Goal: Task Accomplishment & Management: Use online tool/utility

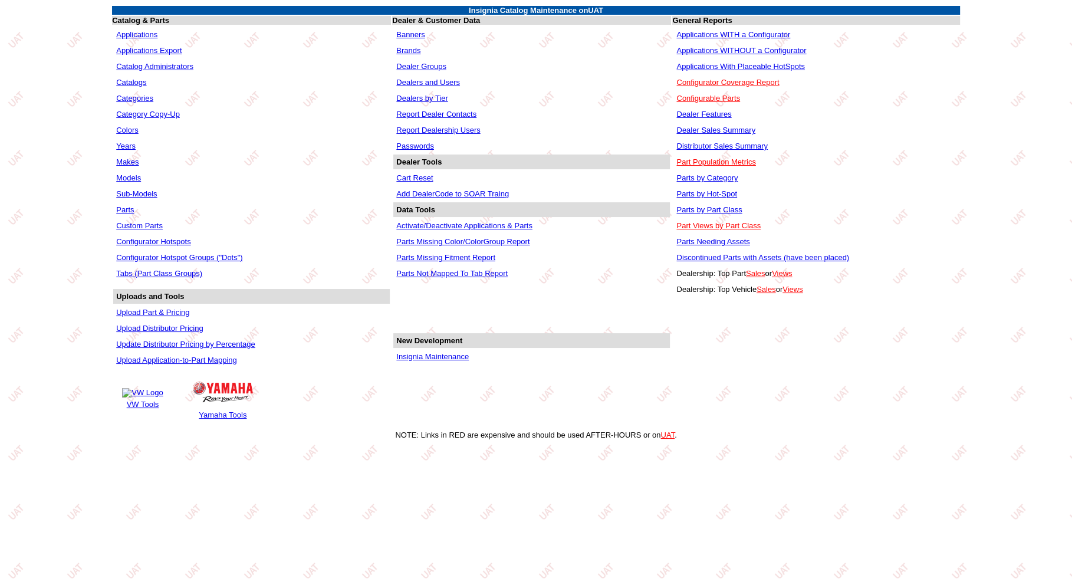
click at [452, 359] on link "Insignia Maintenance" at bounding box center [432, 356] width 73 height 9
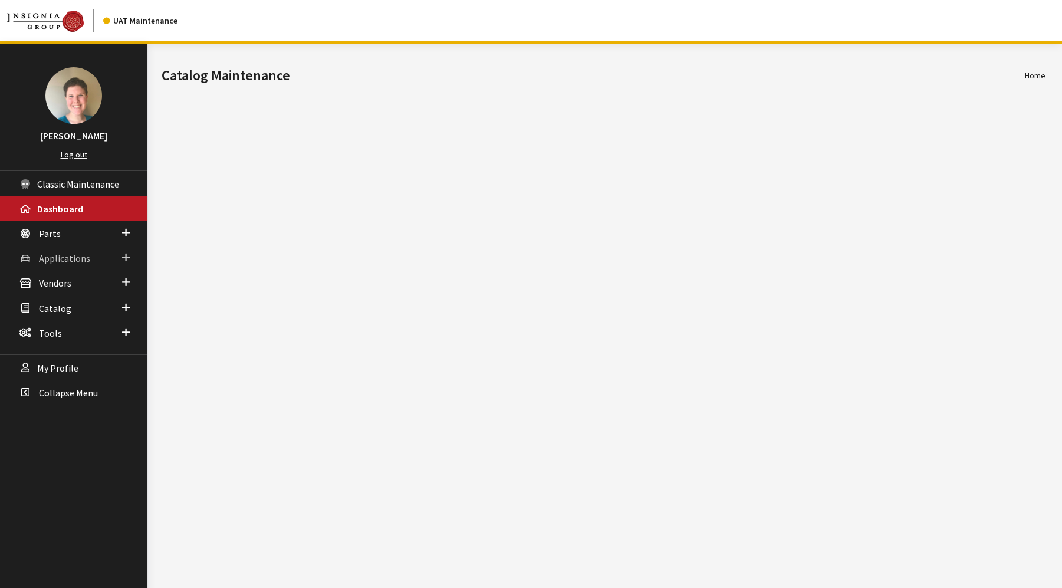
click at [56, 255] on span "Applications" at bounding box center [64, 258] width 51 height 12
click at [65, 305] on link "Application Search" at bounding box center [73, 304] width 147 height 22
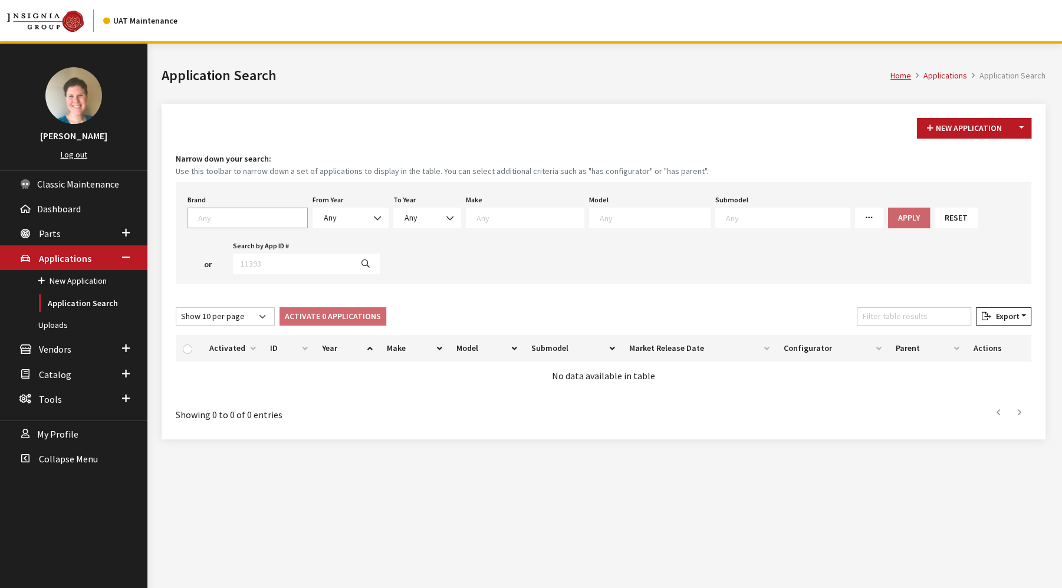
click at [254, 221] on textarea "Search" at bounding box center [252, 217] width 109 height 11
select select "6"
select select
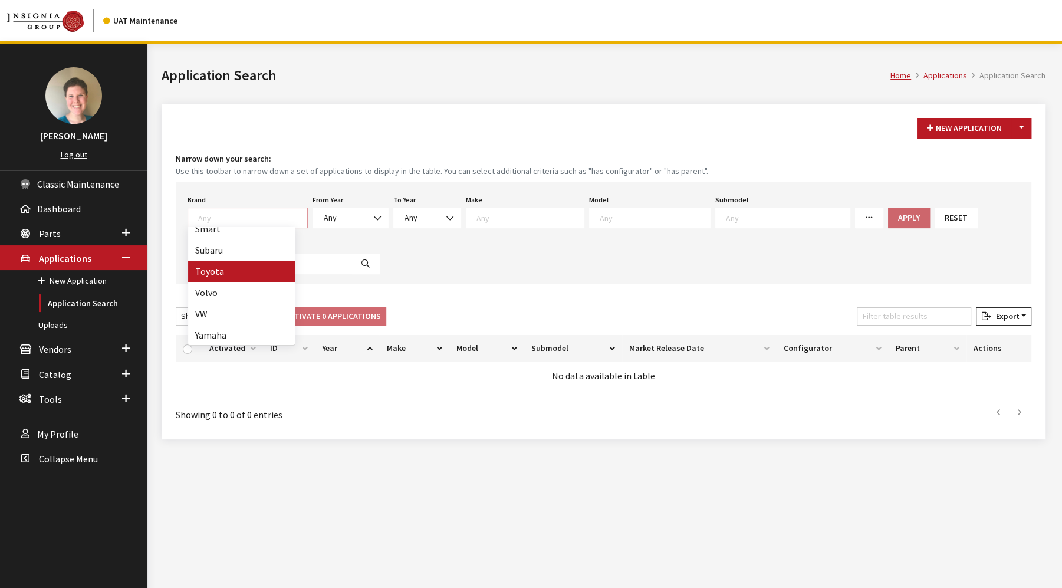
select select
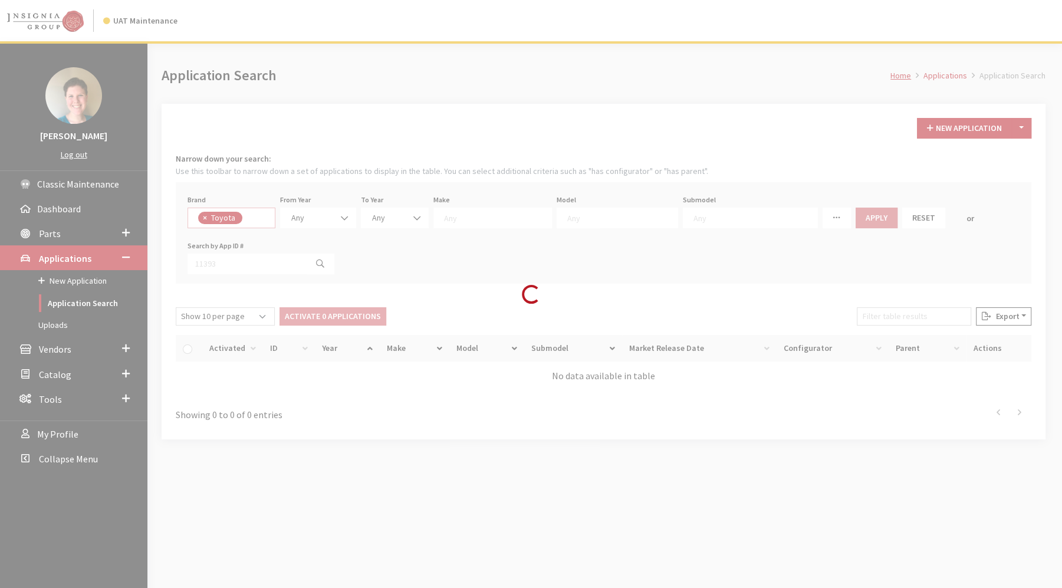
scroll to position [321, 0]
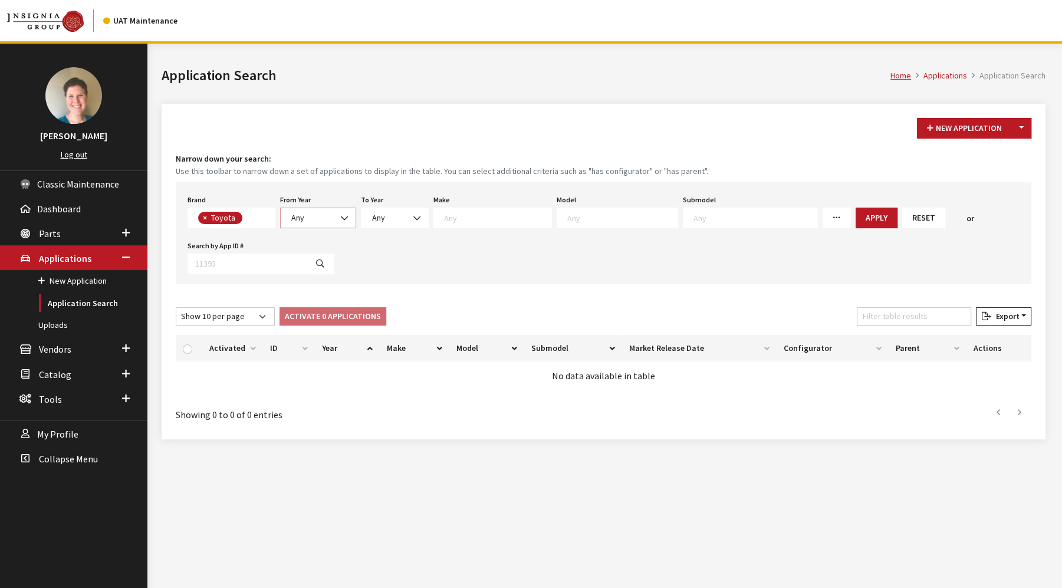
click at [341, 212] on b at bounding box center [341, 212] width 0 height 0
select select "2026"
select select
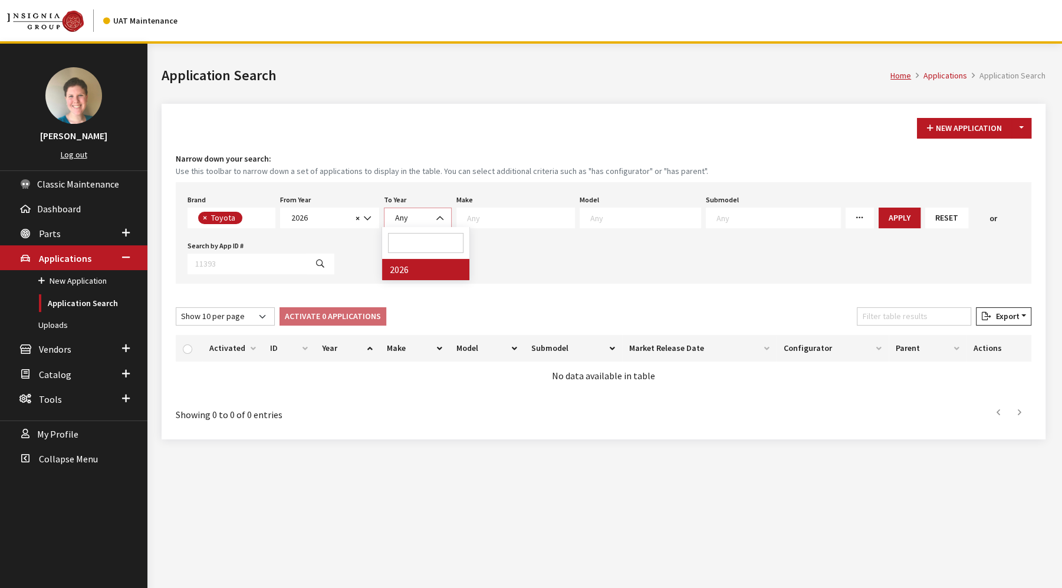
click at [406, 217] on span "Any" at bounding box center [418, 218] width 53 height 12
select select "2026"
select select
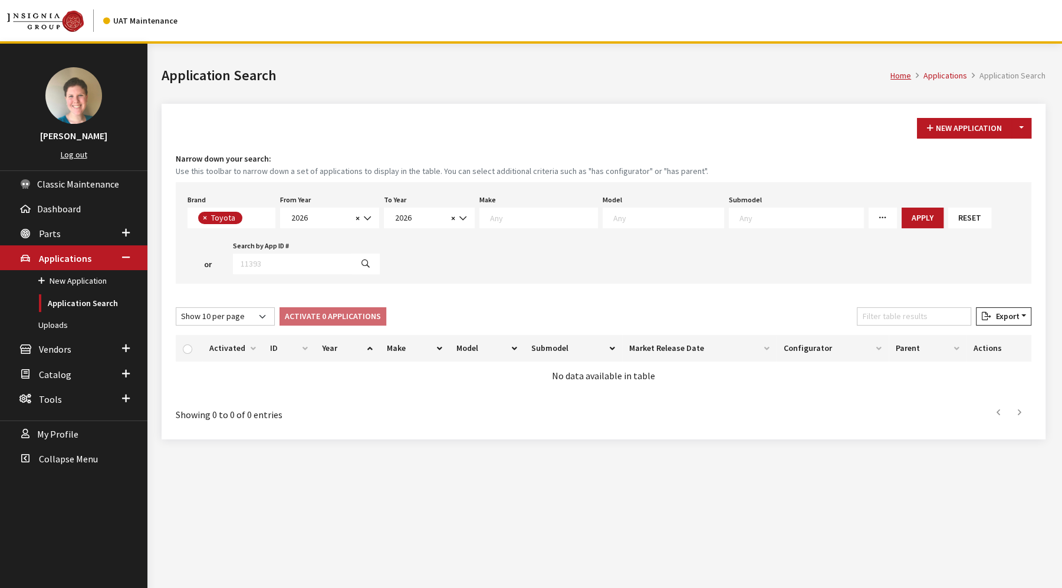
click at [526, 220] on textarea "Search" at bounding box center [543, 217] width 107 height 11
select select "20"
select select
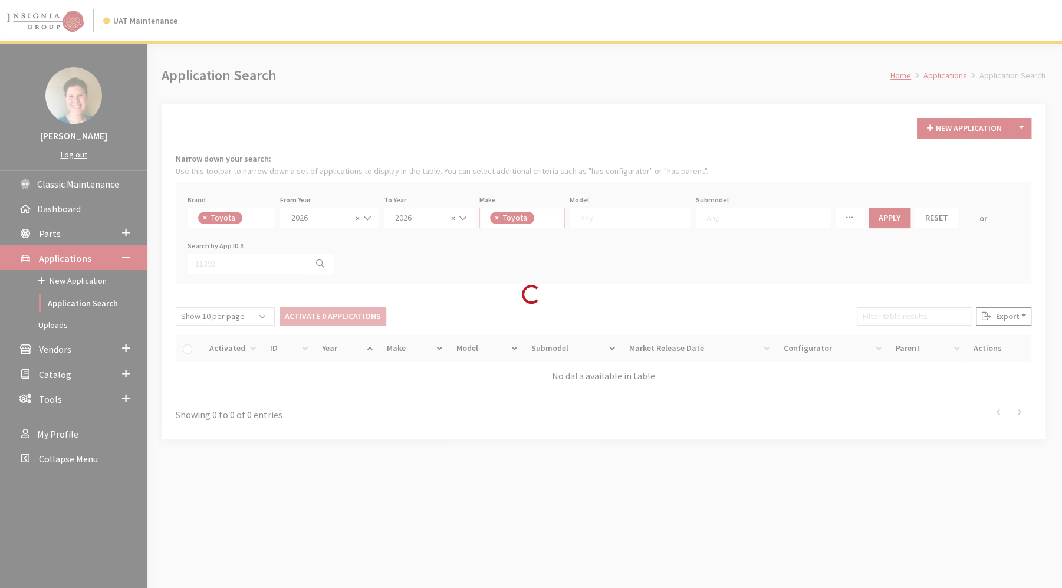
scroll to position [0, 0]
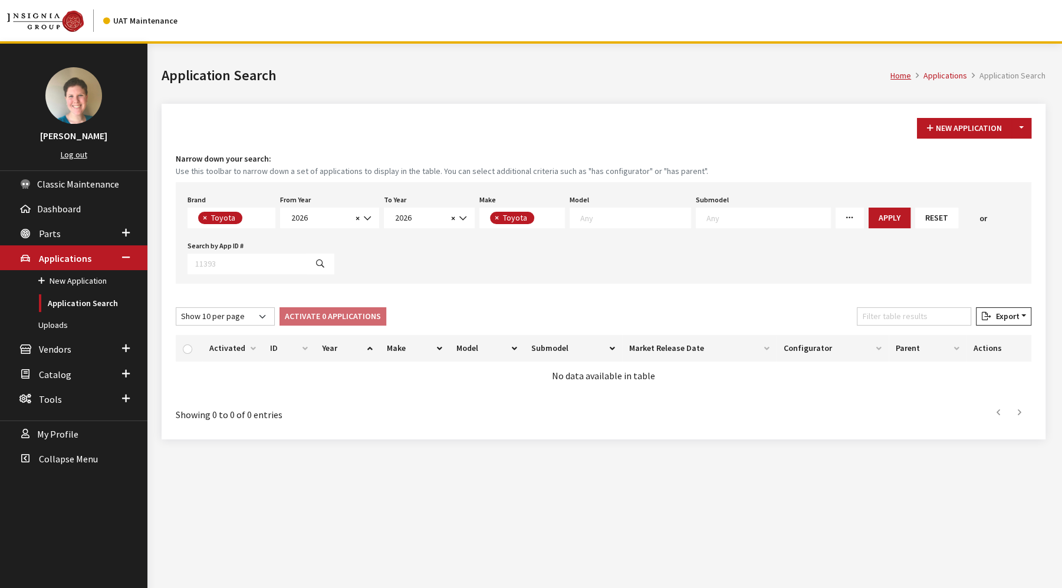
click at [627, 212] on textarea "Search" at bounding box center [635, 217] width 110 height 11
select select "249"
select select
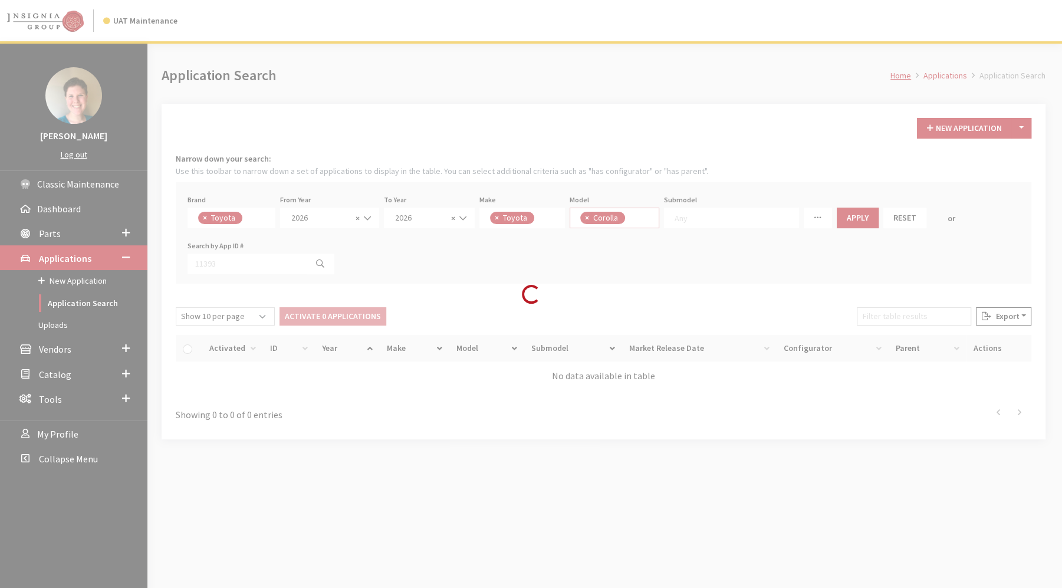
scroll to position [11, 0]
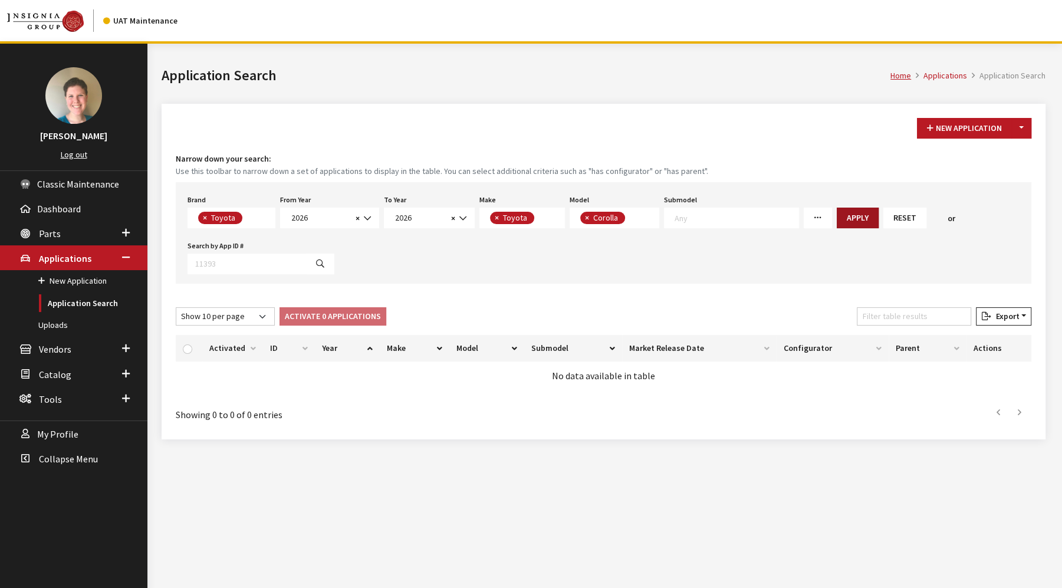
click at [837, 220] on button "Apply" at bounding box center [858, 218] width 42 height 21
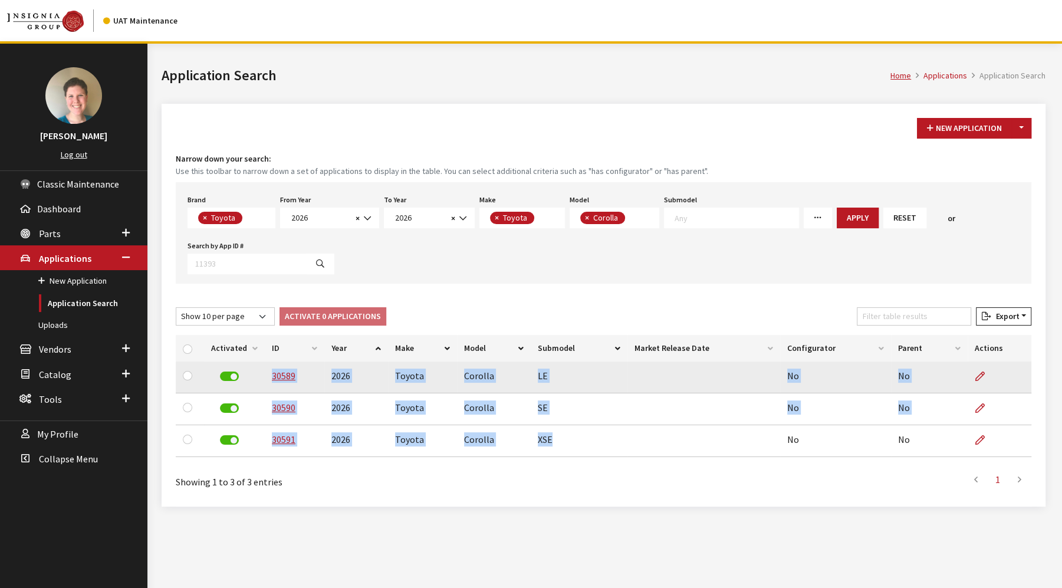
drag, startPoint x: 556, startPoint y: 439, endPoint x: 252, endPoint y: 378, distance: 310.5
click at [252, 378] on tbody "30589 2026 Toyota Corolla LE No No 30590 2026 Toyota Corolla SE No No 30591 202…" at bounding box center [604, 410] width 856 height 96
copy tbody "30589 2026 Toyota Corolla LE No No 30590 2026 Toyota Corolla SE No No 30591 202…"
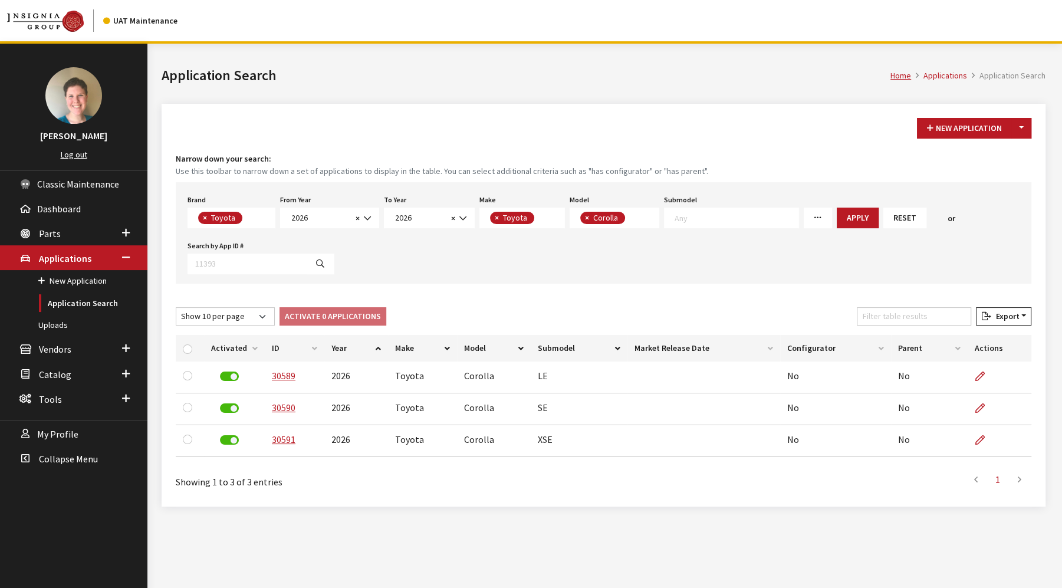
scroll to position [1, 0]
click at [644, 223] on span "× Corolla" at bounding box center [615, 218] width 90 height 21
click at [580, 217] on button "×" at bounding box center [586, 218] width 12 height 12
select select
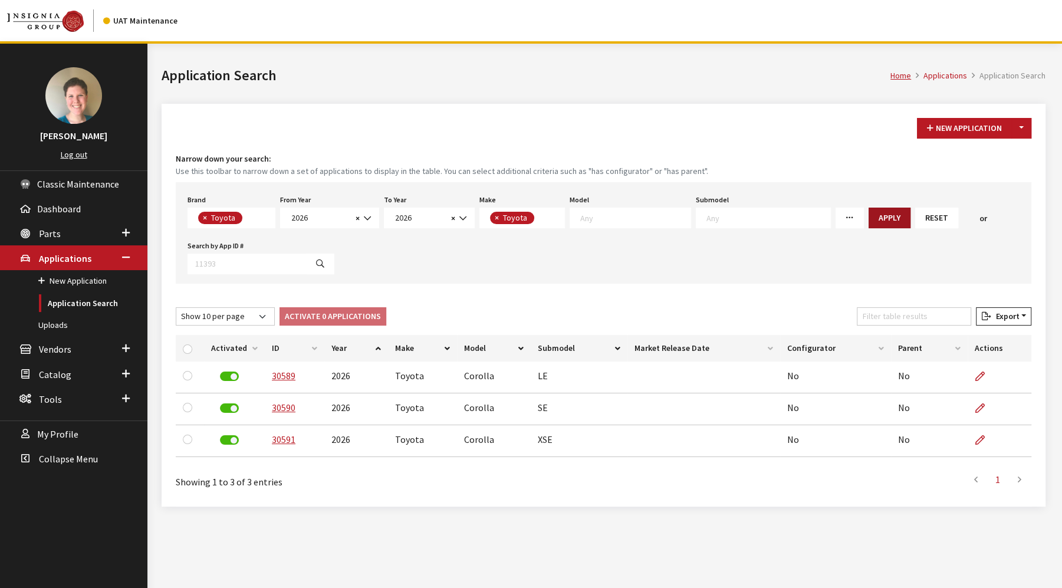
click at [869, 221] on button "Apply" at bounding box center [890, 218] width 42 height 21
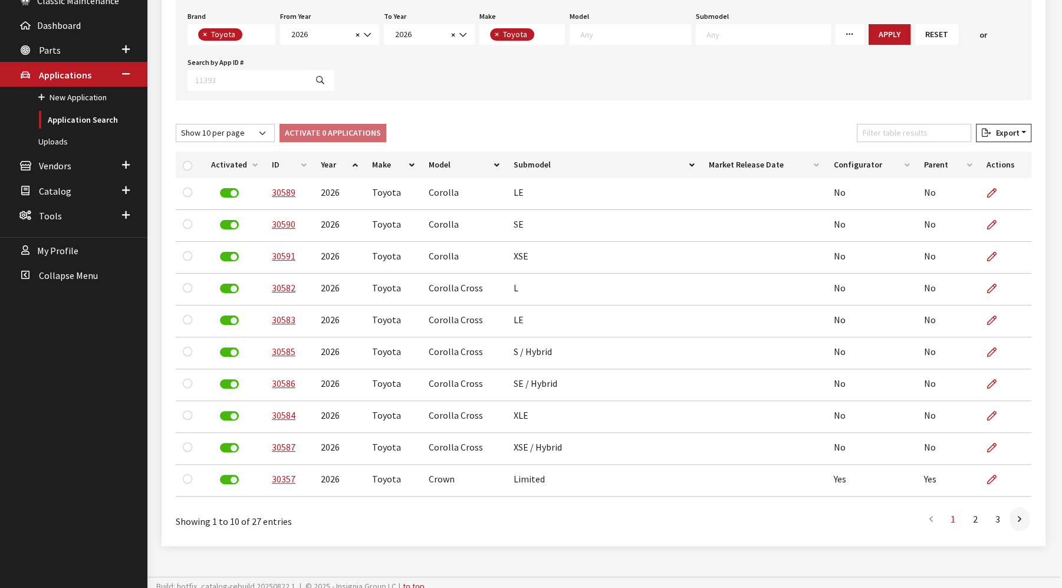
scroll to position [192, 0]
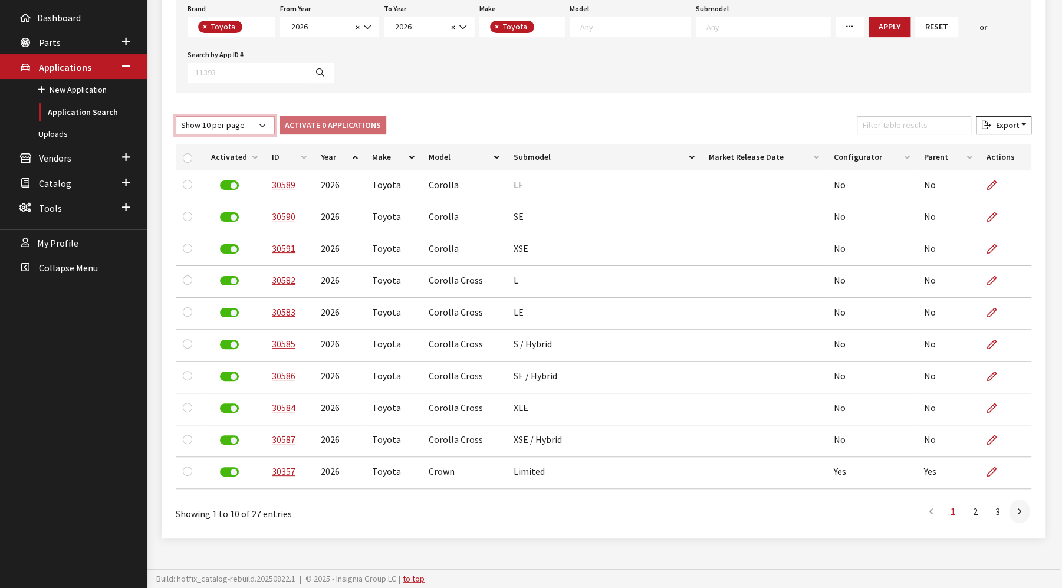
click at [251, 124] on select "Show 10 per page Show 25 per page Show 50 per page Show 100 per page Show 1000 …" at bounding box center [225, 125] width 99 height 18
select select "50"
click at [176, 116] on select "Show 10 per page Show 25 per page Show 50 per page Show 100 per page Show 1000 …" at bounding box center [225, 125] width 99 height 18
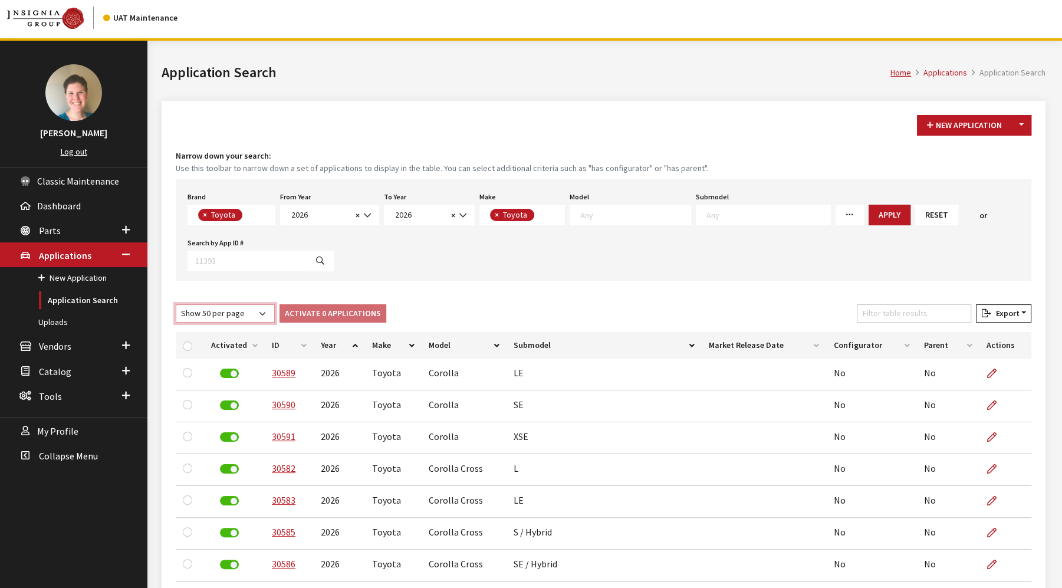
scroll to position [0, 0]
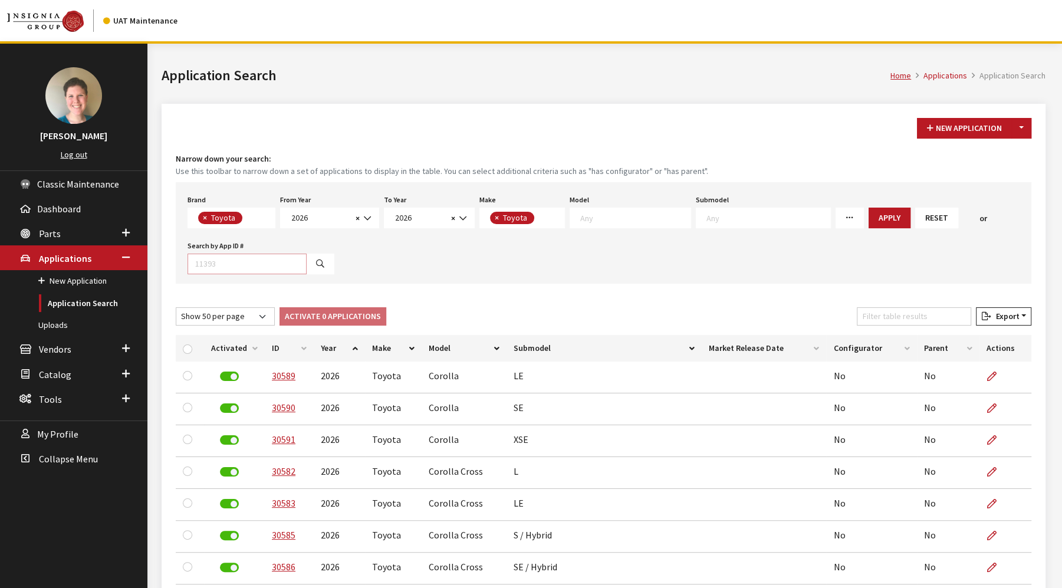
click at [214, 262] on input "Search by App ID #" at bounding box center [247, 264] width 119 height 21
type input "30572"
select select
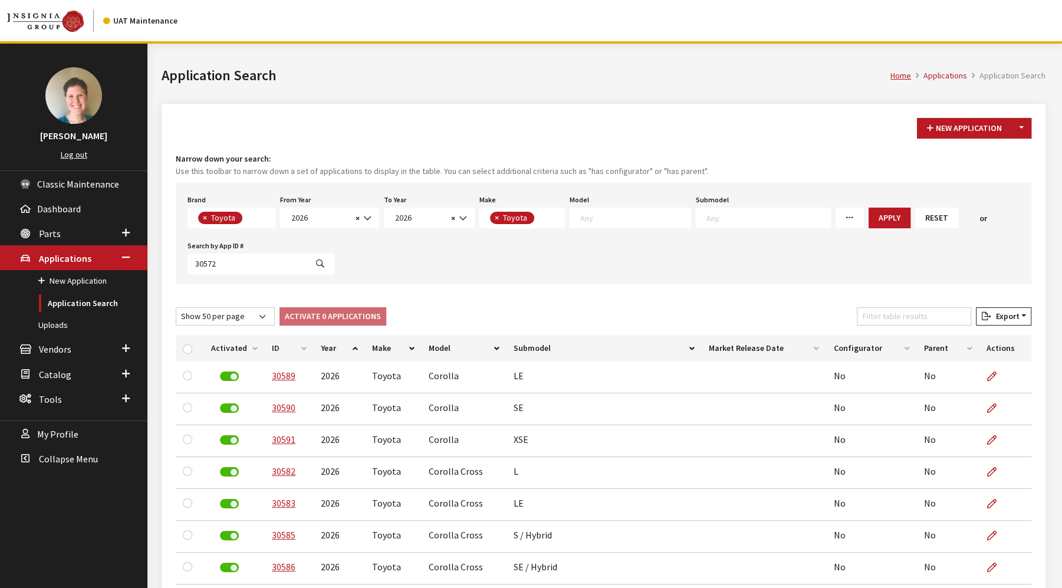
select select
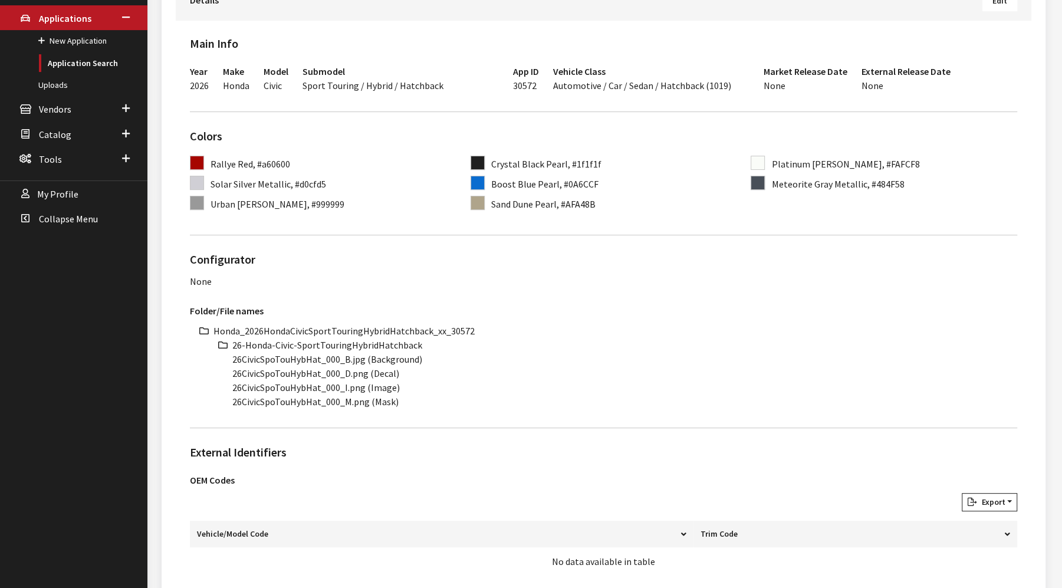
scroll to position [228, 0]
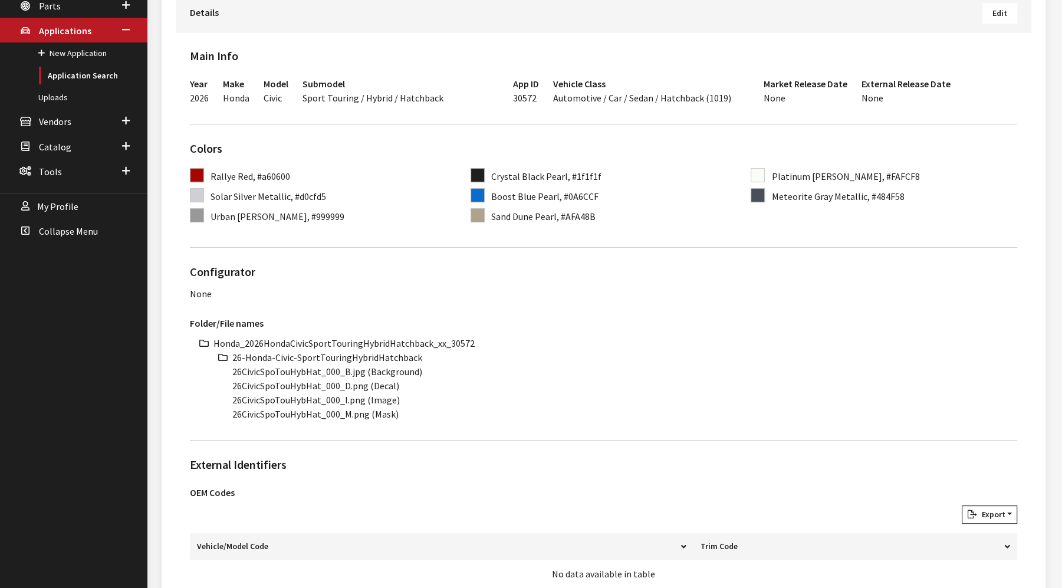
click at [202, 295] on div "None" at bounding box center [604, 294] width 828 height 14
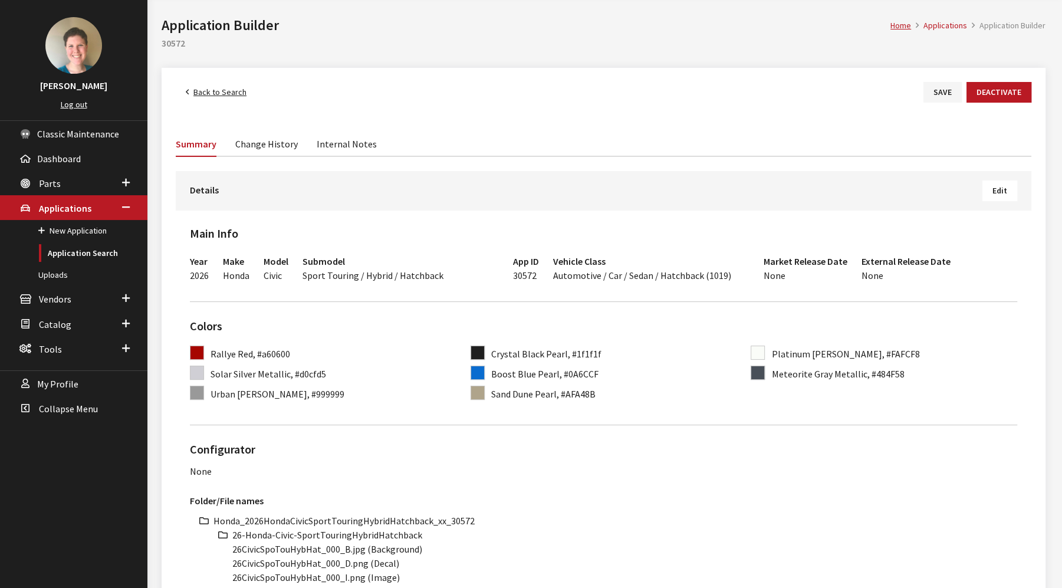
scroll to position [31, 0]
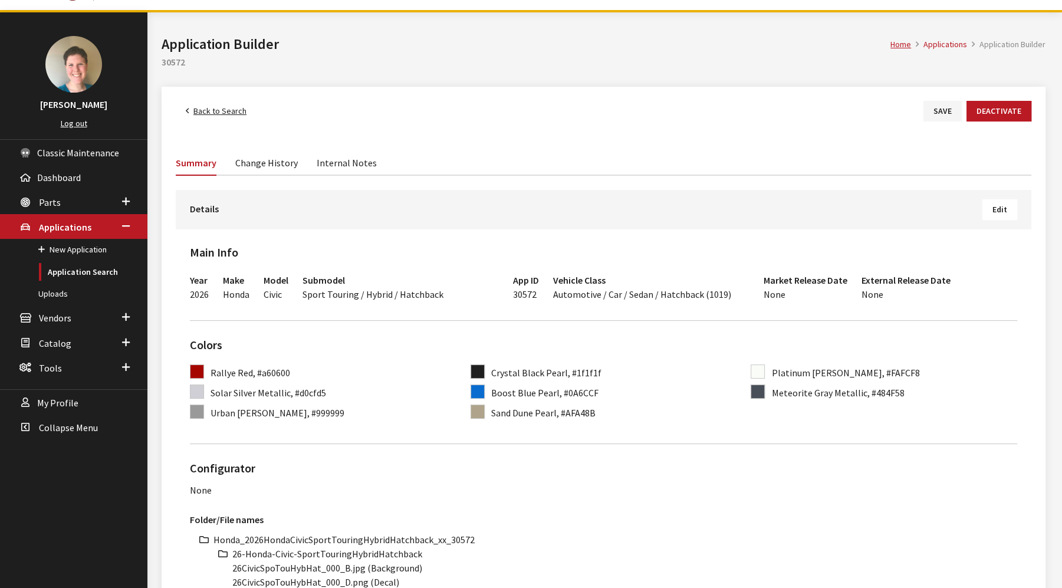
click at [996, 208] on span "Edit" at bounding box center [1000, 209] width 15 height 11
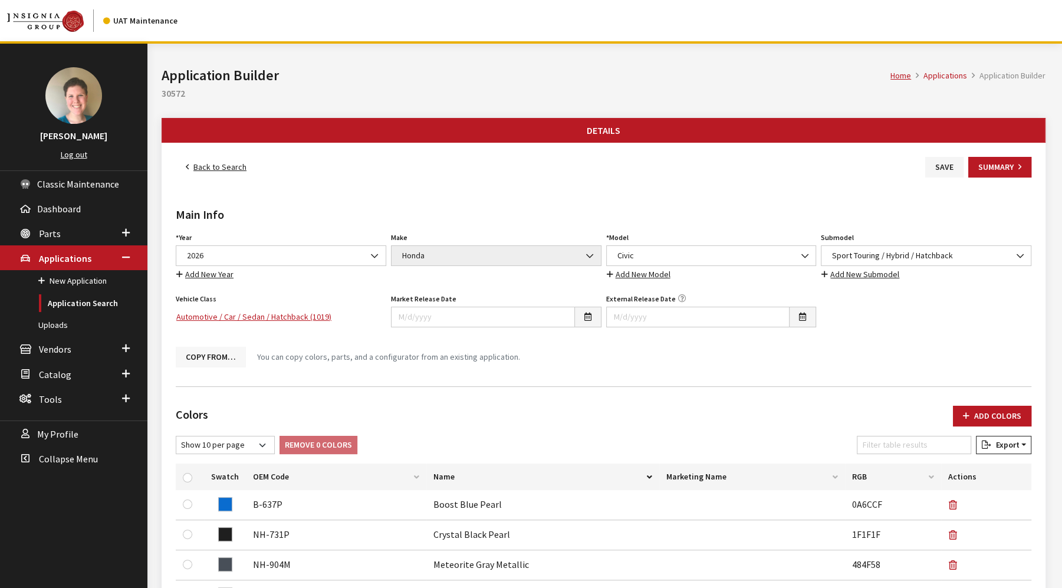
click at [215, 350] on button "Copy From…" at bounding box center [211, 357] width 70 height 21
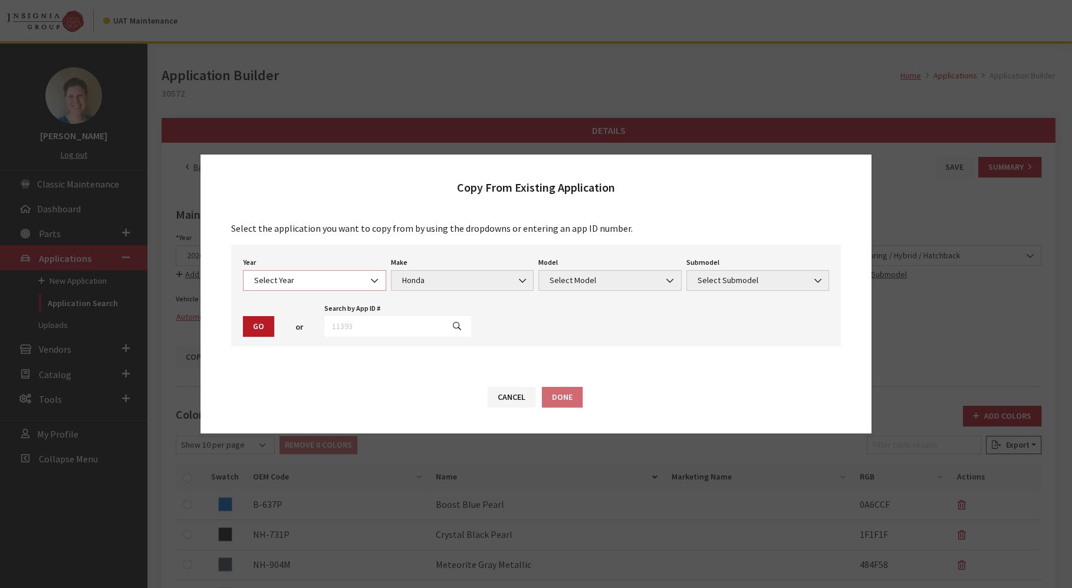
click at [371, 275] on b at bounding box center [371, 275] width 0 height 0
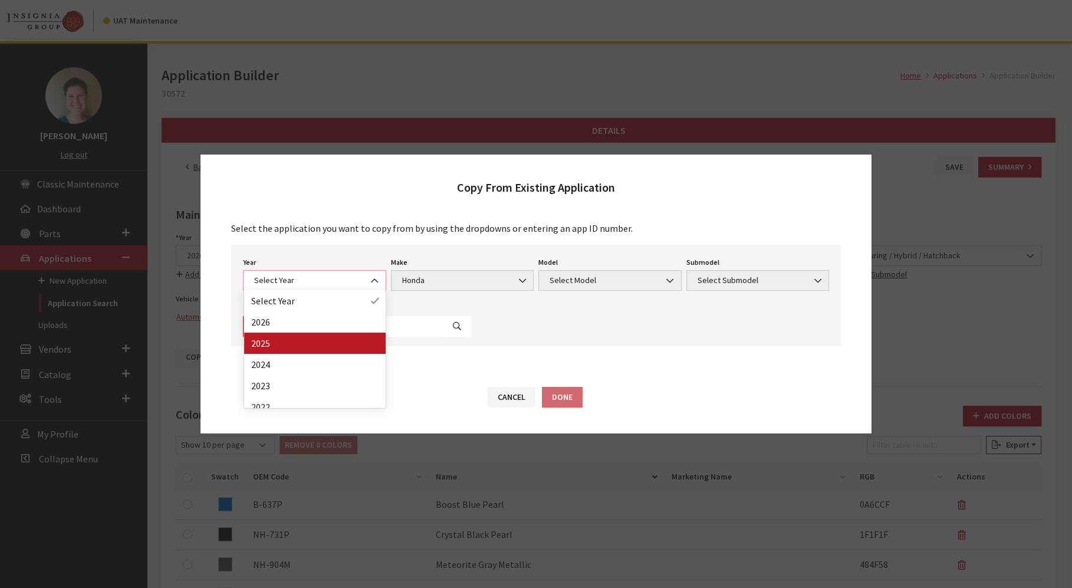
select select "43"
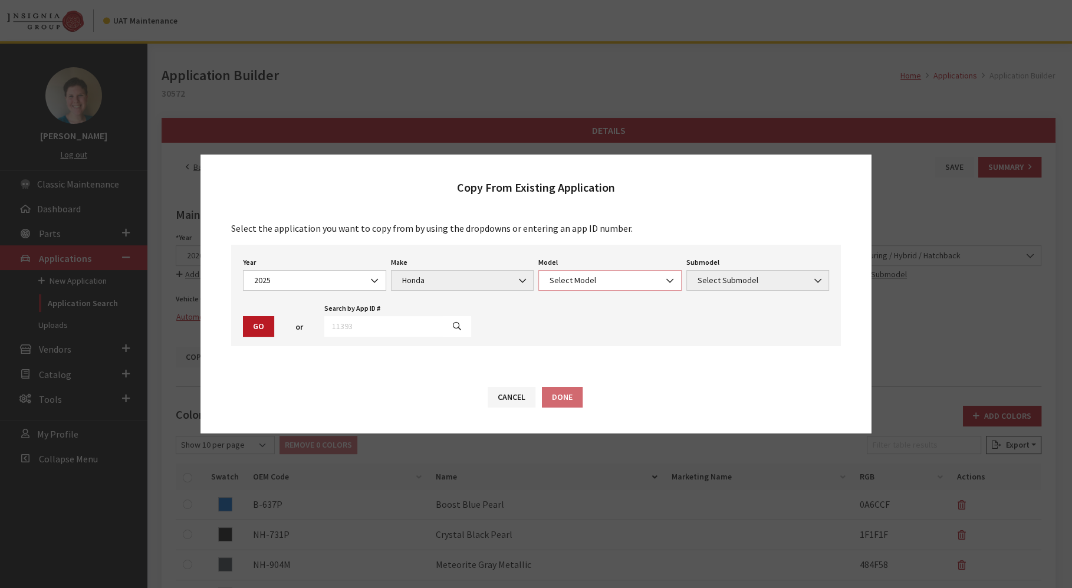
click at [581, 287] on span "Select Model" at bounding box center [610, 280] width 143 height 21
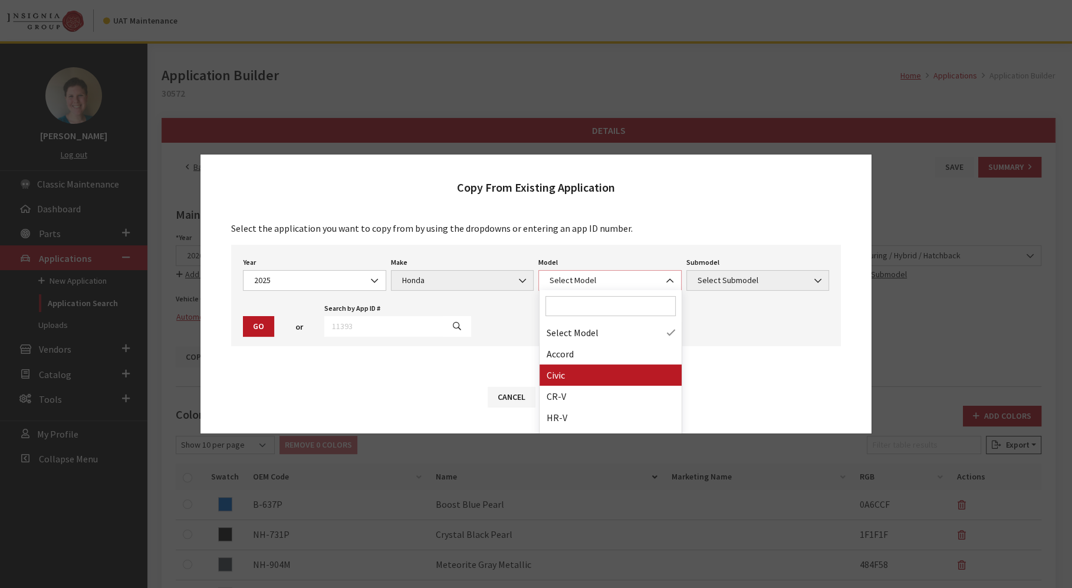
select select "230"
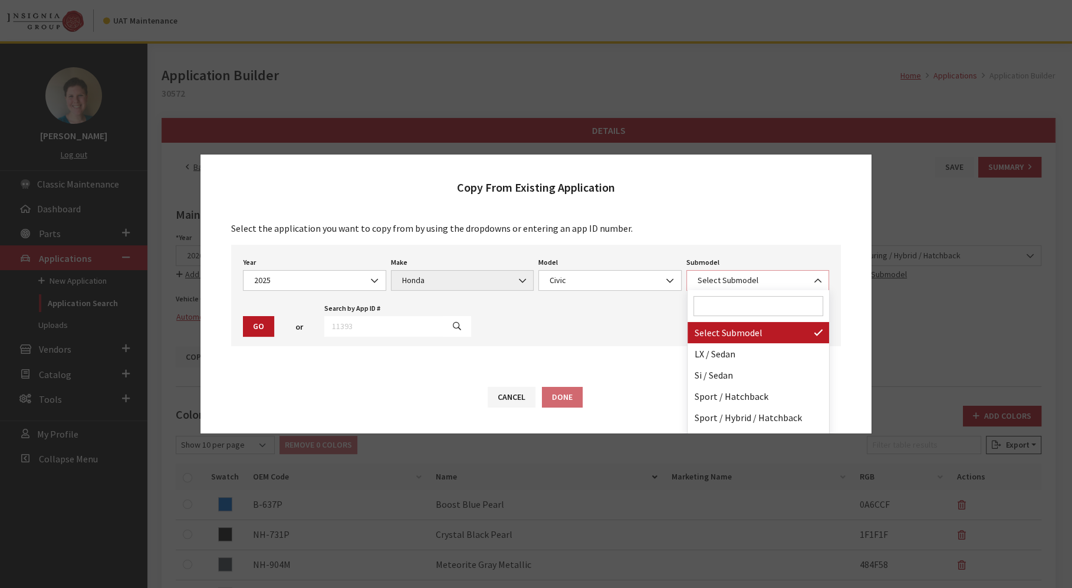
click at [815, 275] on b at bounding box center [815, 275] width 0 height 0
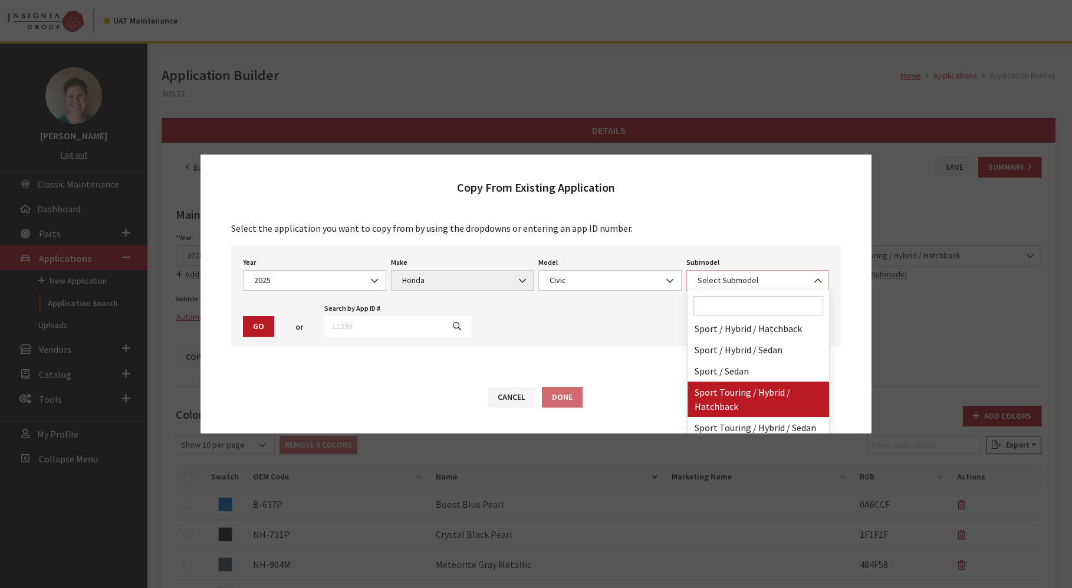
scroll to position [123, 0]
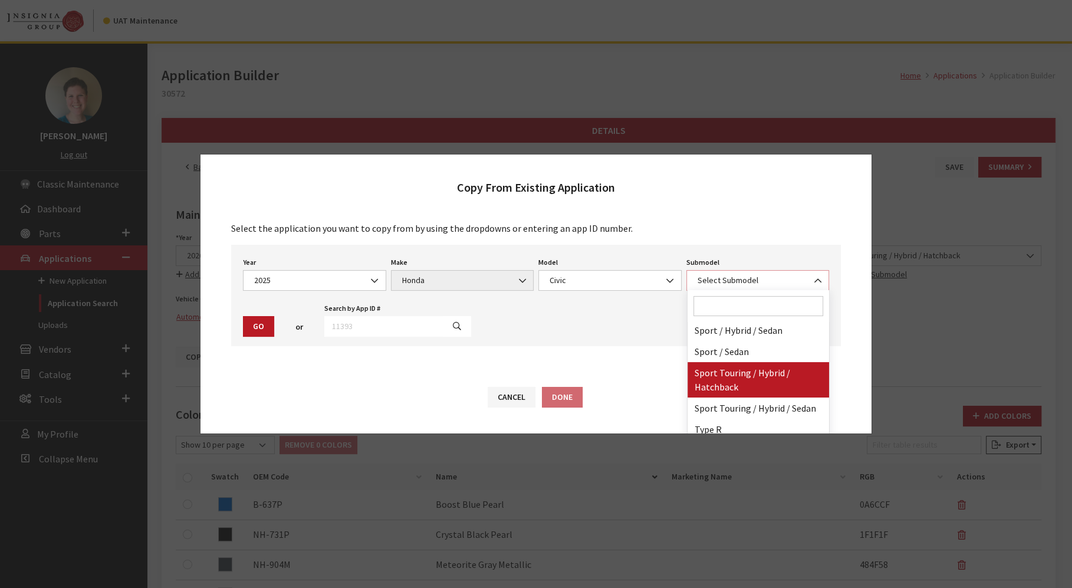
select select "4565"
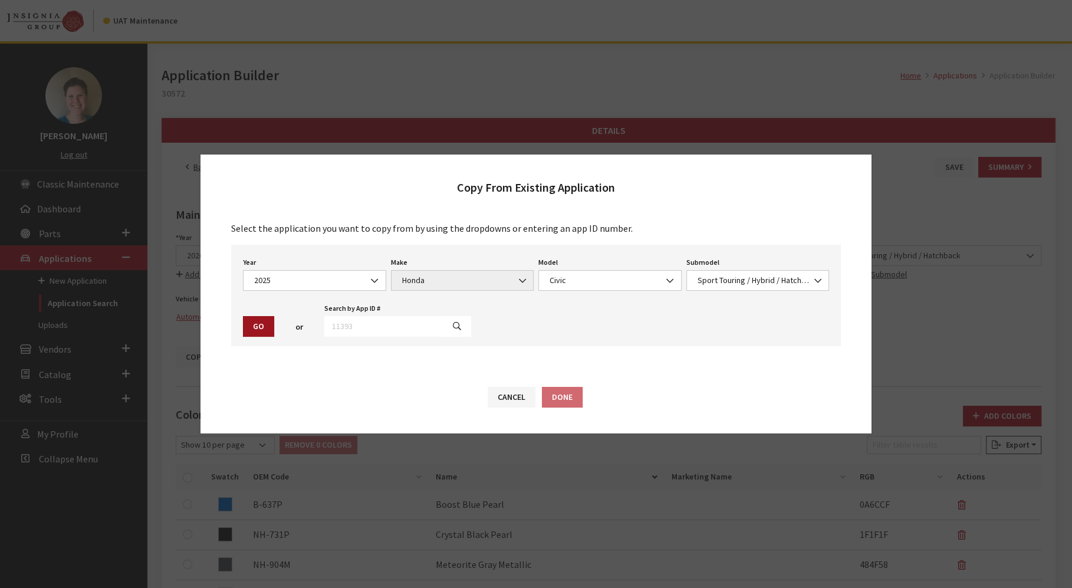
click at [252, 327] on button "Go" at bounding box center [258, 326] width 31 height 21
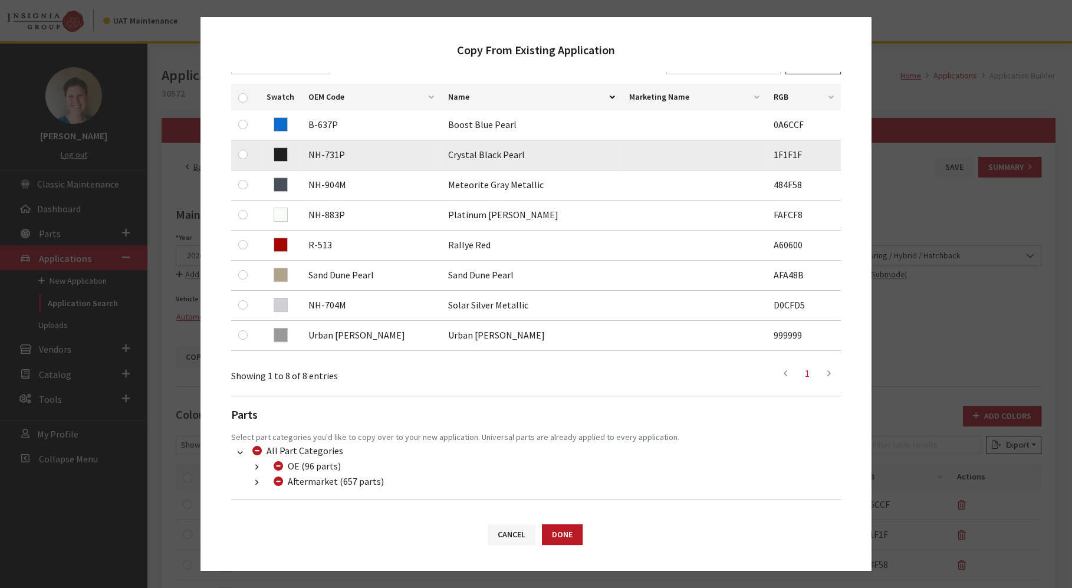
scroll to position [254, 0]
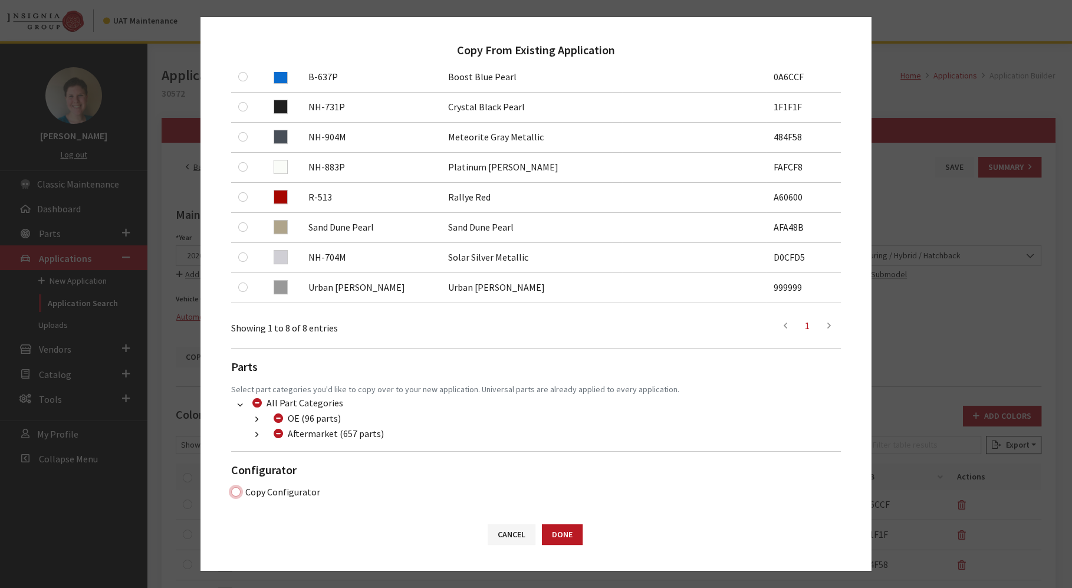
click at [236, 489] on input "Copy Configurator" at bounding box center [235, 491] width 9 height 9
checkbox input "true"
click at [576, 536] on button "Done" at bounding box center [562, 534] width 41 height 21
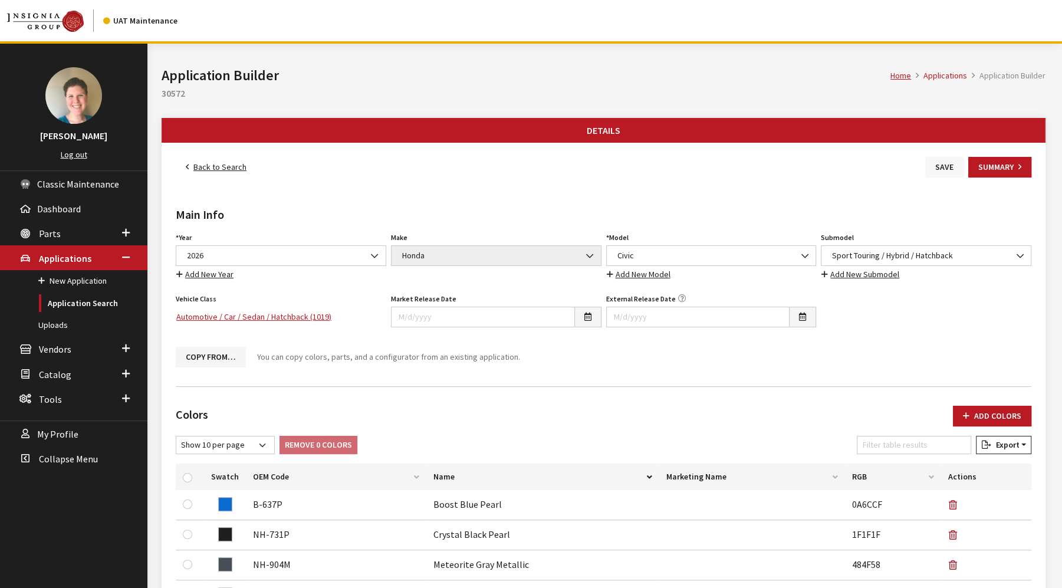
click at [939, 168] on button "Save" at bounding box center [945, 167] width 38 height 21
click at [212, 165] on link "Back to Search" at bounding box center [216, 167] width 81 height 21
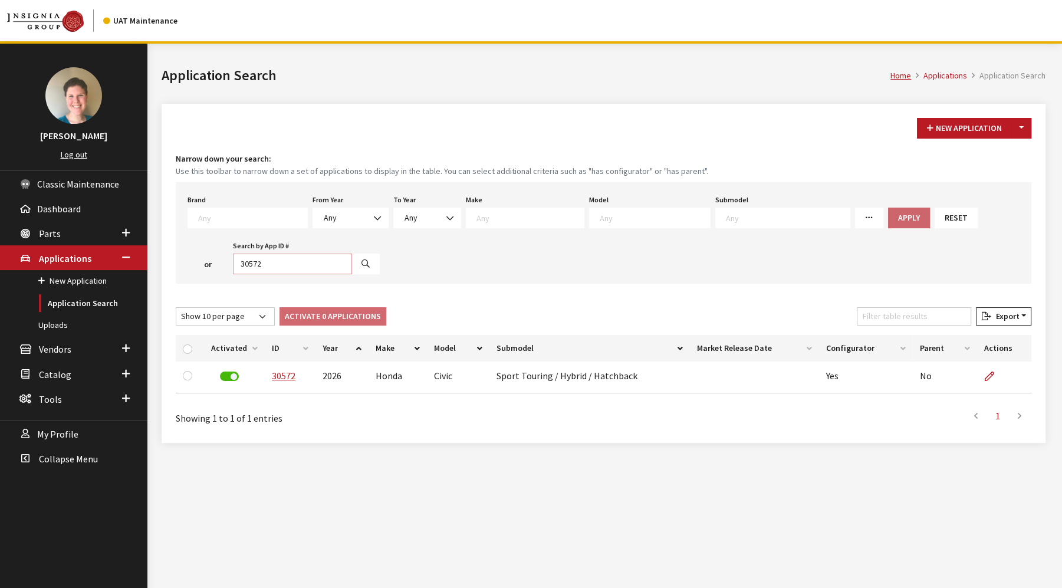
click at [258, 261] on input "30572" at bounding box center [292, 264] width 119 height 21
type input "30571"
select select
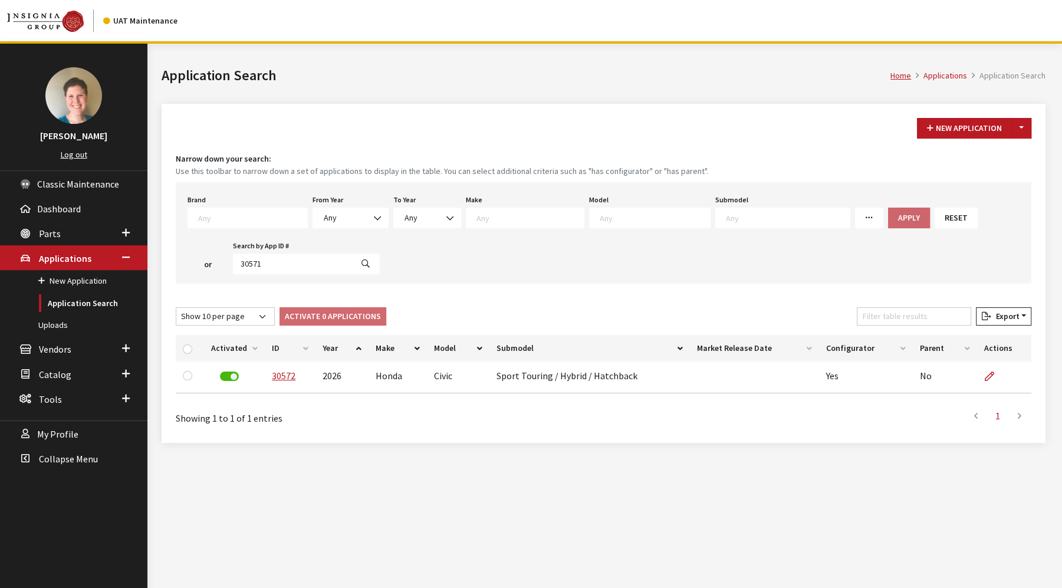
select select
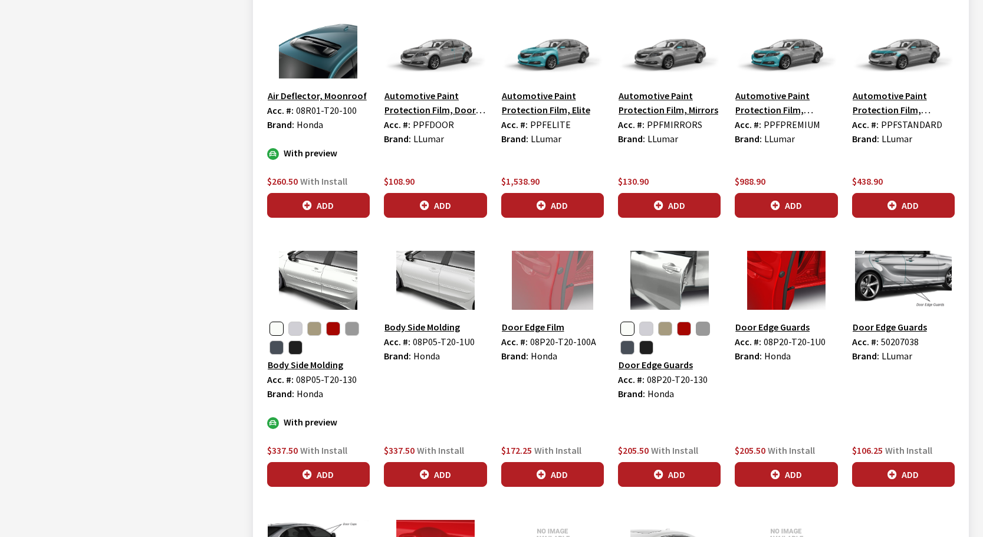
scroll to position [1475, 0]
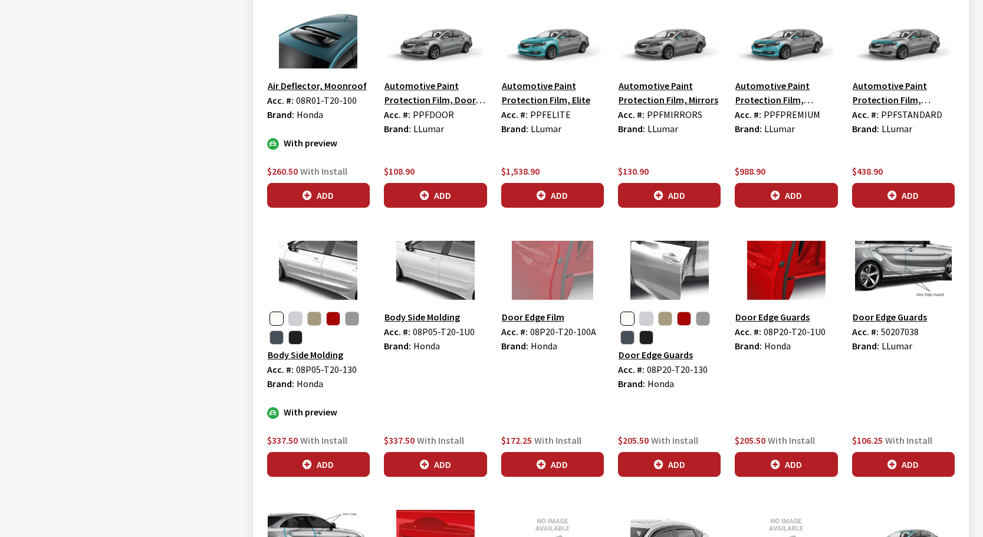
click at [449, 280] on img at bounding box center [435, 270] width 103 height 59
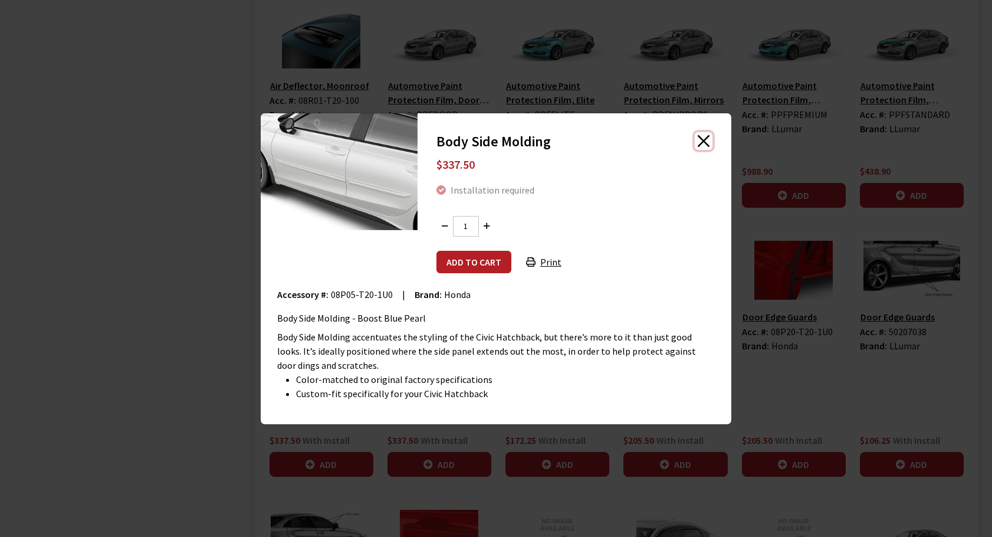
click at [704, 140] on button "Close" at bounding box center [704, 141] width 18 height 18
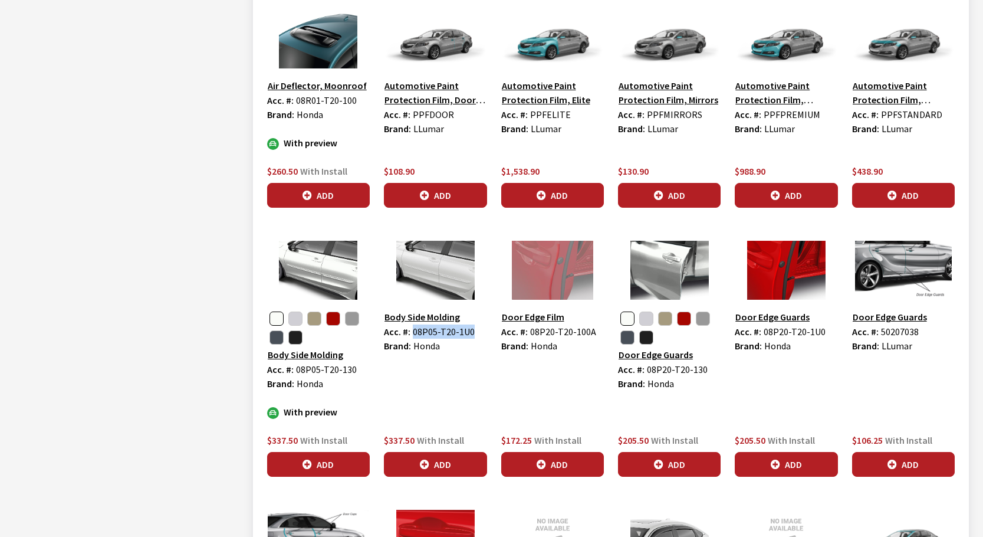
drag, startPoint x: 472, startPoint y: 333, endPoint x: 414, endPoint y: 336, distance: 58.5
click at [414, 336] on div "Acc. #: 08P05-T20-1U0" at bounding box center [435, 331] width 103 height 14
copy span "08P05-T20-1U0"
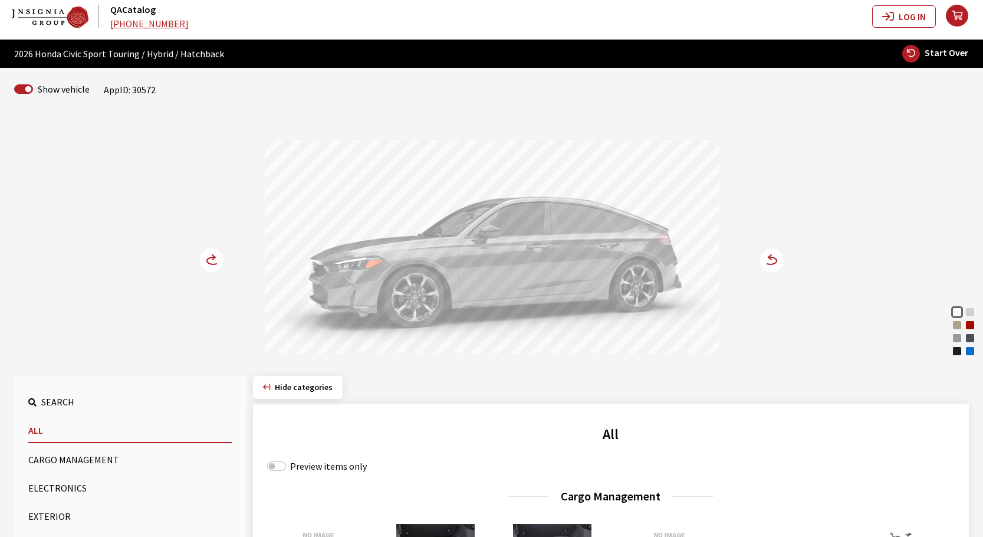
scroll to position [0, 0]
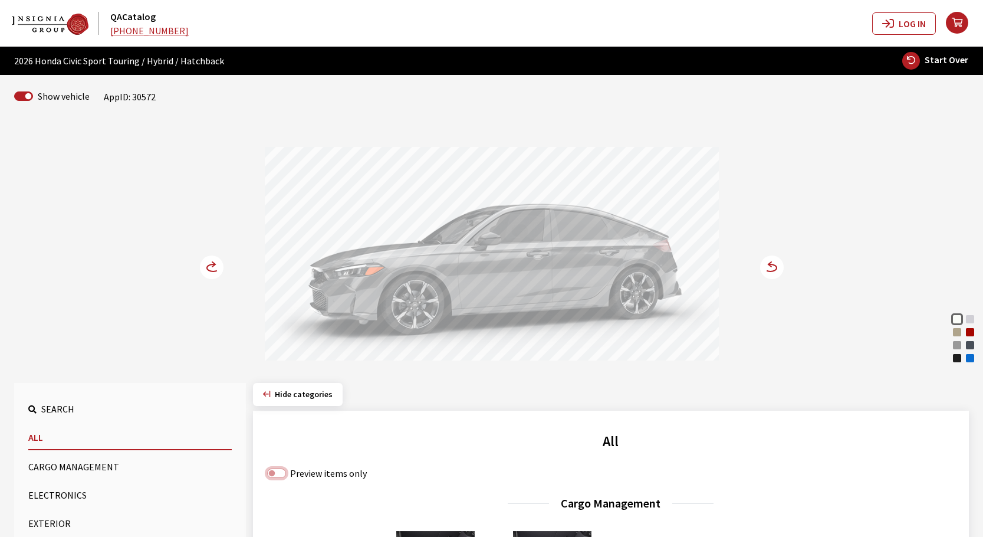
click at [279, 473] on input "Preview items only" at bounding box center [276, 472] width 19 height 9
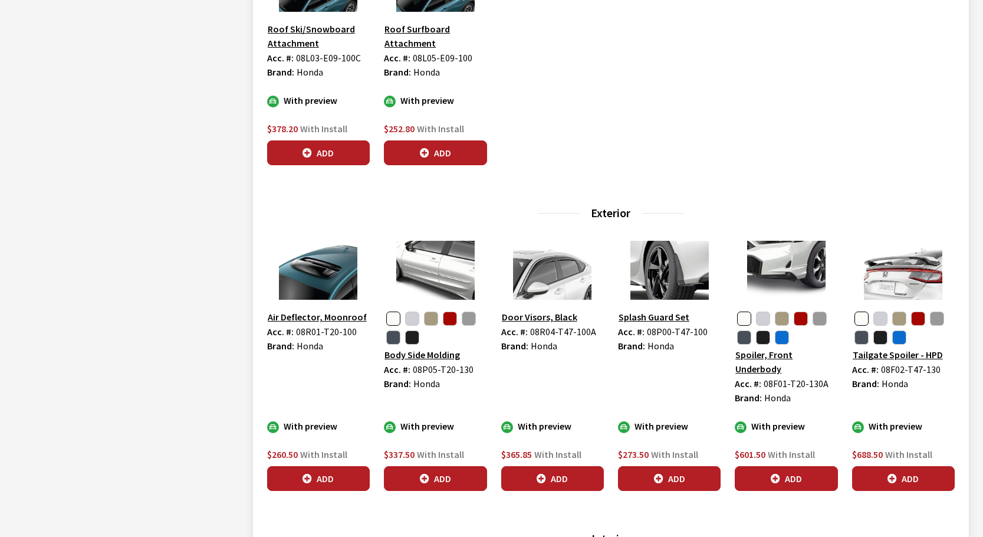
scroll to position [826, 0]
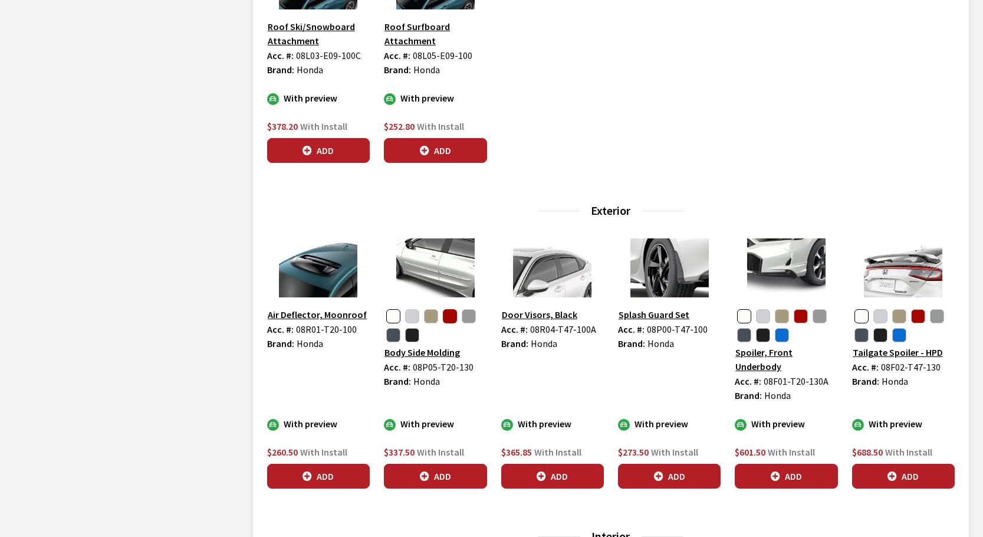
click at [445, 317] on button "button" at bounding box center [450, 316] width 14 height 14
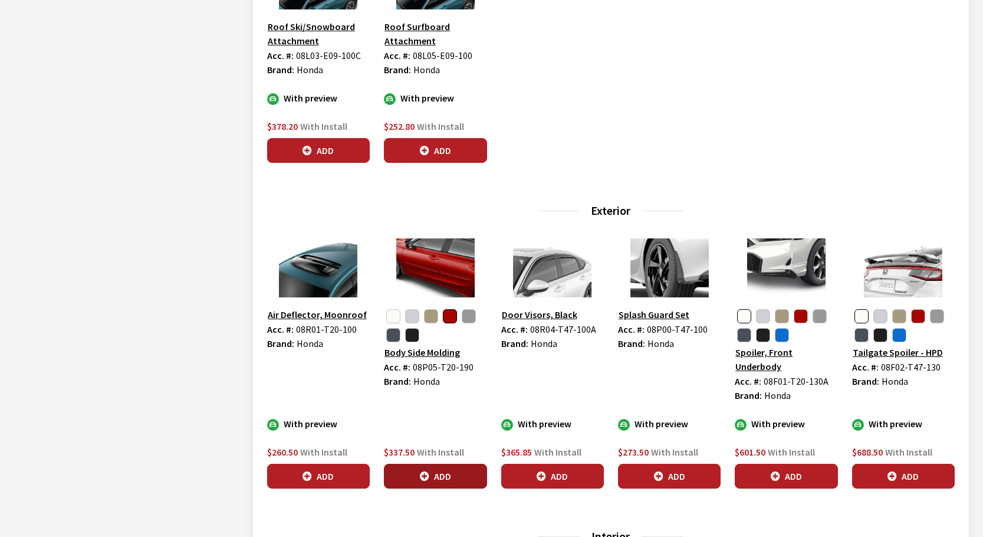
click at [415, 481] on button "Add" at bounding box center [435, 476] width 103 height 25
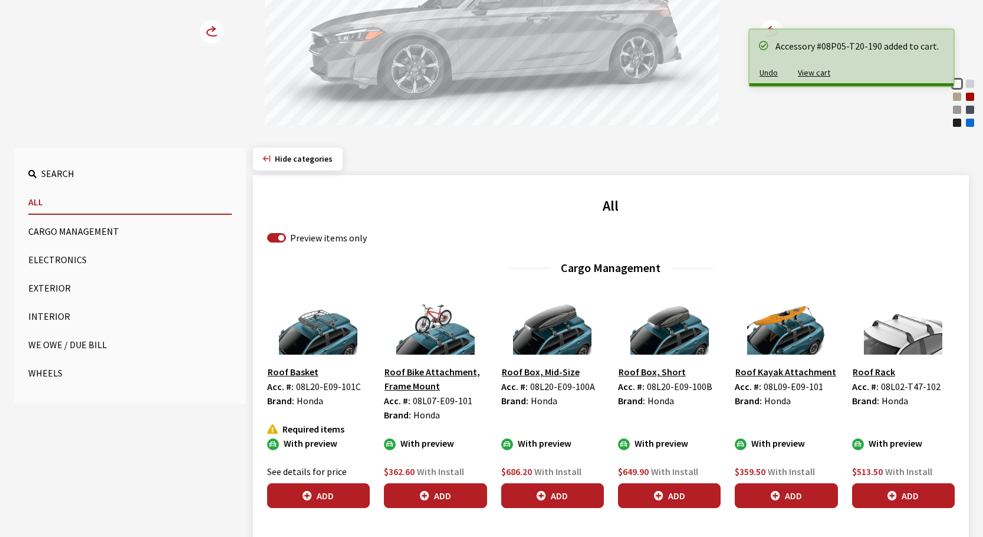
scroll to position [0, 0]
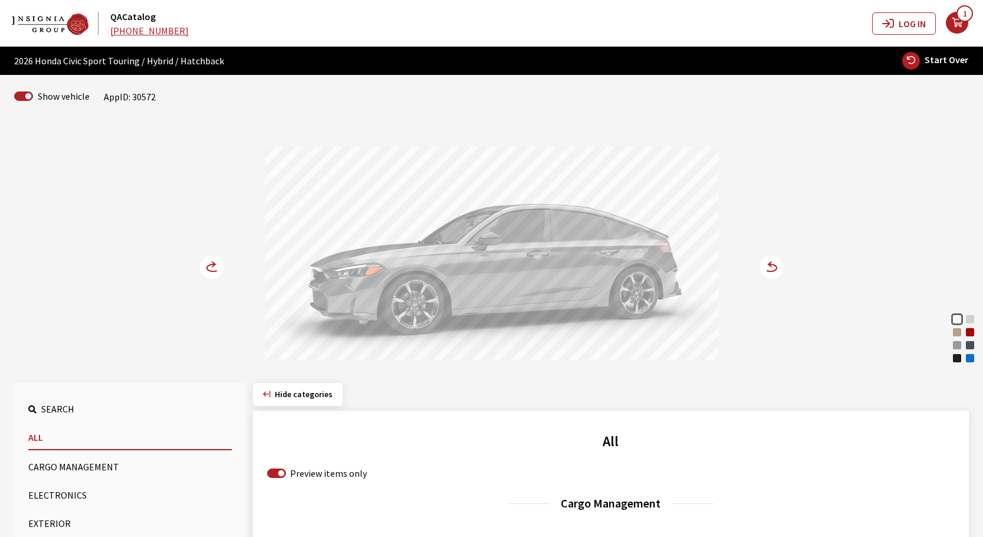
click at [765, 272] on circle at bounding box center [772, 267] width 24 height 24
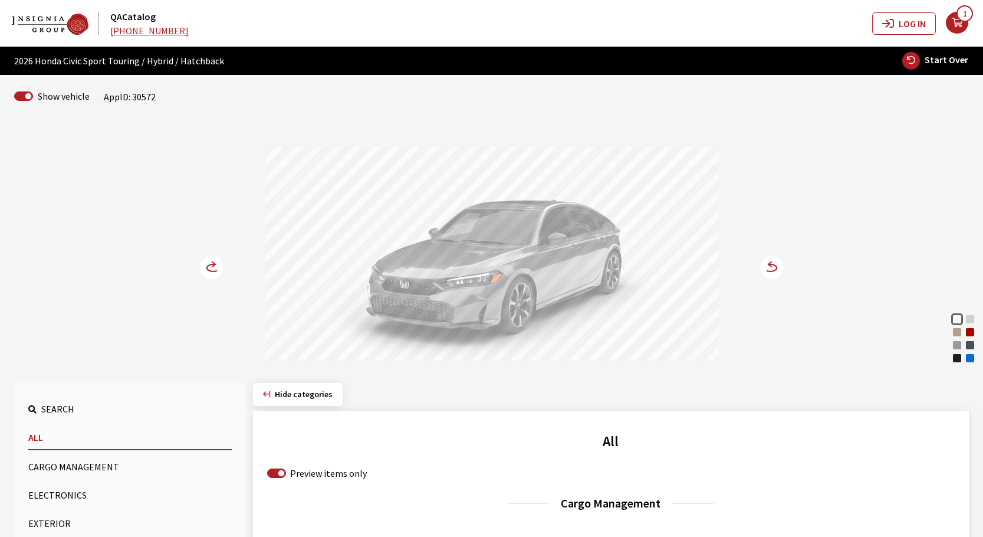
click at [771, 271] on icon at bounding box center [771, 267] width 12 height 7
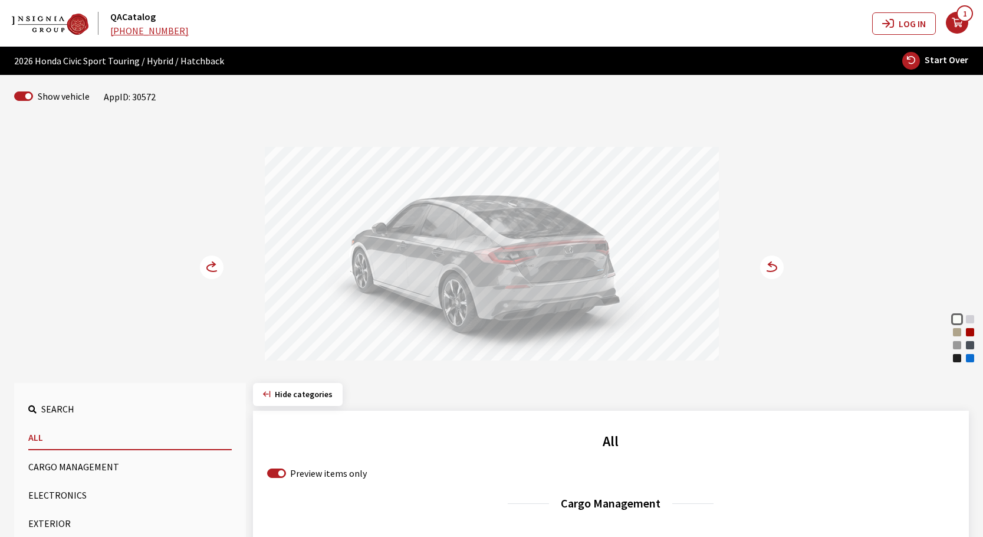
click at [771, 271] on icon at bounding box center [771, 267] width 12 height 7
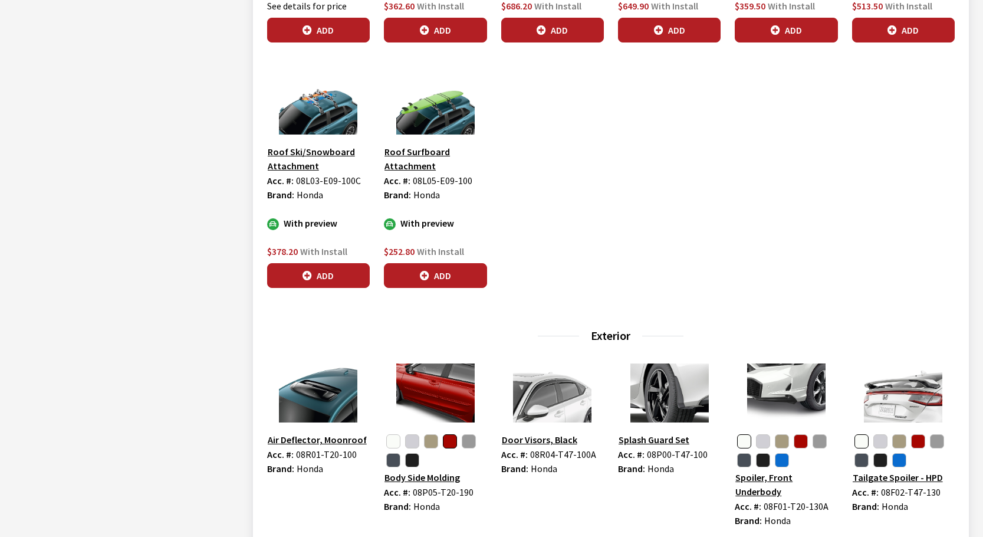
scroll to position [708, 0]
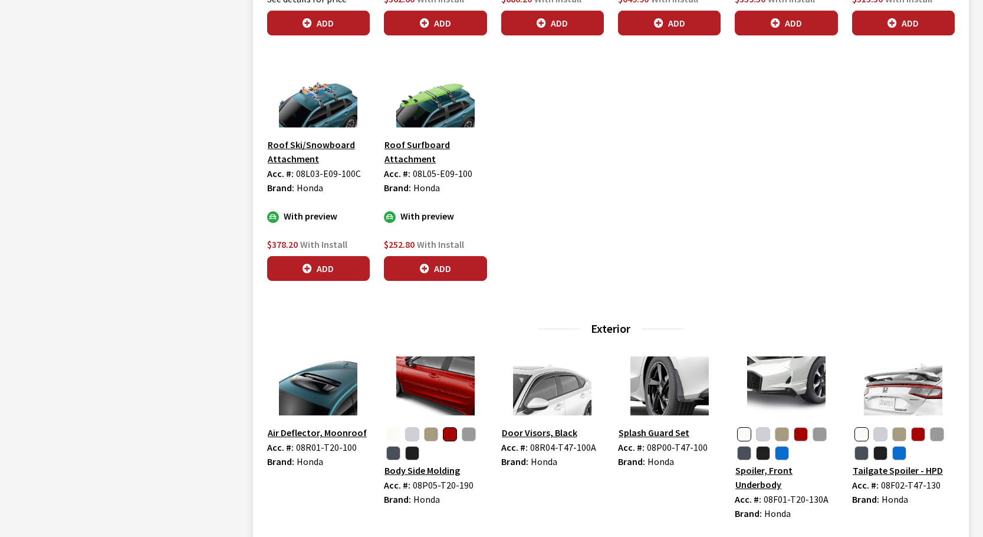
click at [390, 435] on button "button" at bounding box center [393, 434] width 14 height 14
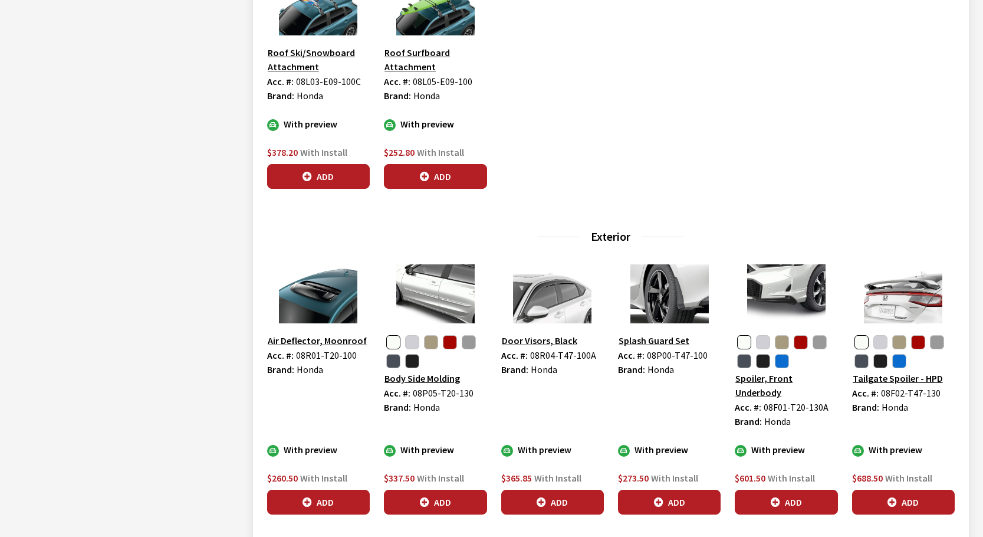
scroll to position [885, 0]
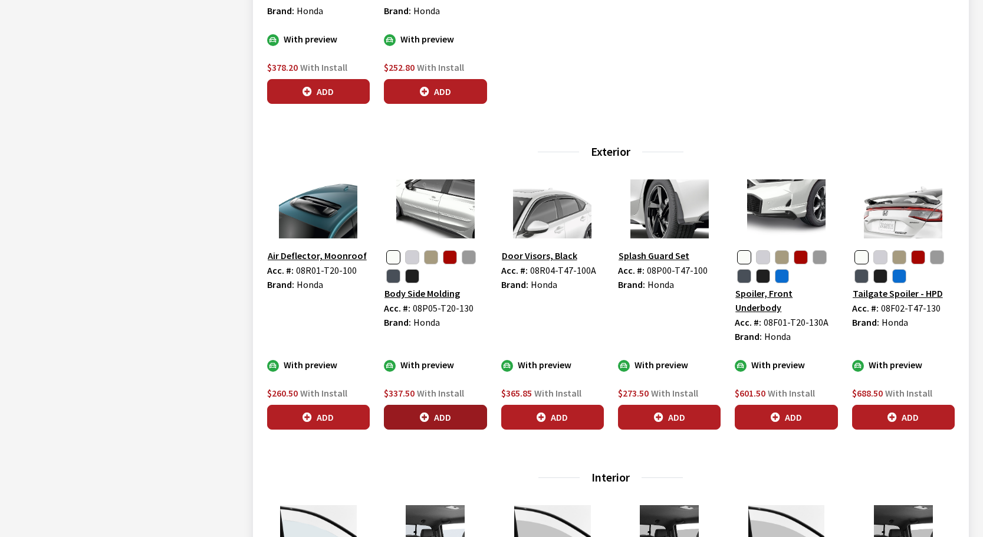
click at [450, 423] on button "Add" at bounding box center [435, 417] width 103 height 25
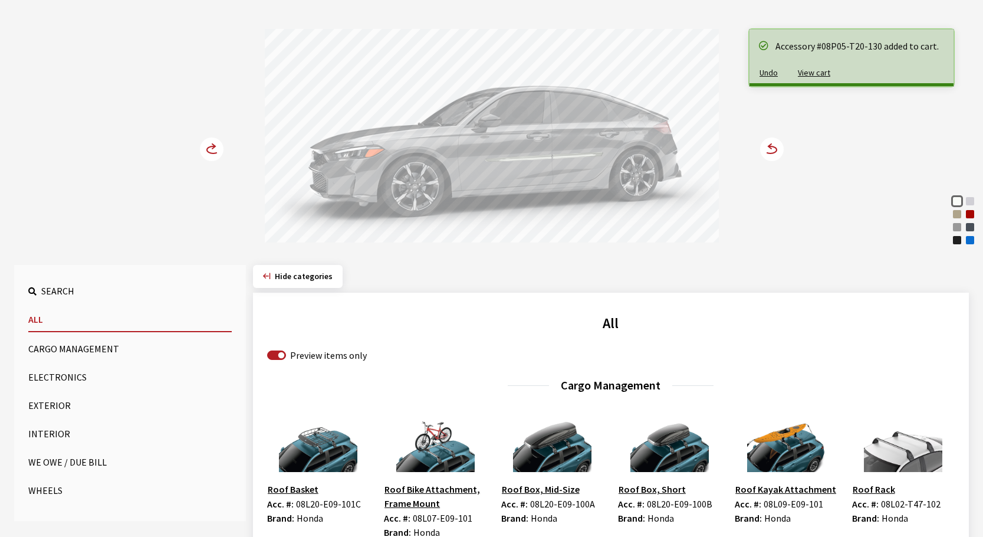
scroll to position [0, 0]
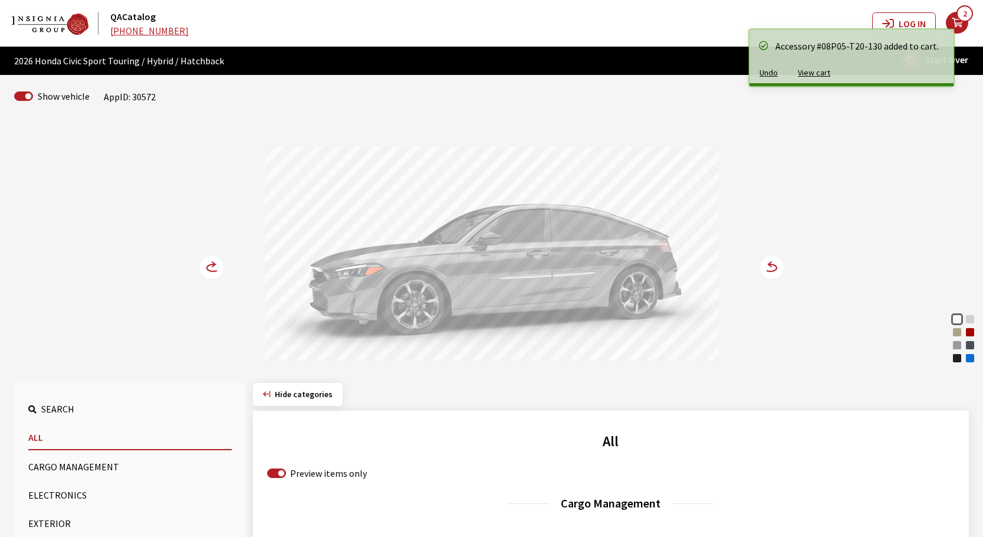
click at [771, 269] on circle at bounding box center [772, 267] width 24 height 24
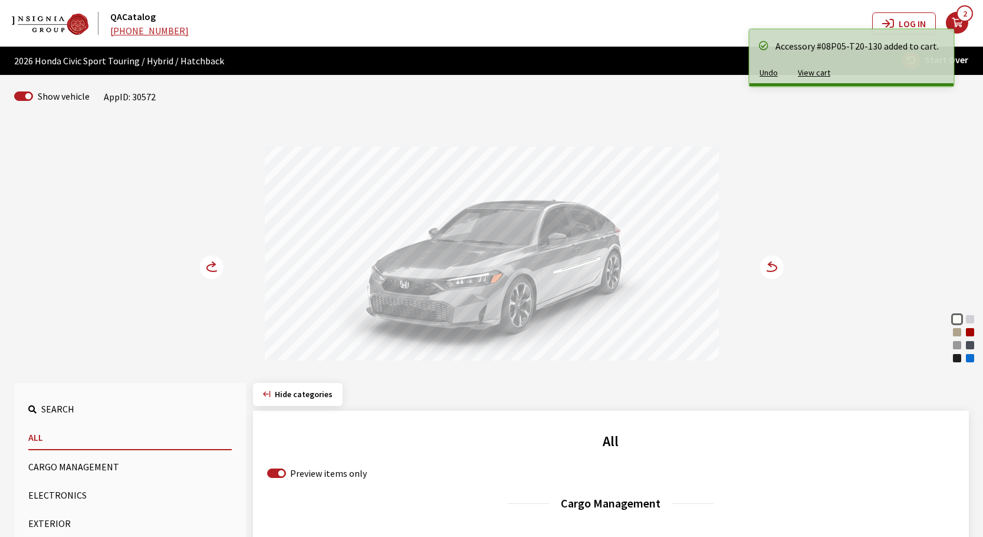
click at [771, 269] on circle at bounding box center [772, 267] width 24 height 24
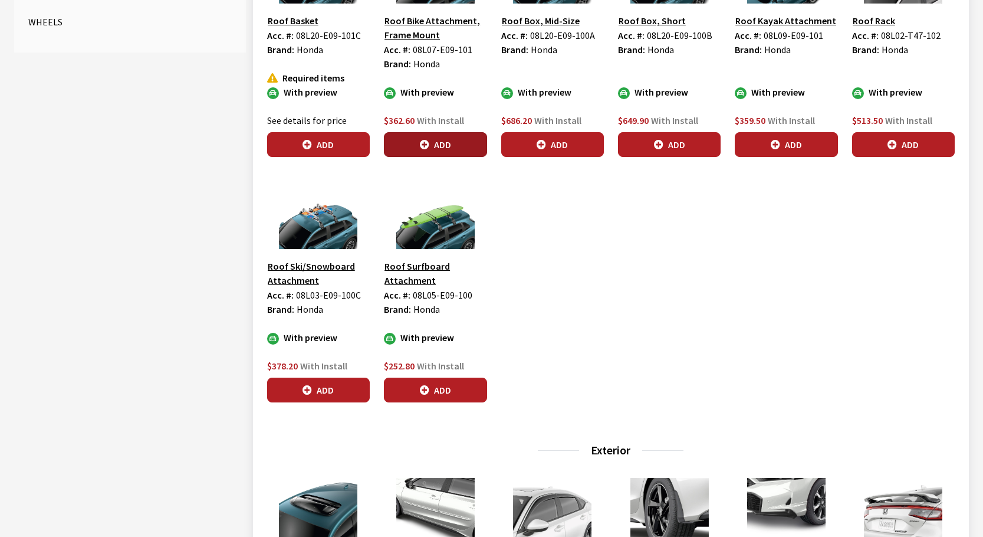
scroll to position [885, 0]
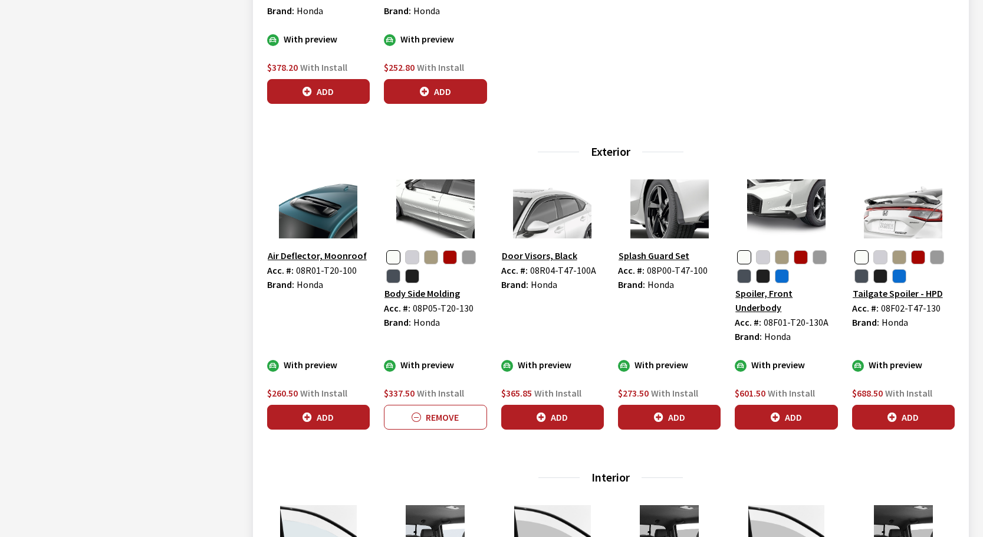
click at [422, 209] on img at bounding box center [435, 208] width 103 height 59
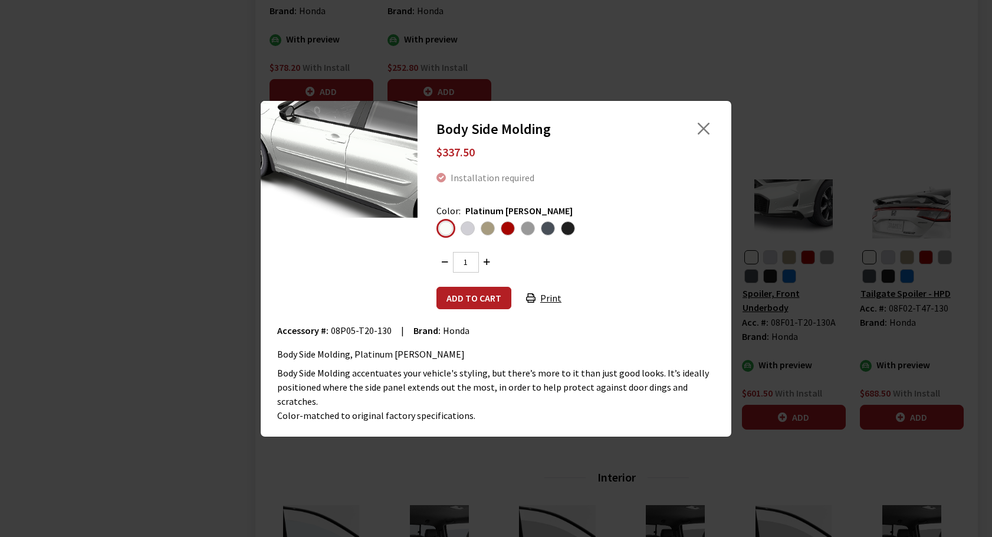
click at [468, 226] on span "Solar Silver Metallic" at bounding box center [468, 228] width 14 height 14
click at [0, 0] on input "radio" at bounding box center [0, 0] width 0 height 0
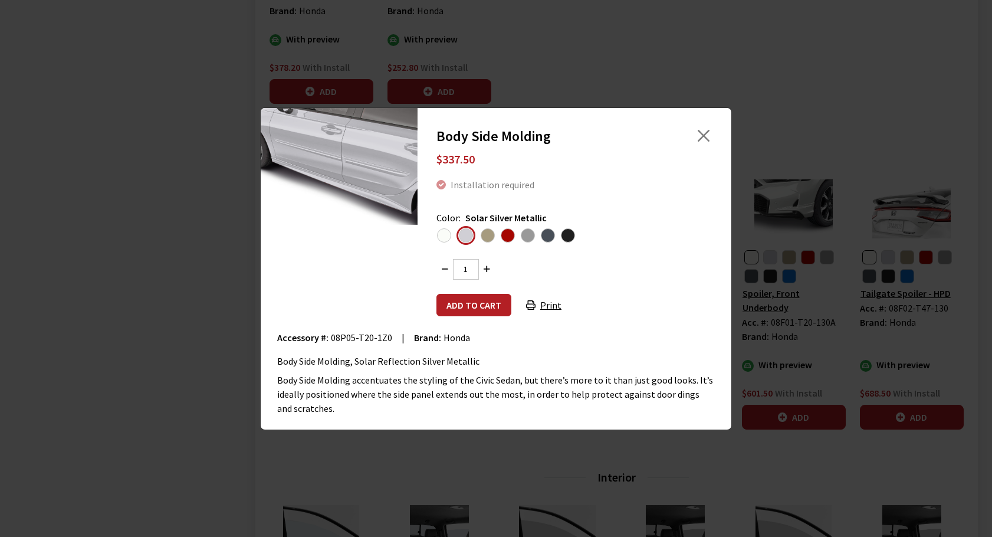
click at [343, 336] on span "08P05-T20-1Z0" at bounding box center [361, 338] width 61 height 12
click at [382, 338] on span "08P05-T20-1Z0" at bounding box center [361, 338] width 61 height 12
copy span "08P05-T20-1Z0"
click at [489, 233] on span "Desert Beige Pearl" at bounding box center [488, 235] width 14 height 14
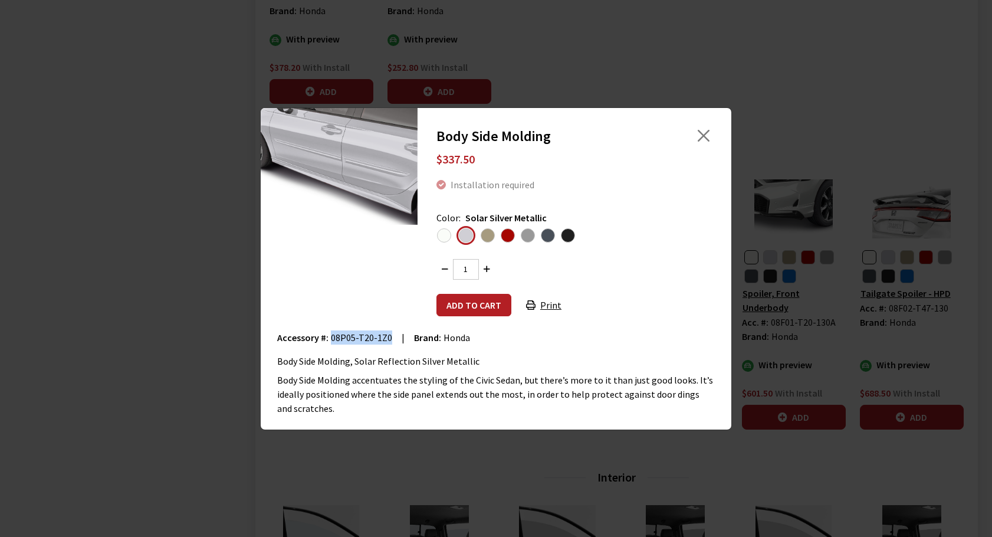
click at [0, 0] on input "radio" at bounding box center [0, 0] width 0 height 0
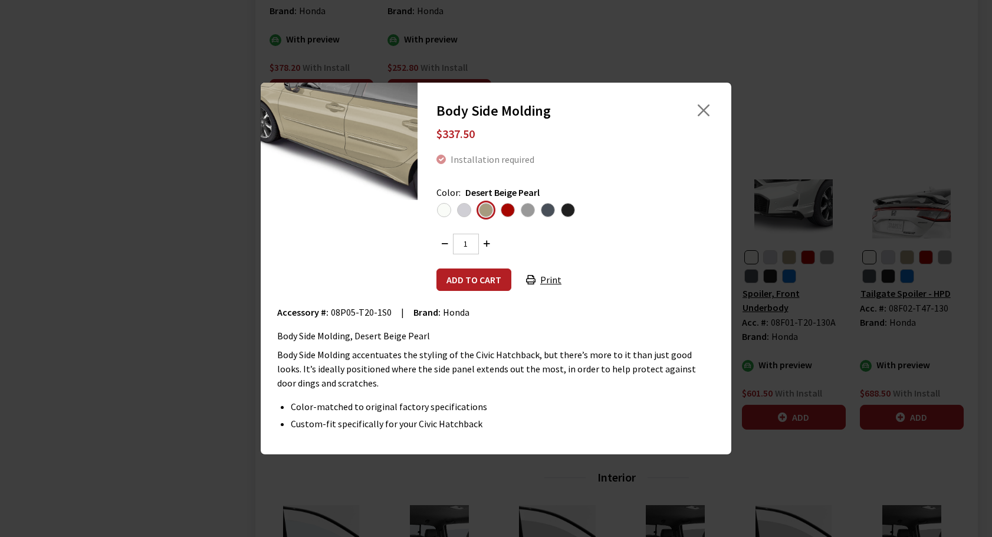
click at [332, 313] on span "08P05-T20-1S0" at bounding box center [361, 312] width 61 height 12
click at [380, 313] on span "08P05-T20-1S0" at bounding box center [361, 312] width 61 height 12
copy span "08P05-T20-1S0"
click at [507, 211] on span "Rallye Red" at bounding box center [508, 210] width 14 height 14
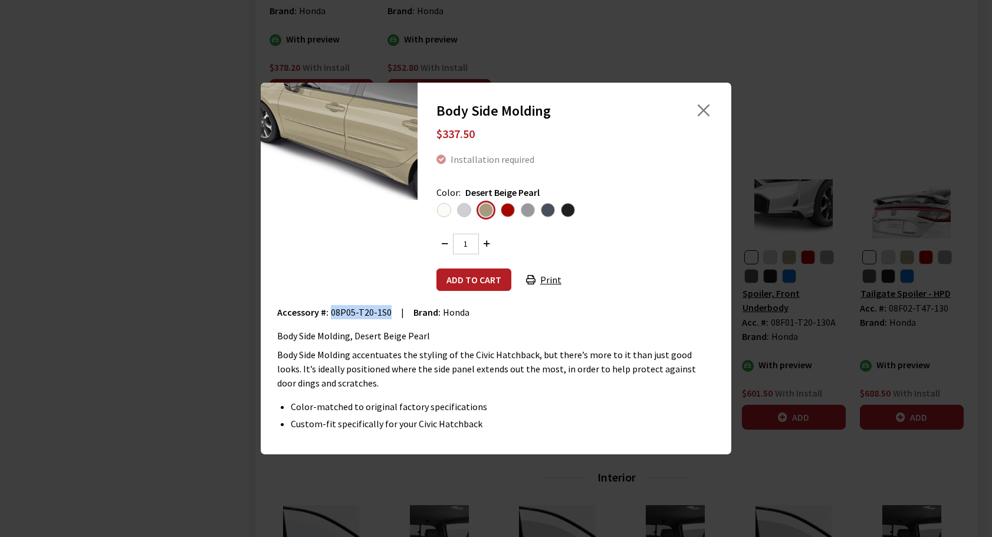
click at [0, 0] on input "radio" at bounding box center [0, 0] width 0 height 0
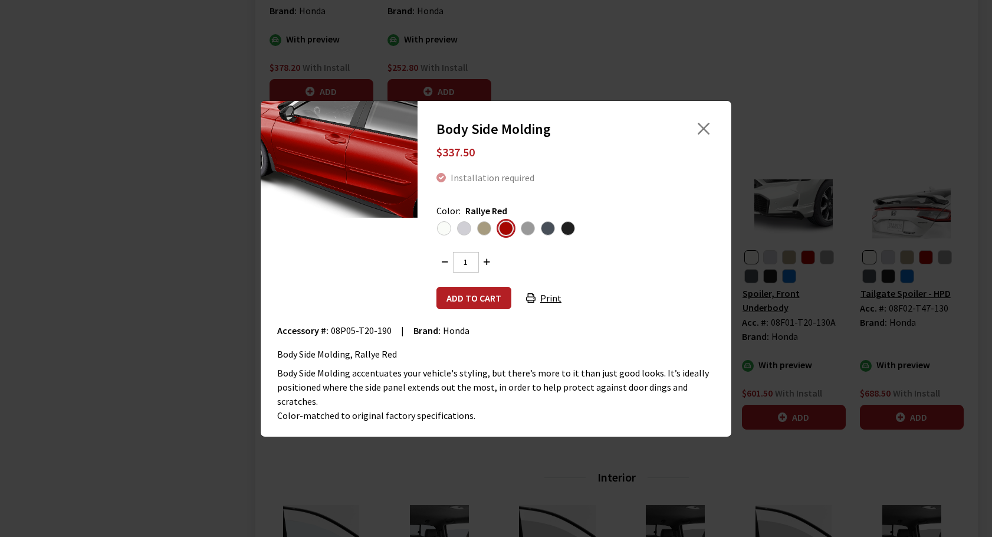
click at [343, 327] on span "08P05-T20-190" at bounding box center [361, 330] width 61 height 12
click at [382, 333] on span "08P05-T20-190" at bounding box center [361, 330] width 61 height 12
copy span "08P05-T20-190"
click at [529, 228] on span "Urban Gray Pearl" at bounding box center [528, 228] width 14 height 14
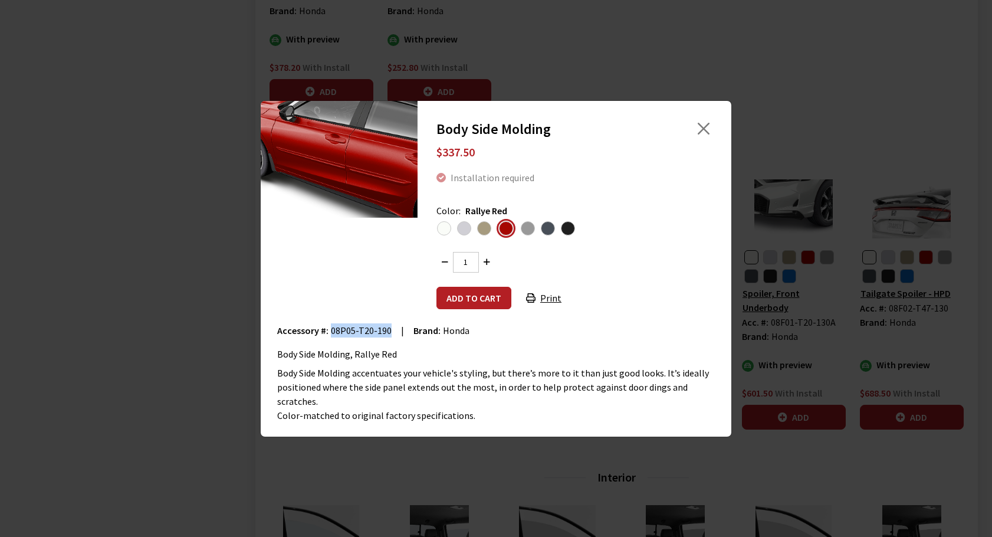
click at [0, 0] on input "radio" at bounding box center [0, 0] width 0 height 0
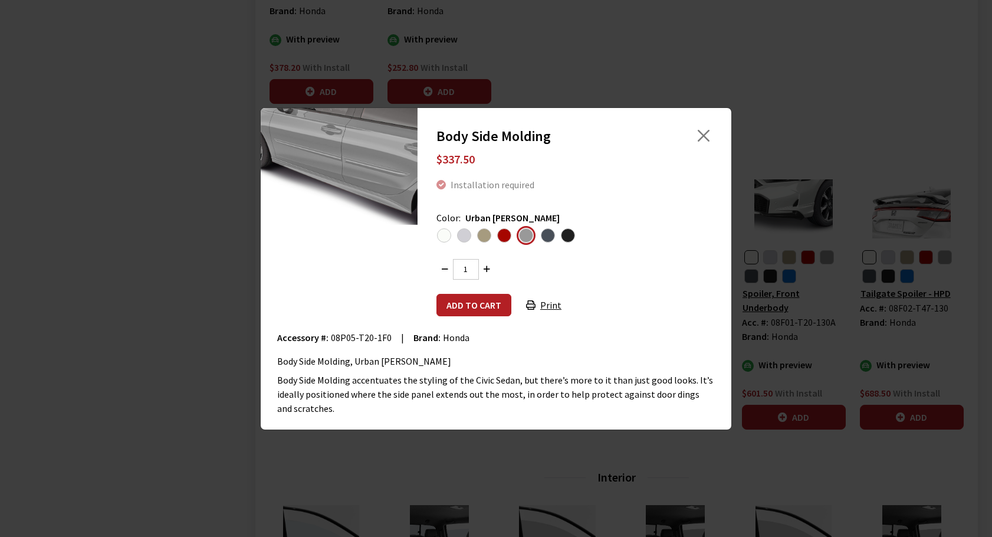
click at [345, 336] on span "08P05-T20-1F0" at bounding box center [361, 338] width 61 height 12
click at [382, 339] on span "08P05-T20-1F0" at bounding box center [361, 338] width 61 height 12
copy span "08P05-T20-1F0"
click at [550, 233] on span "Meteorite Gray Metallic" at bounding box center [548, 235] width 14 height 14
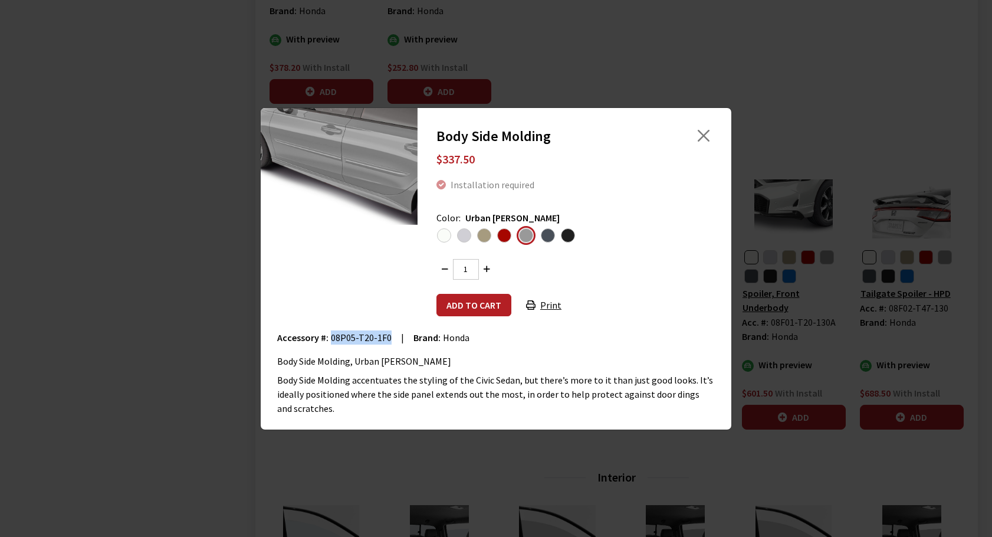
click at [0, 0] on input "radio" at bounding box center [0, 0] width 0 height 0
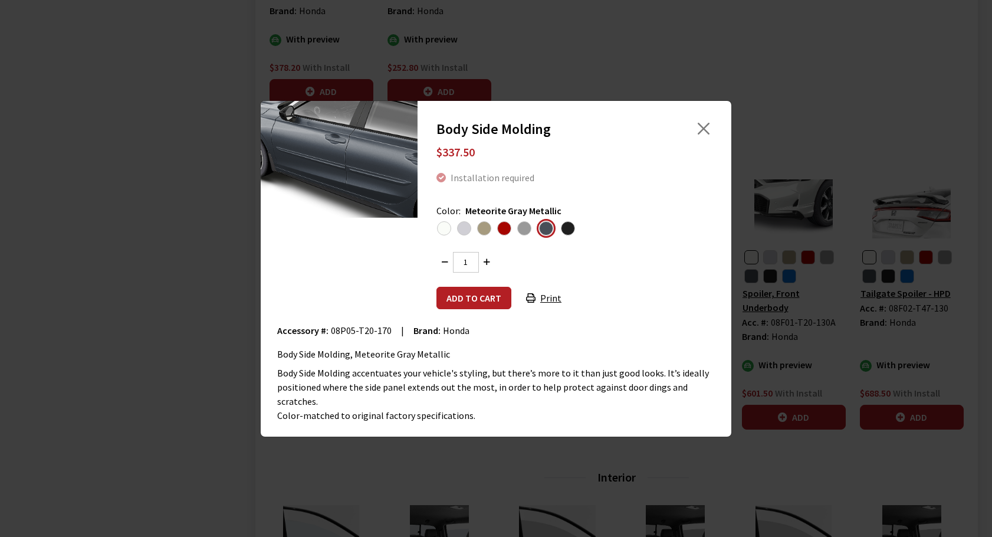
click at [340, 332] on span "08P05-T20-170" at bounding box center [361, 330] width 61 height 12
click at [378, 330] on span "08P05-T20-170" at bounding box center [361, 330] width 61 height 12
copy span "08P05-T20-170"
click at [569, 231] on span "Crystal Black Pearl" at bounding box center [568, 228] width 14 height 14
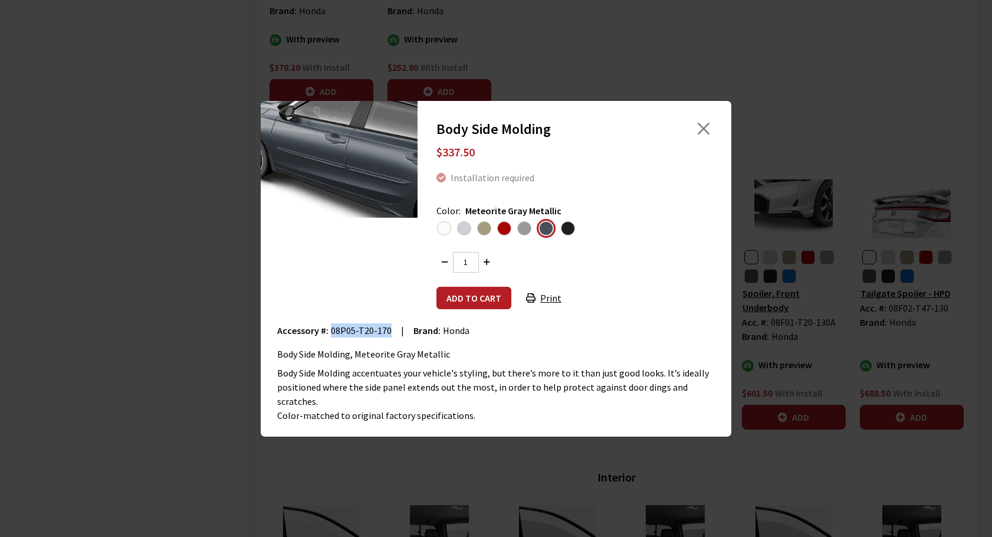
click at [0, 0] on input "radio" at bounding box center [0, 0] width 0 height 0
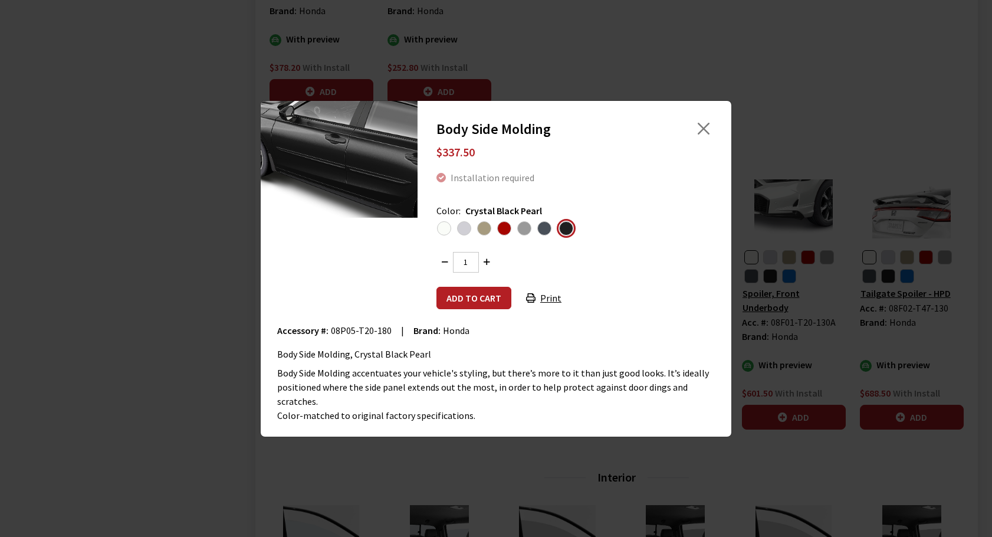
click at [335, 331] on span "08P05-T20-180" at bounding box center [361, 330] width 61 height 12
click at [382, 331] on span "08P05-T20-180" at bounding box center [361, 330] width 61 height 12
copy span "08P05-T20-180"
click at [123, 286] on div "Body Side Molding $337.50 Installation required Color: Crystal Black Pearl 1 |" at bounding box center [496, 268] width 992 height 537
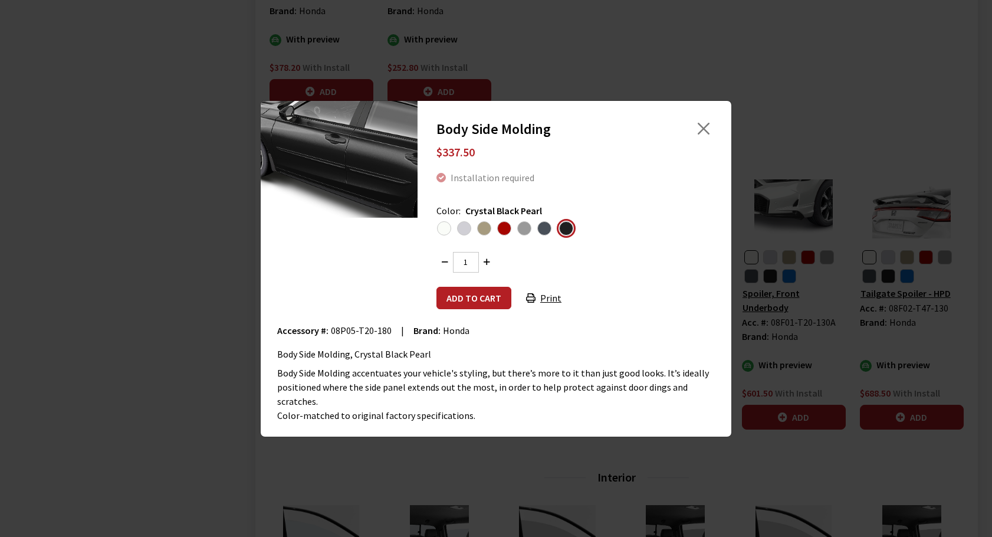
click at [201, 270] on div "Body Side Molding $337.50 Installation required Color: Crystal Black Pearl 1 |" at bounding box center [496, 268] width 992 height 537
click at [698, 131] on button "Close" at bounding box center [704, 129] width 18 height 18
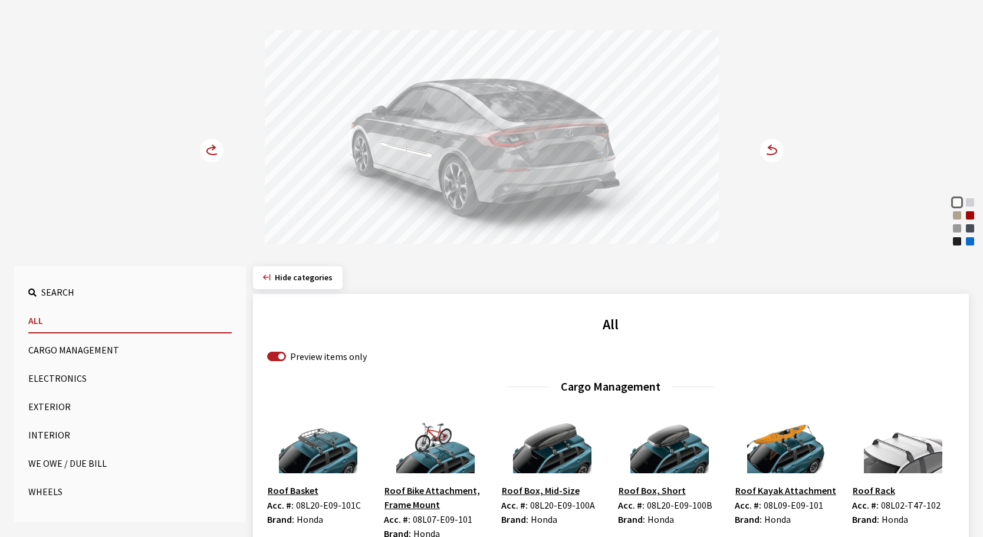
scroll to position [118, 0]
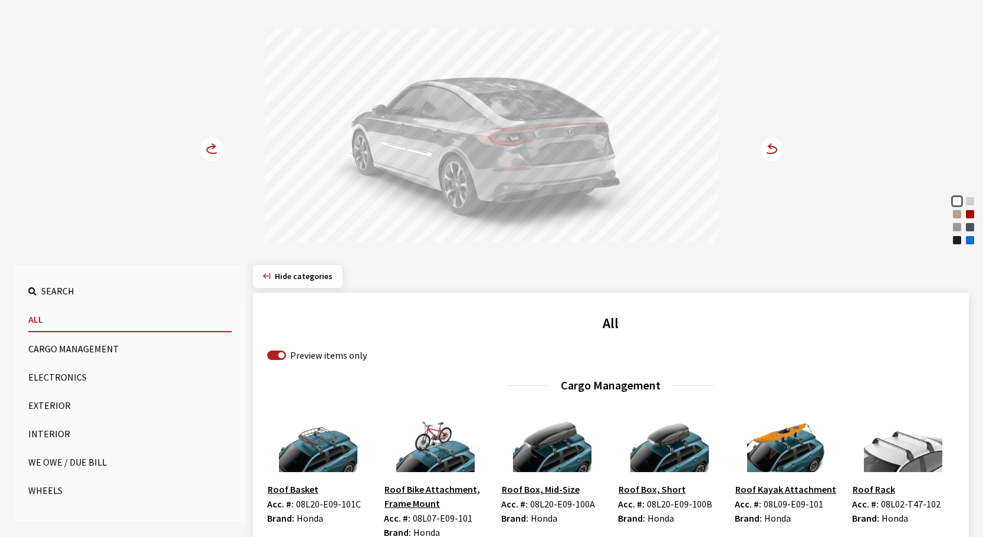
click at [272, 355] on input "Preview items only" at bounding box center [276, 354] width 19 height 9
checkbox input "false"
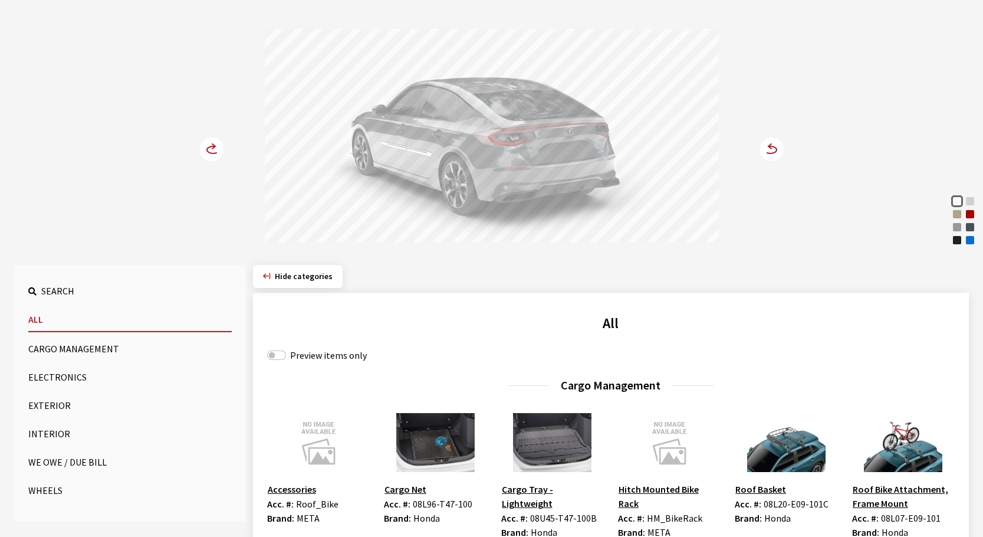
click at [44, 408] on button "Exterior" at bounding box center [130, 405] width 204 height 24
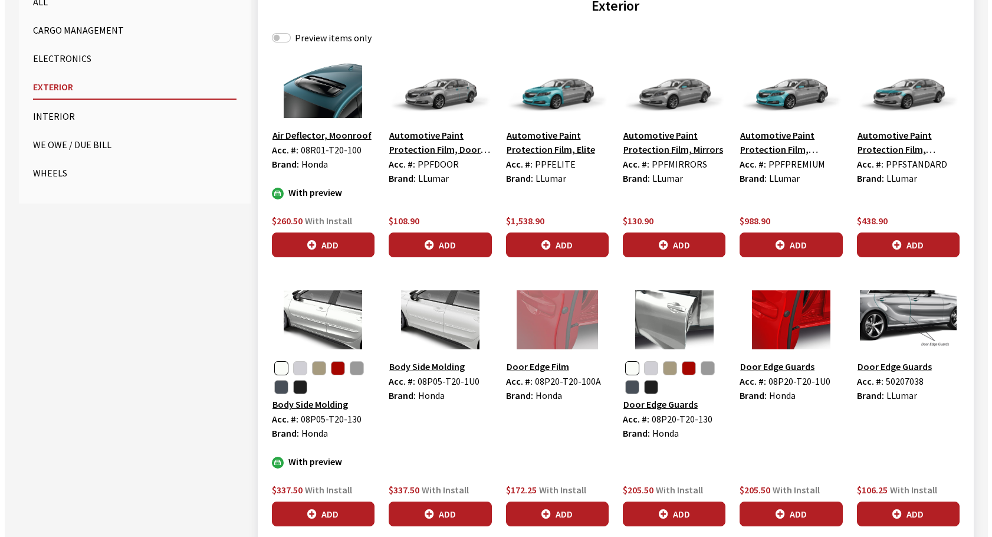
scroll to position [472, 0]
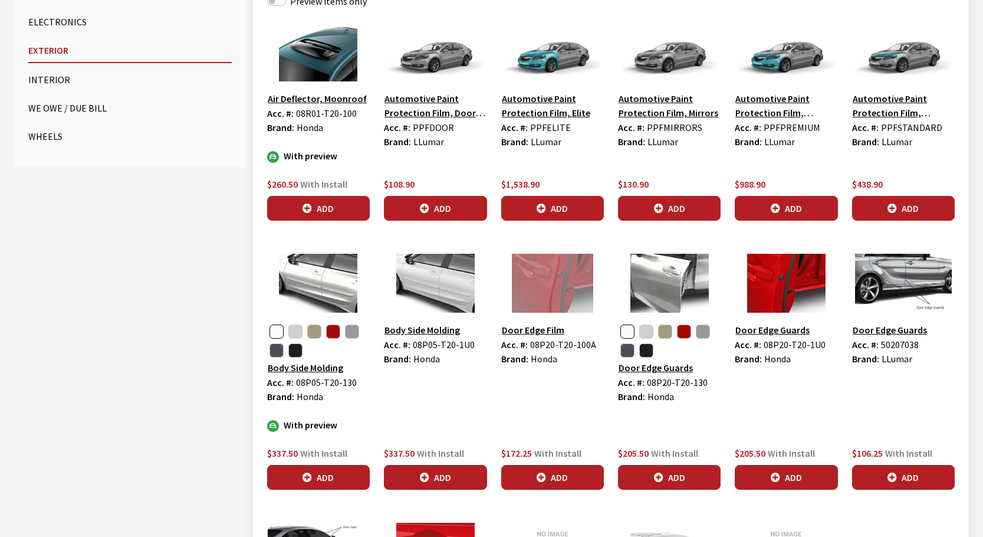
click at [442, 292] on img at bounding box center [435, 283] width 103 height 59
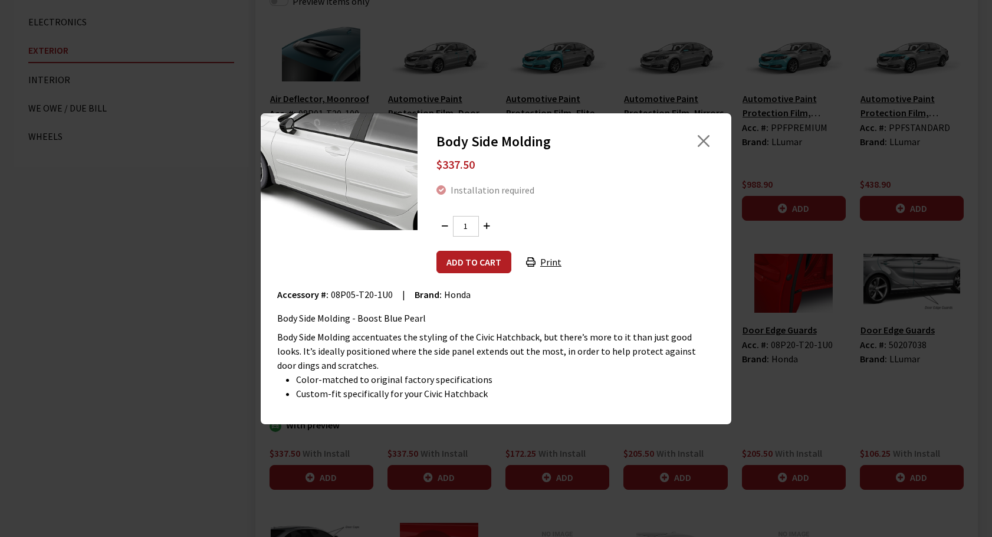
click at [340, 294] on span "08P05-T20-1U0" at bounding box center [362, 294] width 62 height 12
click at [383, 295] on span "08P05-T20-1U0" at bounding box center [362, 294] width 62 height 12
copy span "08P05-T20-1U0"
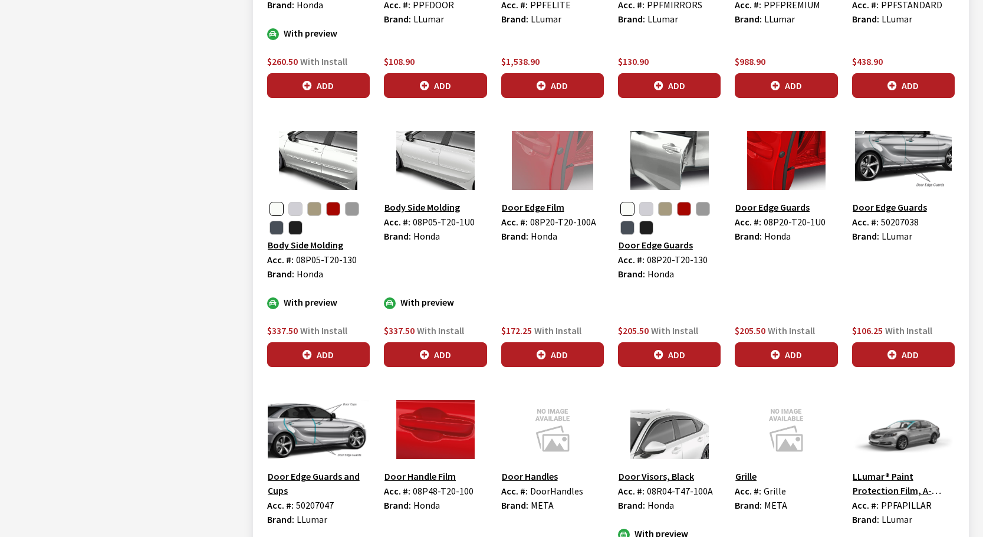
scroll to position [1593, 0]
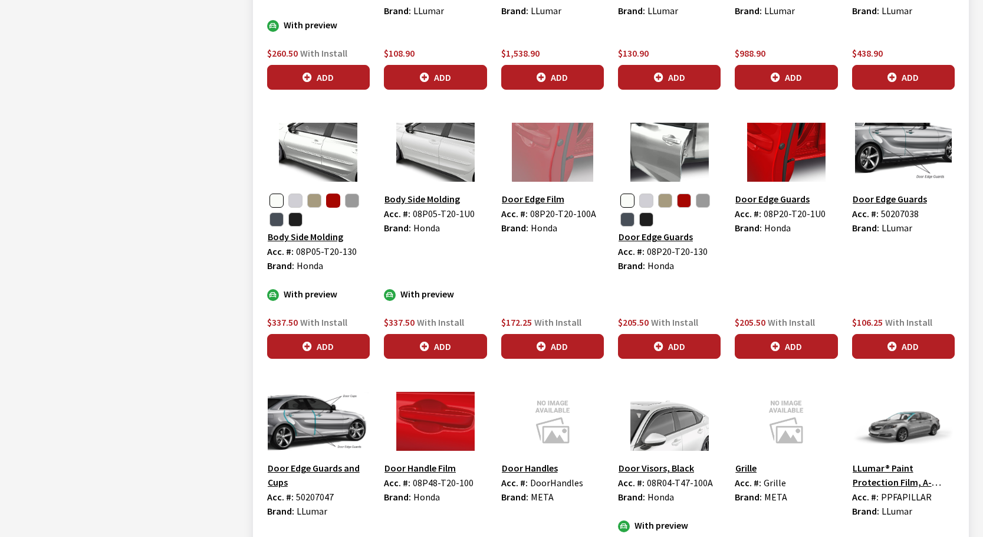
click at [333, 196] on button "button" at bounding box center [333, 200] width 14 height 14
click at [333, 350] on button "Add" at bounding box center [318, 346] width 103 height 25
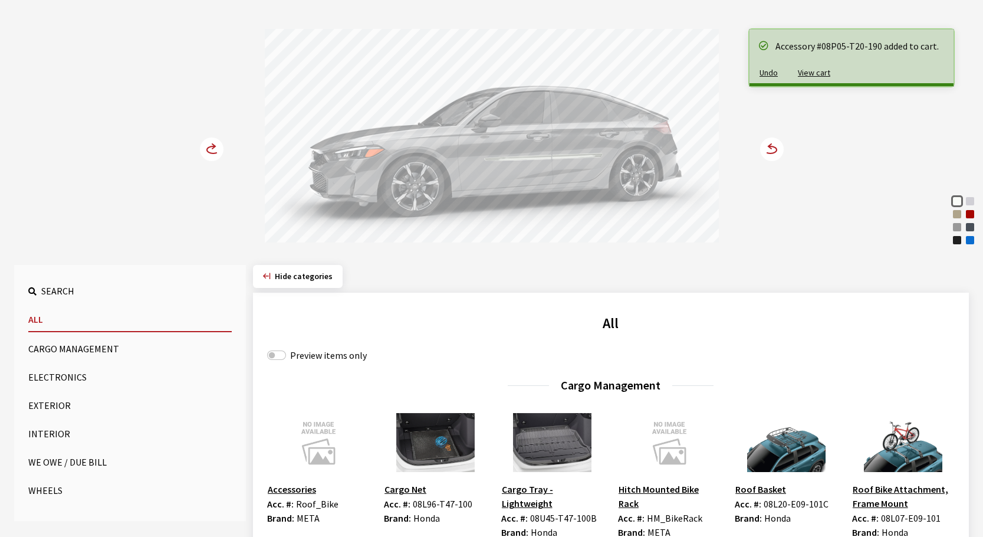
scroll to position [59, 0]
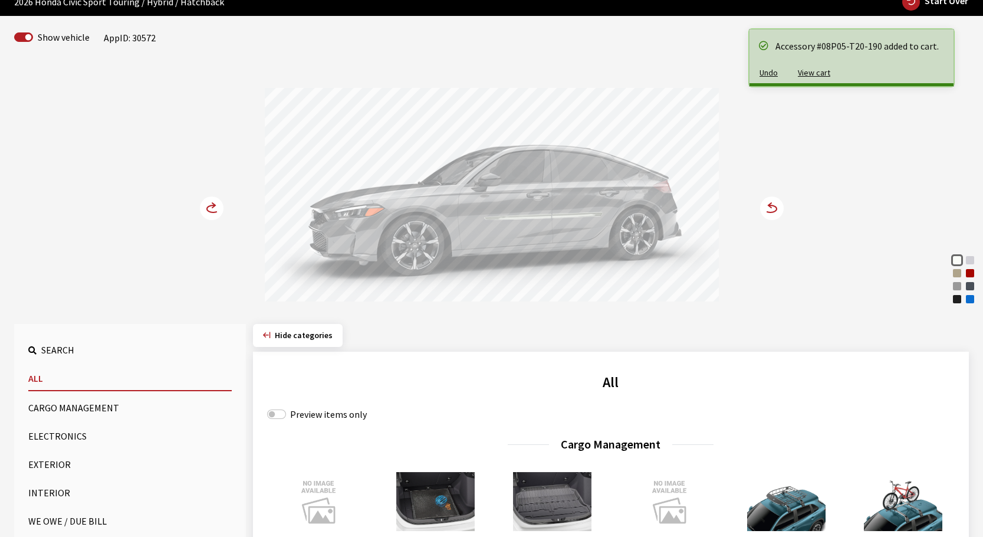
click at [765, 214] on circle at bounding box center [772, 208] width 24 height 24
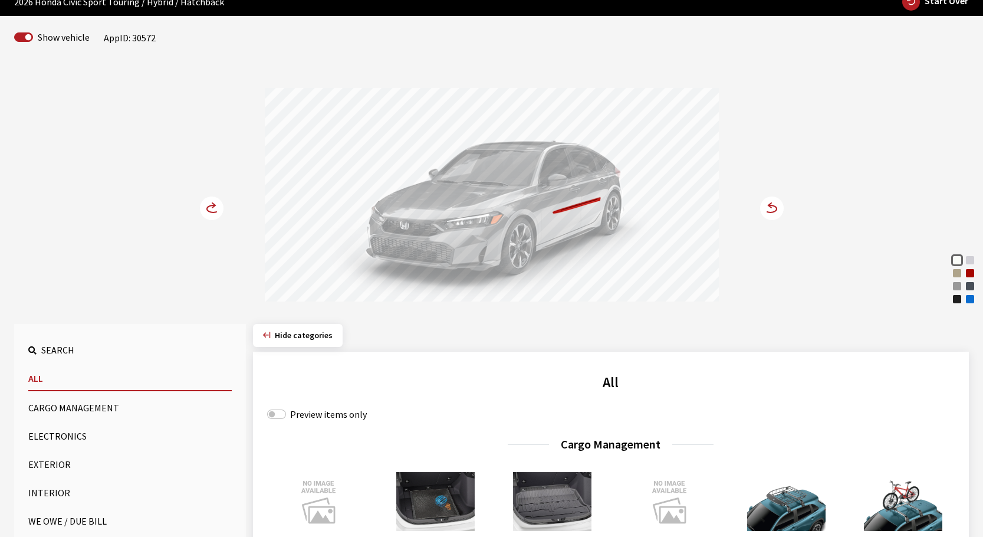
click at [779, 206] on circle at bounding box center [772, 208] width 24 height 24
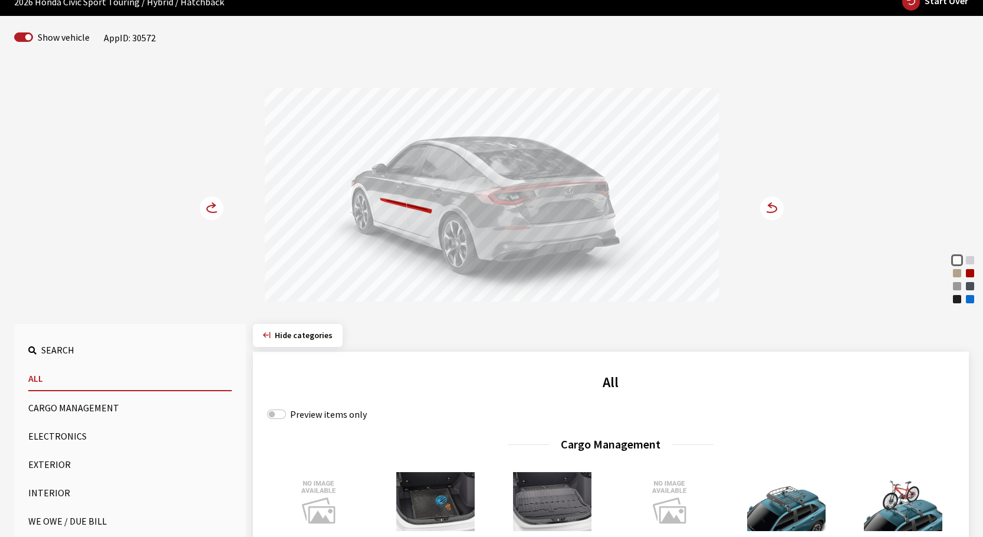
click at [779, 206] on circle at bounding box center [772, 208] width 24 height 24
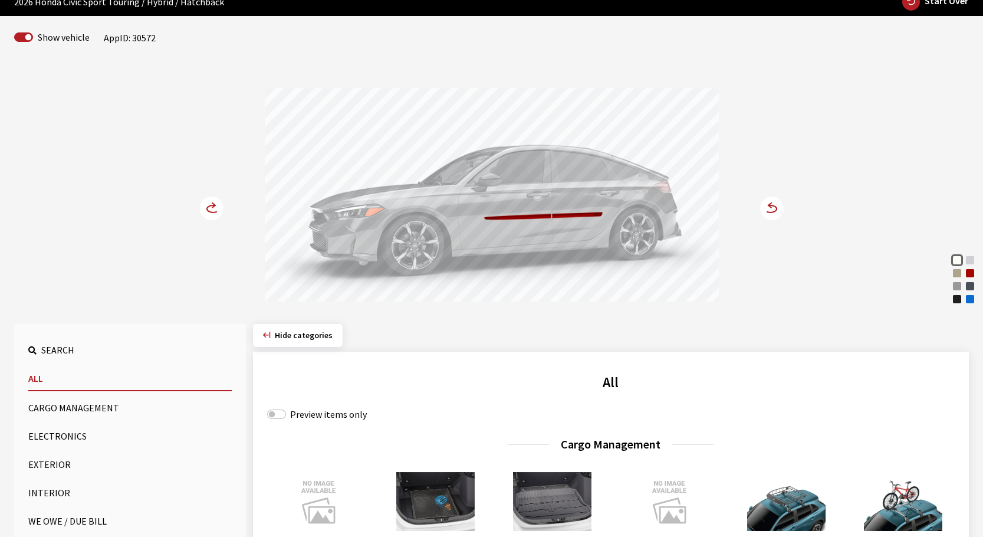
click at [779, 206] on circle at bounding box center [772, 208] width 24 height 24
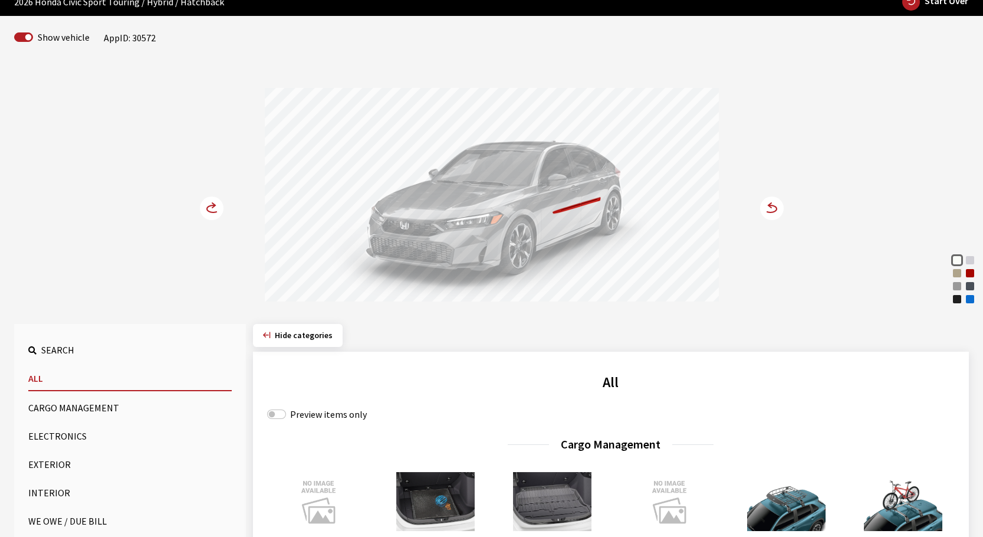
click at [779, 206] on circle at bounding box center [772, 208] width 24 height 24
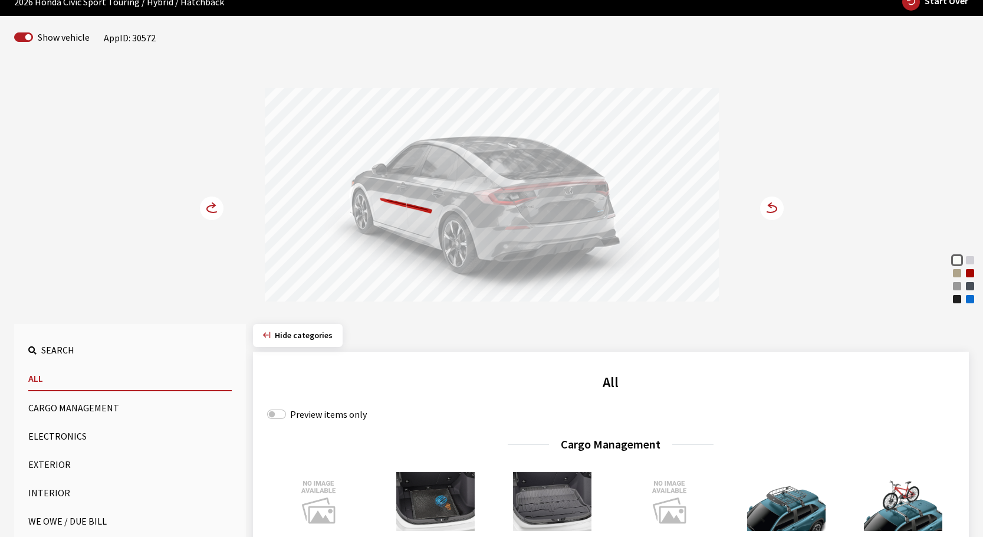
click at [199, 214] on div "Platinum [PERSON_NAME] Solar Silver Metallic Sand Dune Pearl Rallye Red Urban […" at bounding box center [492, 184] width 779 height 241
click at [206, 211] on circle at bounding box center [212, 208] width 24 height 24
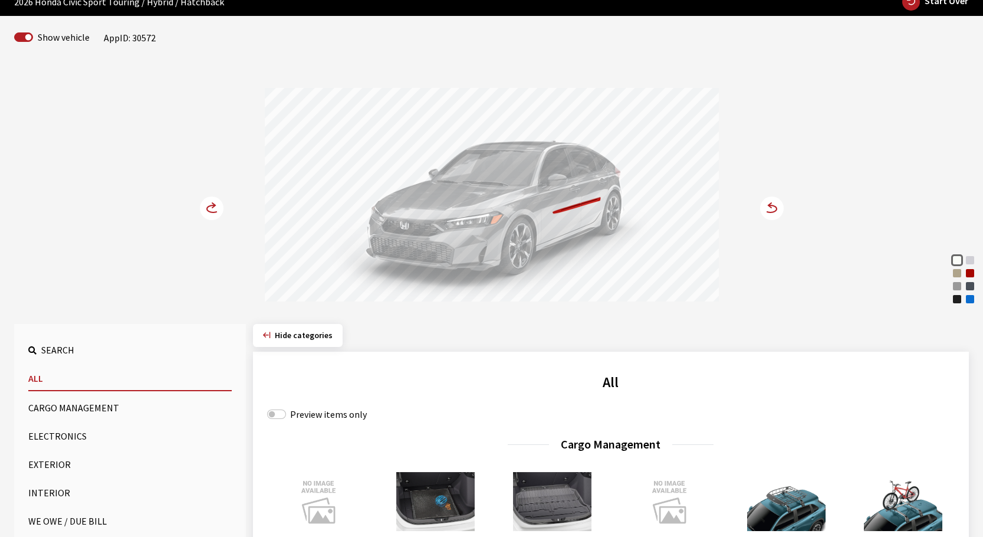
click at [767, 208] on icon at bounding box center [765, 209] width 8 height 10
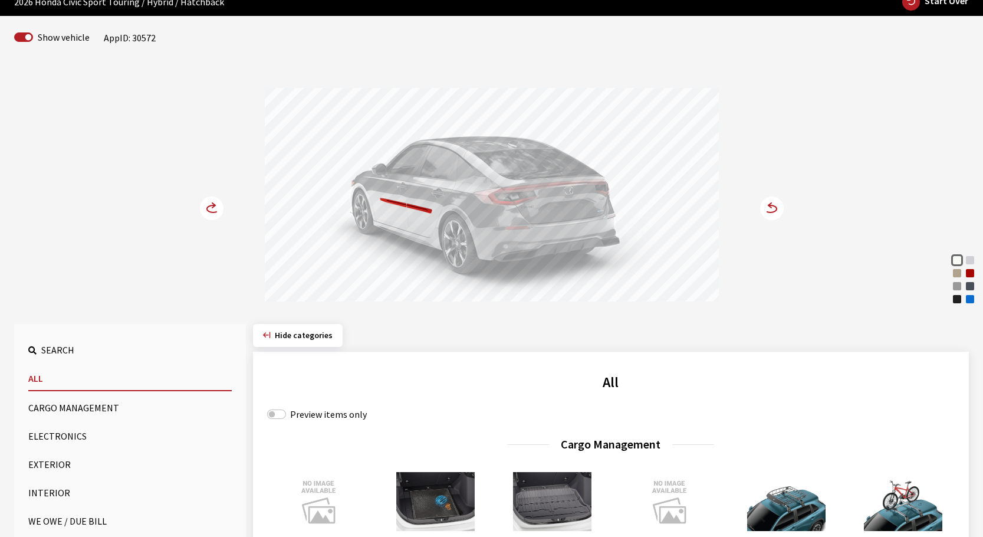
click at [767, 208] on icon at bounding box center [765, 209] width 8 height 10
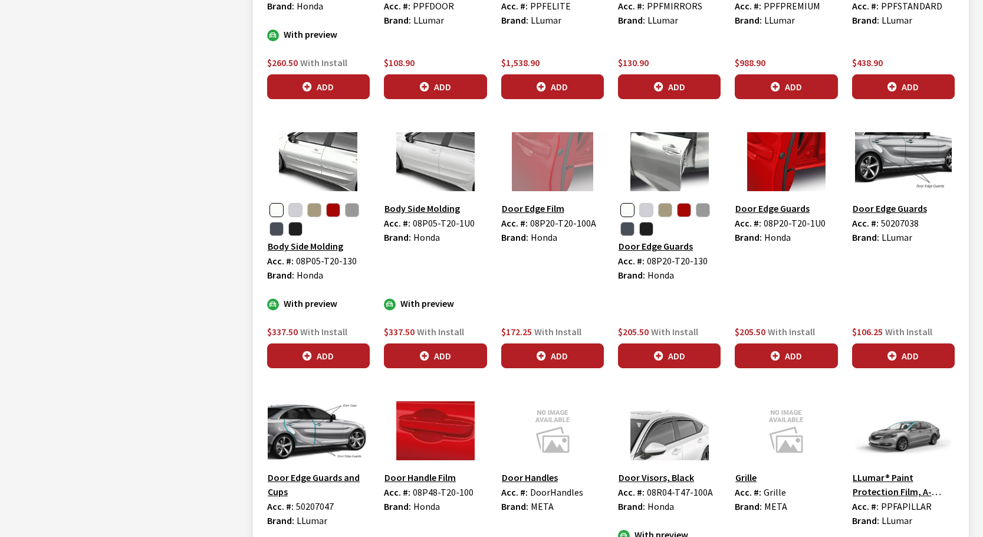
scroll to position [1634, 0]
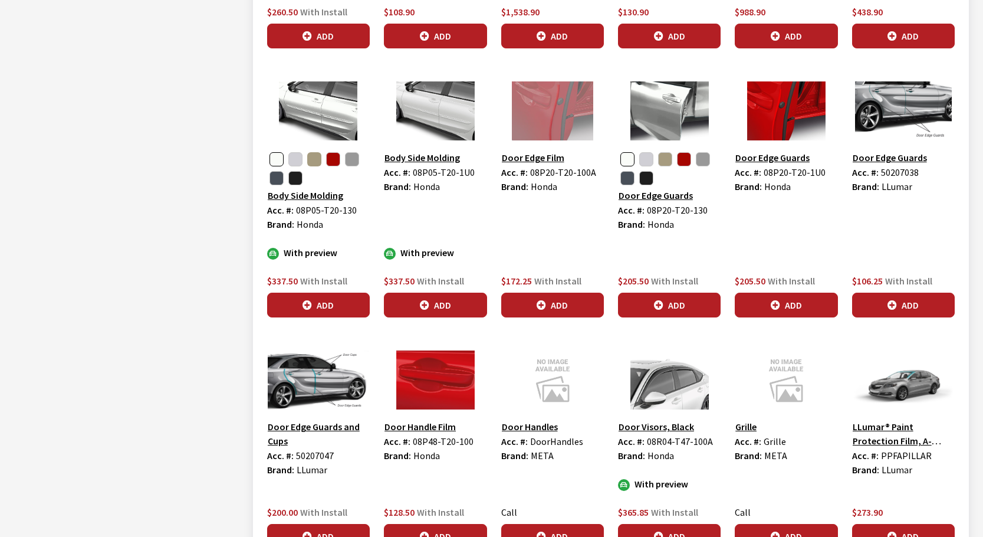
click at [314, 161] on button "button" at bounding box center [314, 159] width 14 height 14
click at [306, 308] on icon "button" at bounding box center [307, 305] width 9 height 9
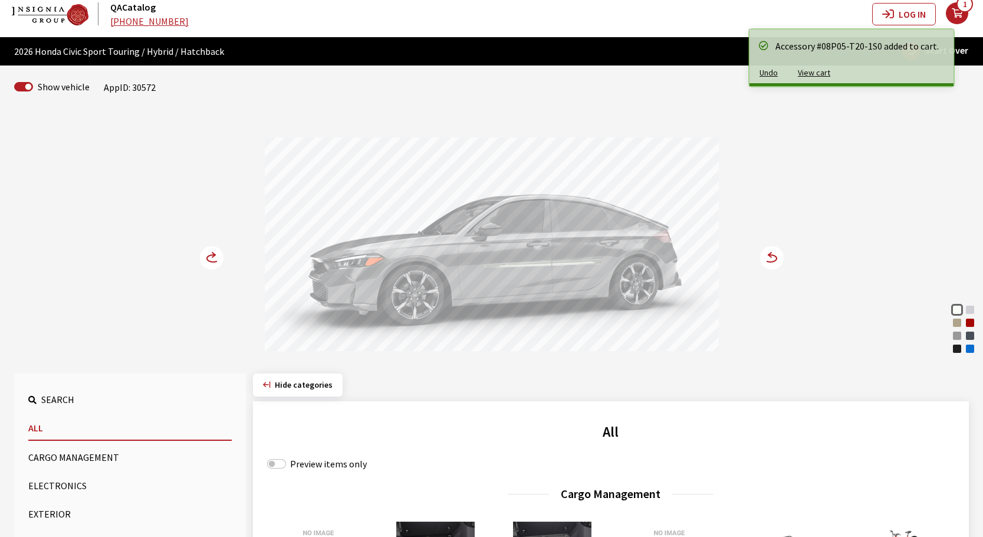
scroll to position [0, 0]
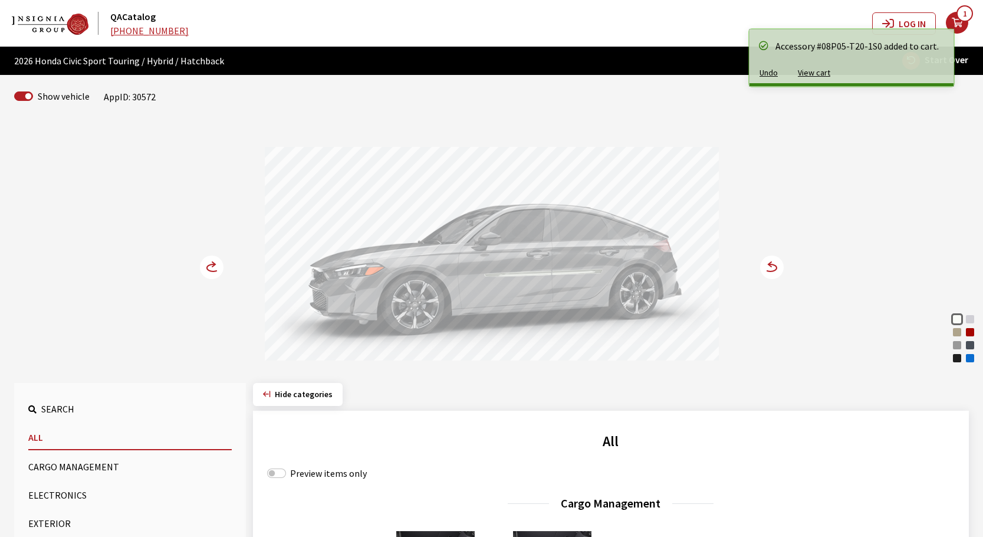
click at [783, 266] on circle at bounding box center [772, 267] width 24 height 24
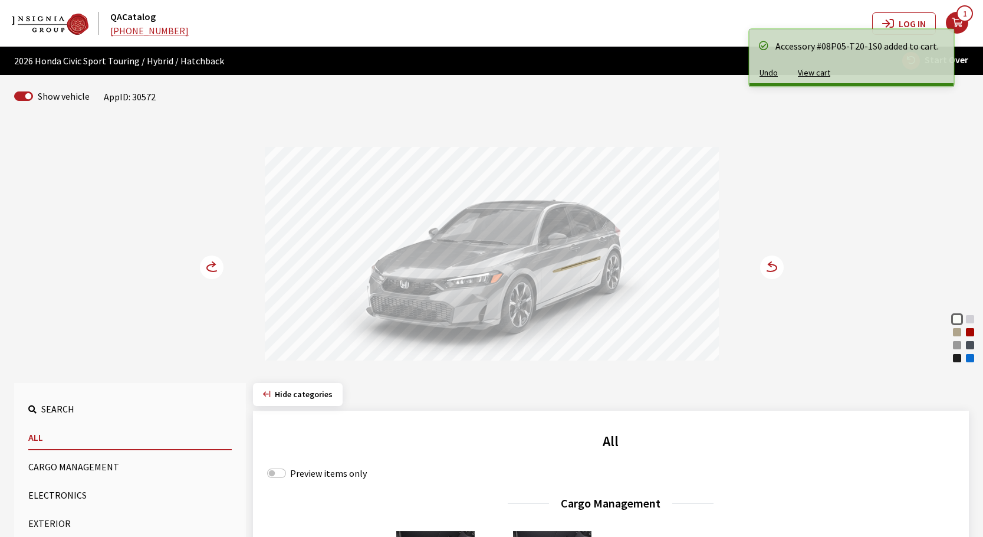
click at [783, 266] on circle at bounding box center [772, 267] width 24 height 24
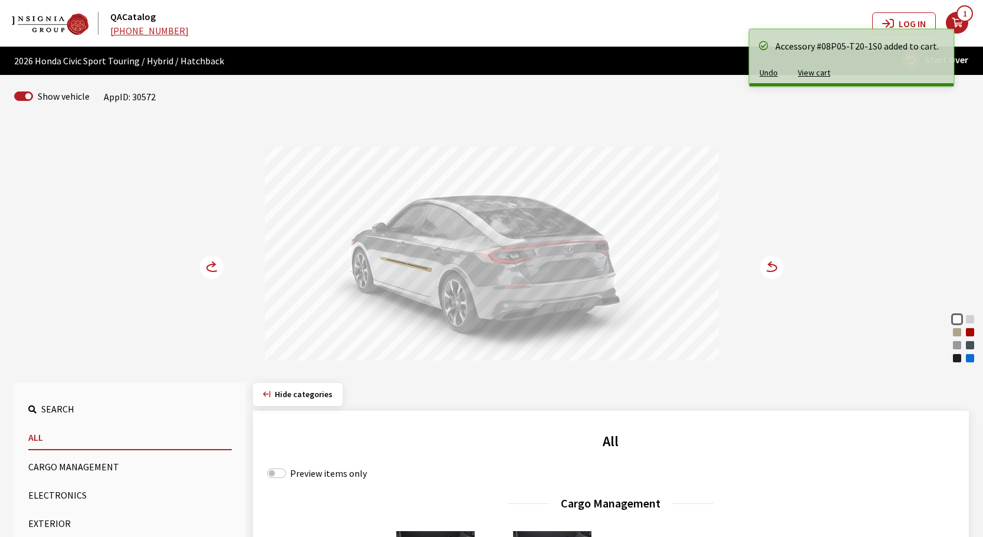
click at [783, 266] on circle at bounding box center [772, 267] width 24 height 24
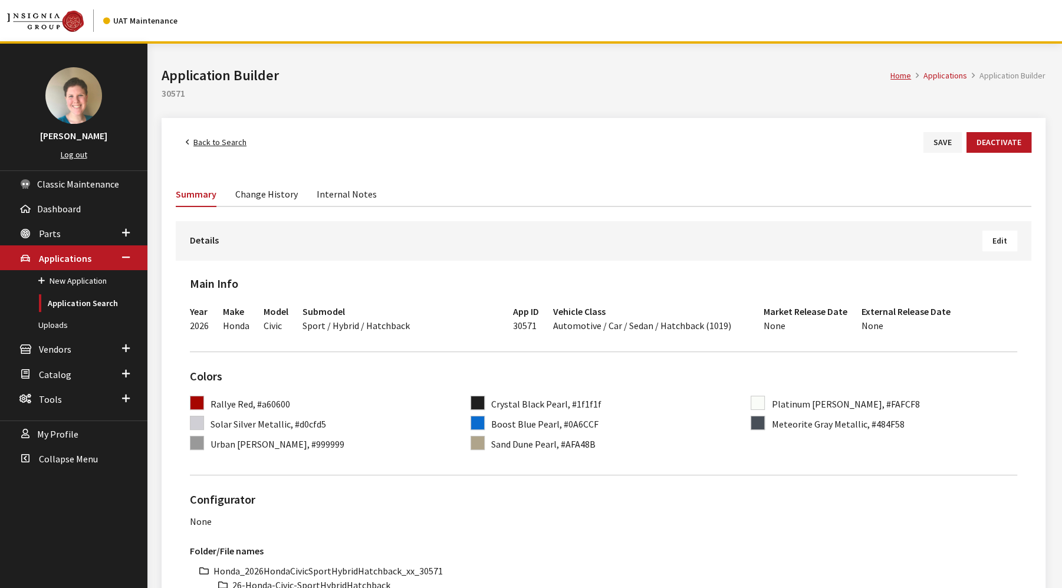
click at [1001, 247] on button "Edit" at bounding box center [1000, 241] width 35 height 21
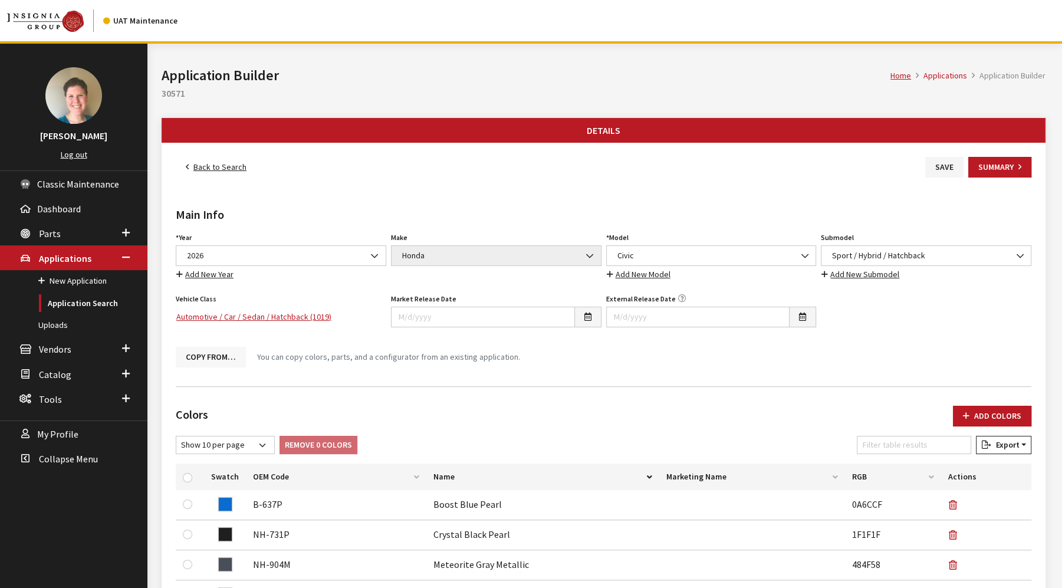
click at [201, 360] on button "Copy From…" at bounding box center [211, 357] width 70 height 21
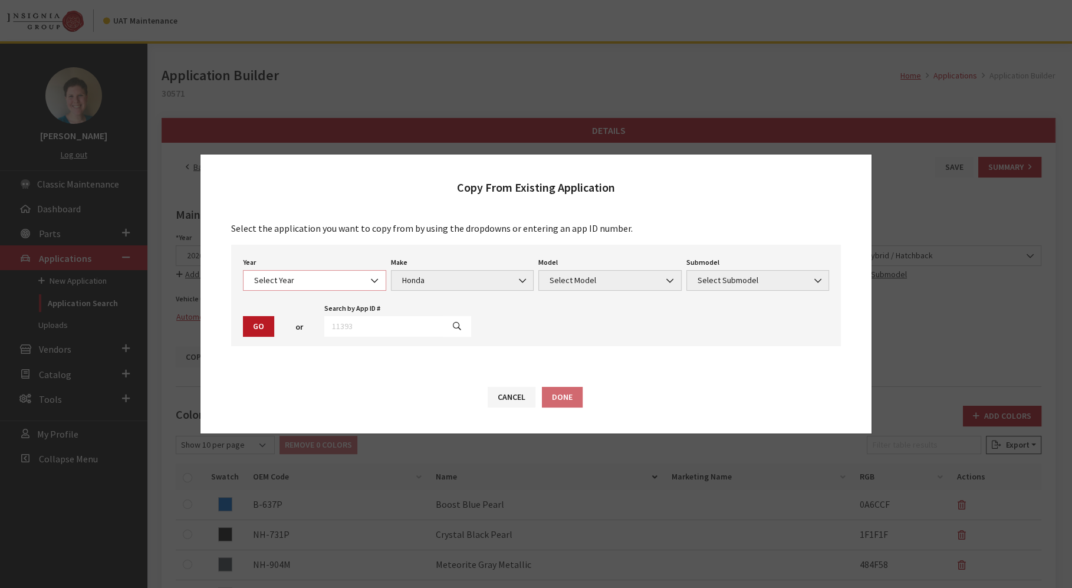
click at [371, 275] on b at bounding box center [371, 275] width 0 height 0
select select "44"
click at [576, 286] on span "Select Model" at bounding box center [610, 280] width 143 height 21
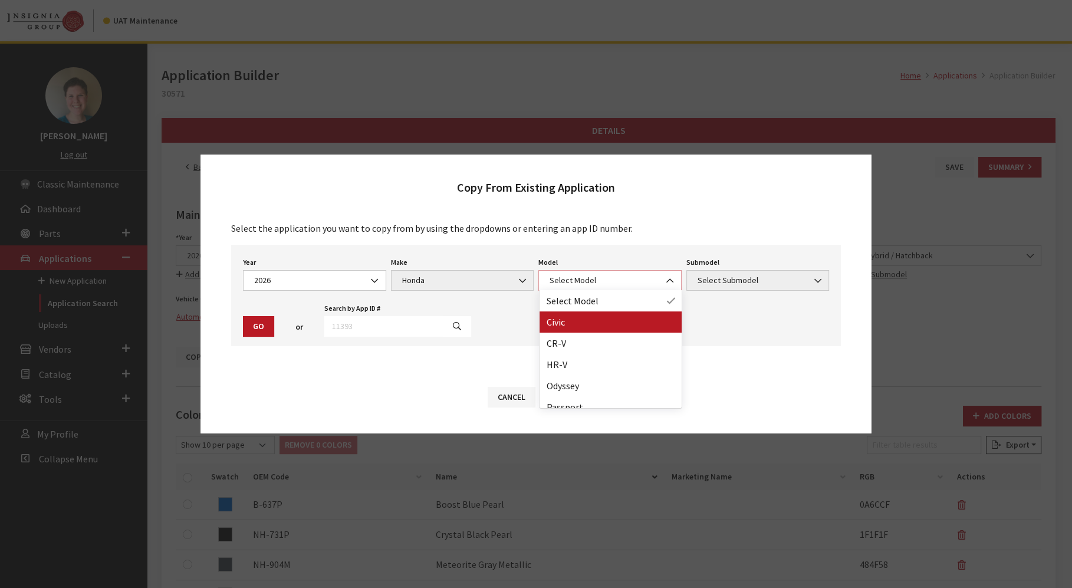
select select "230"
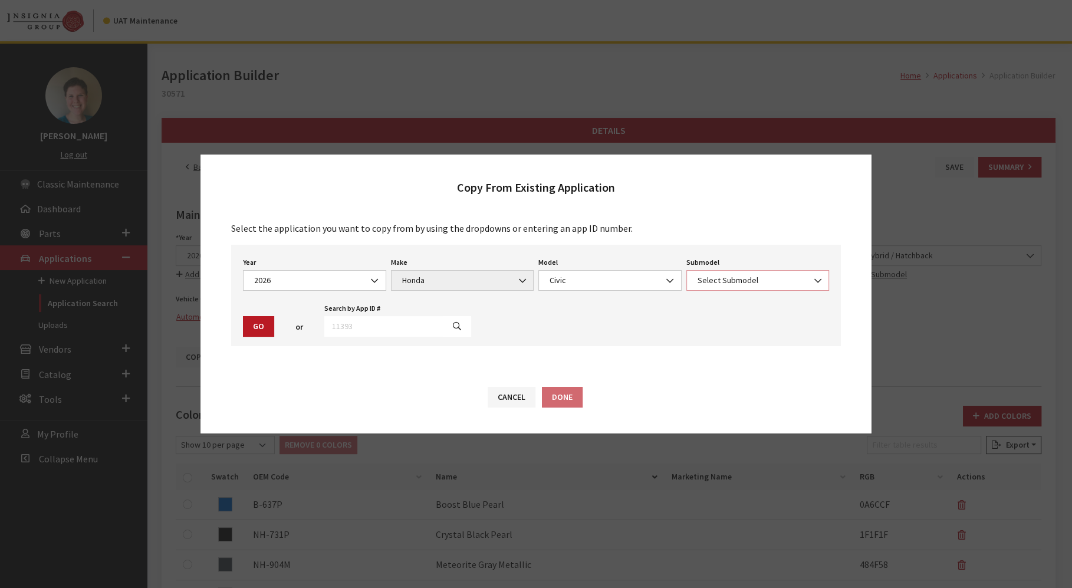
click at [757, 277] on span "Select Submodel" at bounding box center [758, 280] width 128 height 12
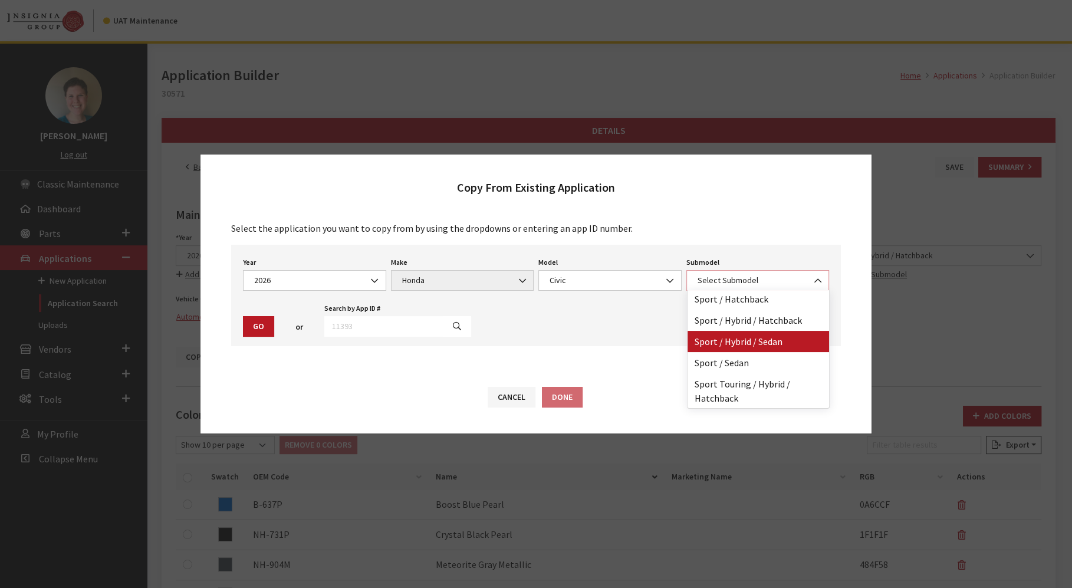
scroll to position [101, 0]
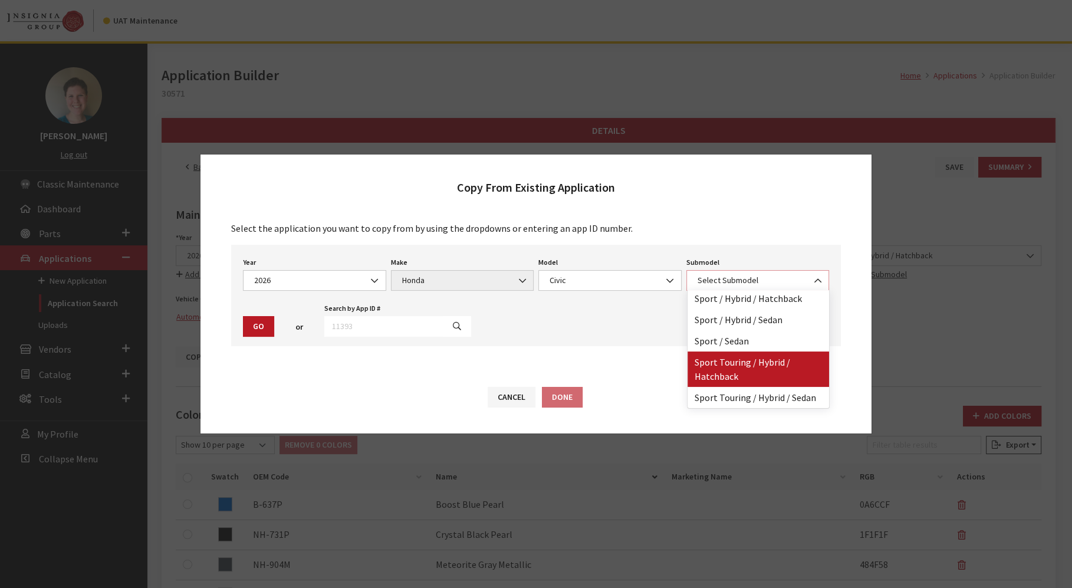
select select "4565"
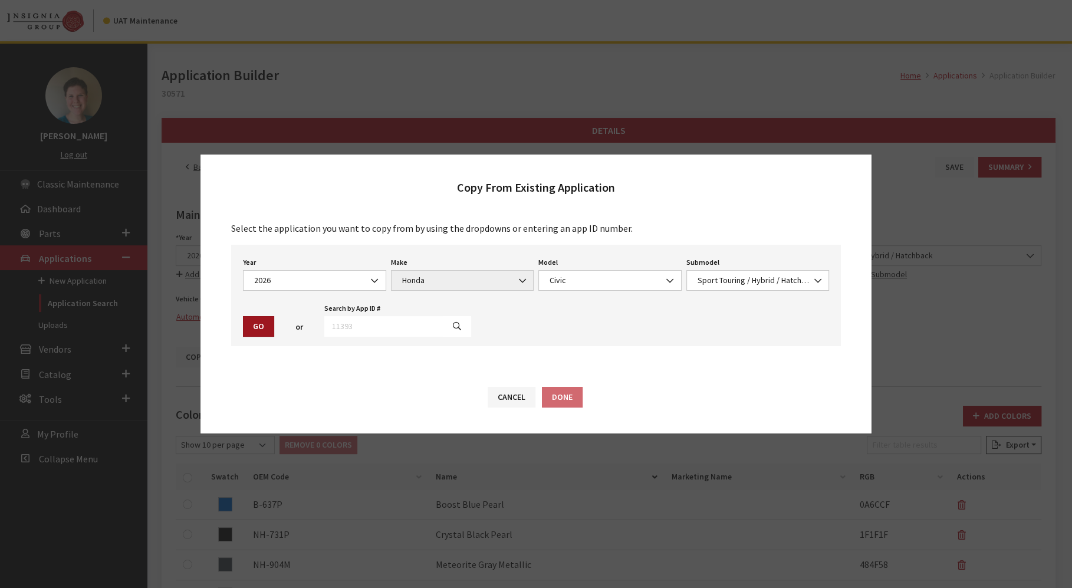
click at [260, 320] on button "Go" at bounding box center [258, 326] width 31 height 21
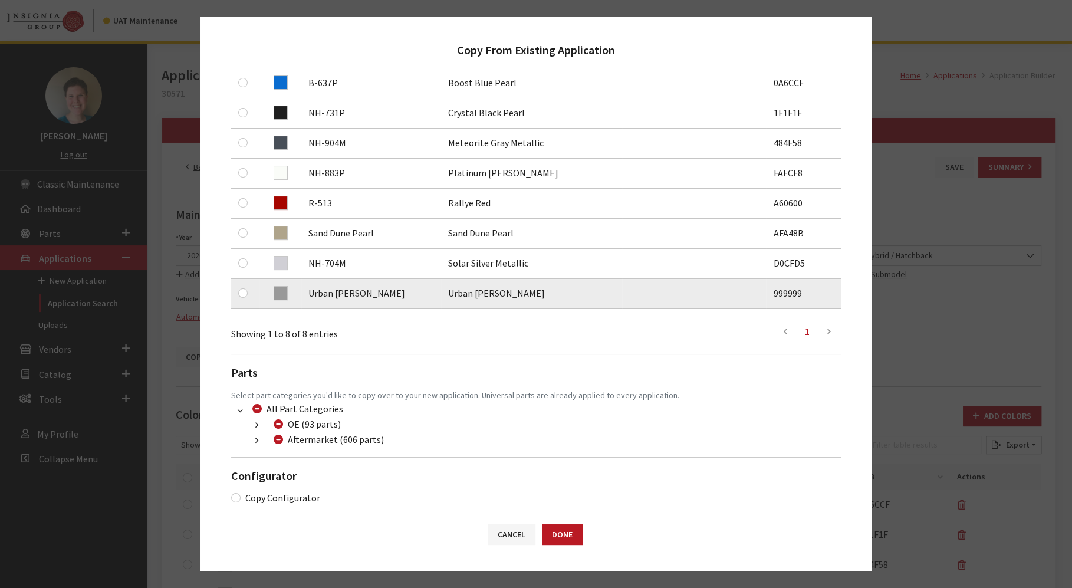
scroll to position [254, 0]
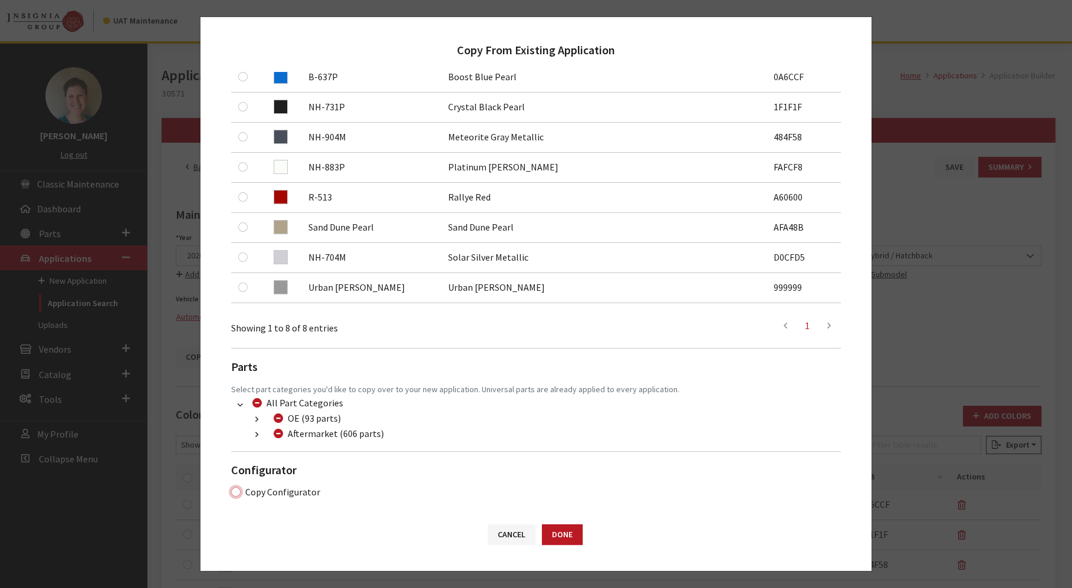
click at [236, 491] on input "Copy Configurator" at bounding box center [235, 491] width 9 height 9
checkbox input "true"
click at [572, 536] on button "Done" at bounding box center [562, 534] width 41 height 21
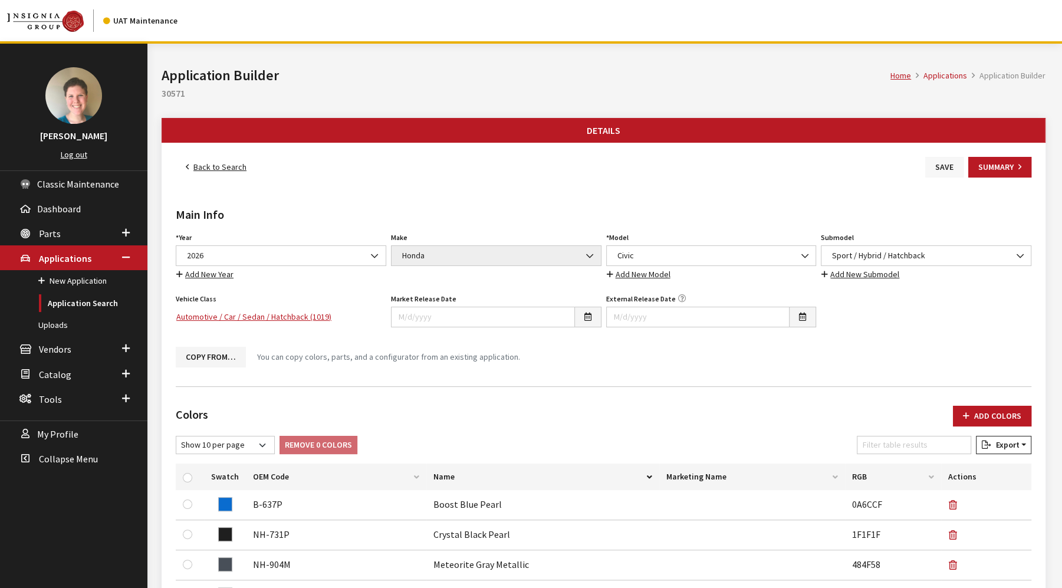
click at [930, 169] on button "Save" at bounding box center [945, 167] width 38 height 21
click at [222, 169] on link "Back to Search" at bounding box center [216, 167] width 81 height 21
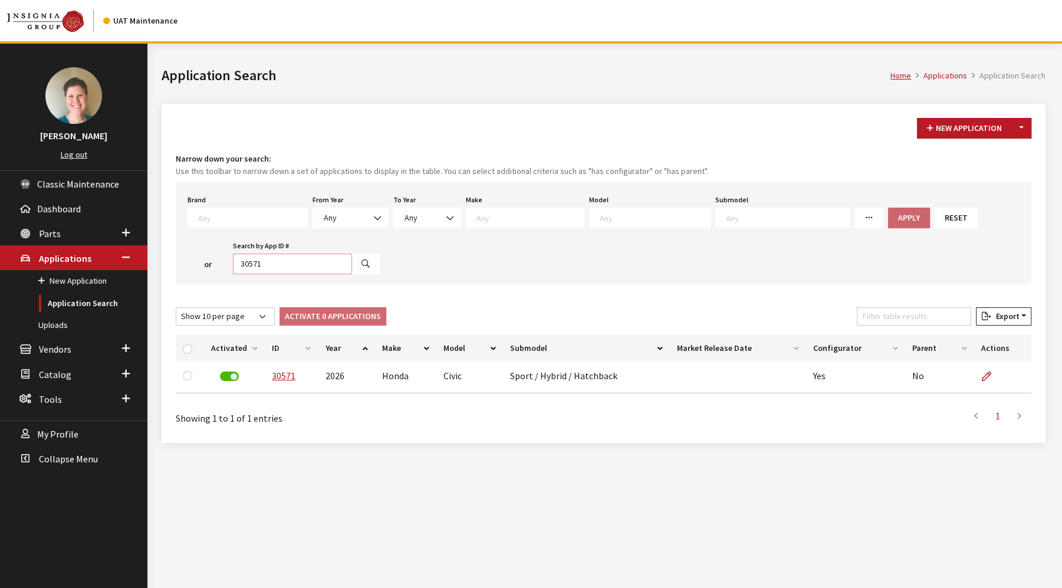
click at [248, 265] on input "30571" at bounding box center [292, 264] width 119 height 21
type input "30570"
select select
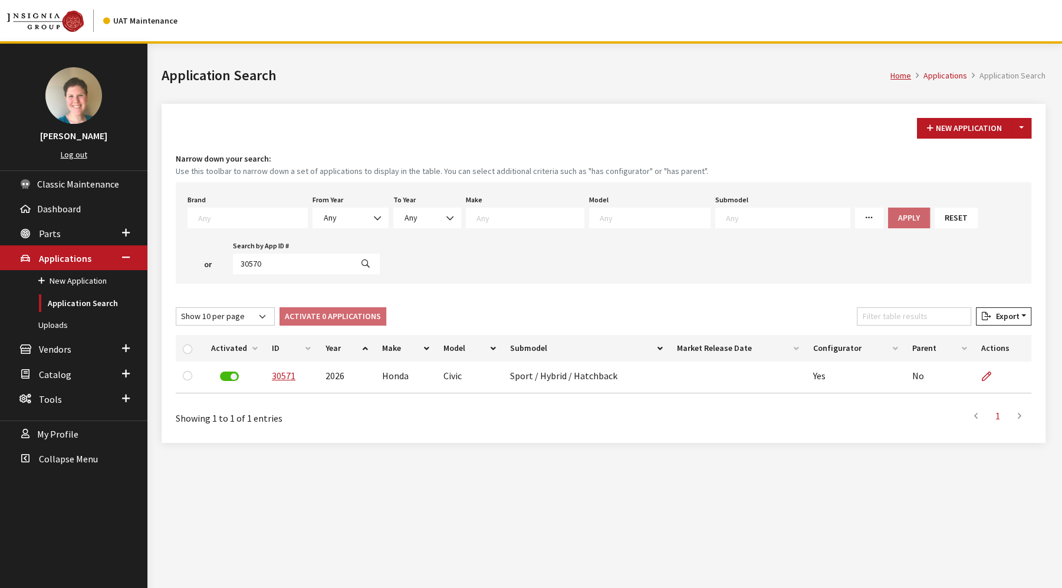
select select
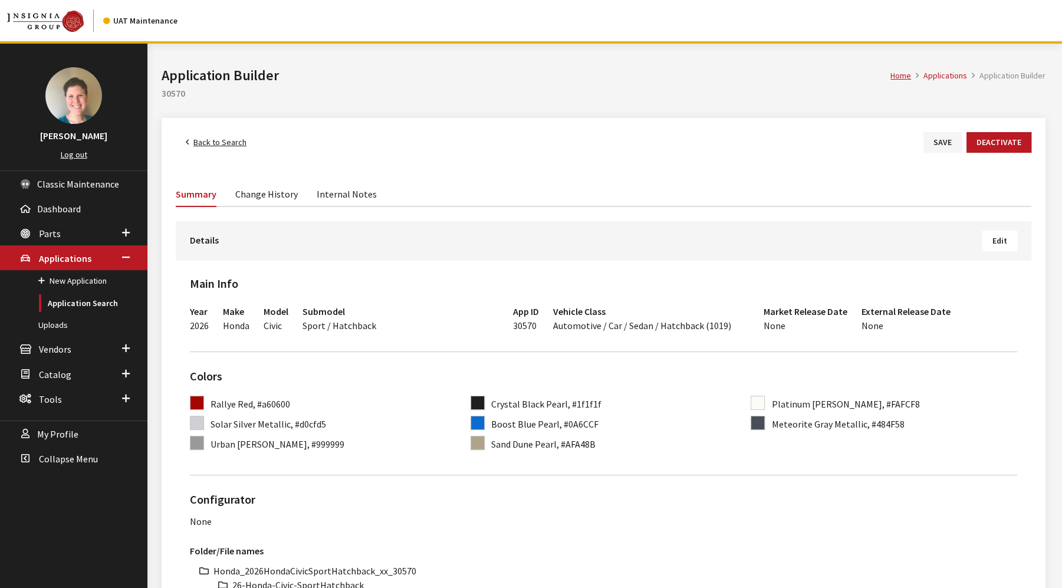
click at [1008, 233] on button "Edit" at bounding box center [1000, 241] width 35 height 21
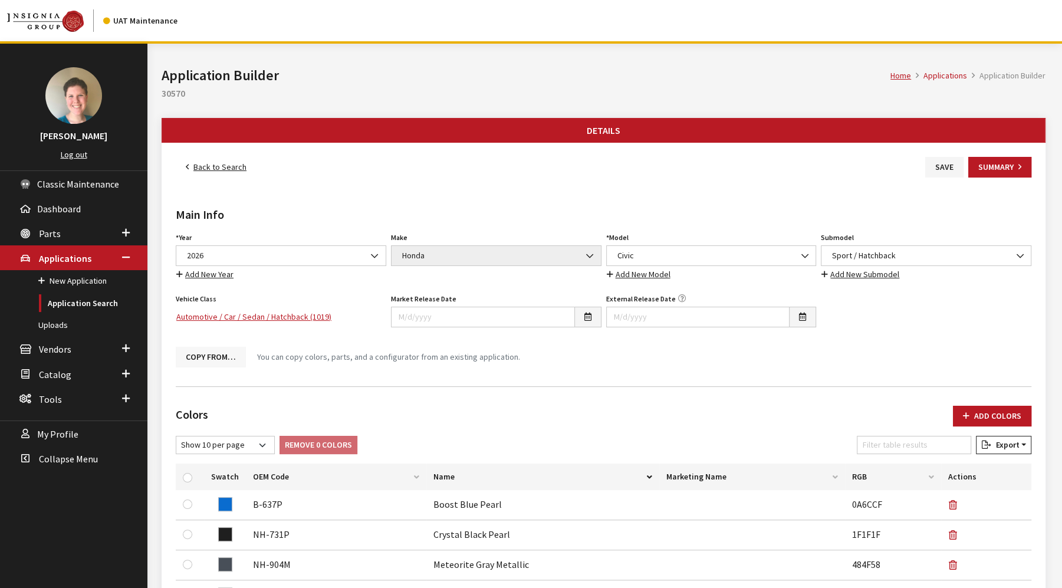
click at [218, 353] on button "Copy From…" at bounding box center [211, 357] width 70 height 21
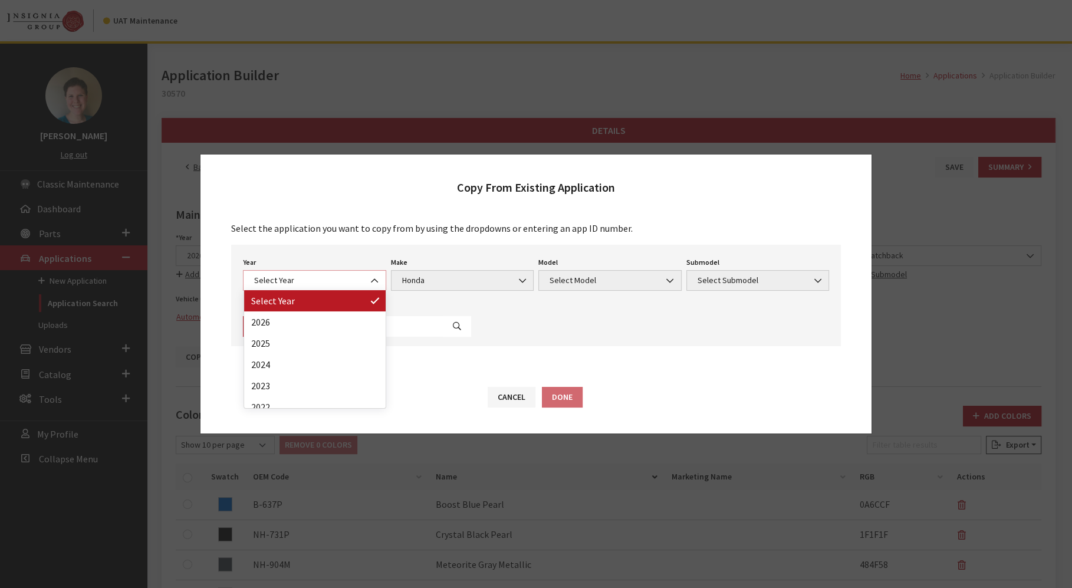
click at [359, 283] on span "Select Year" at bounding box center [315, 280] width 128 height 12
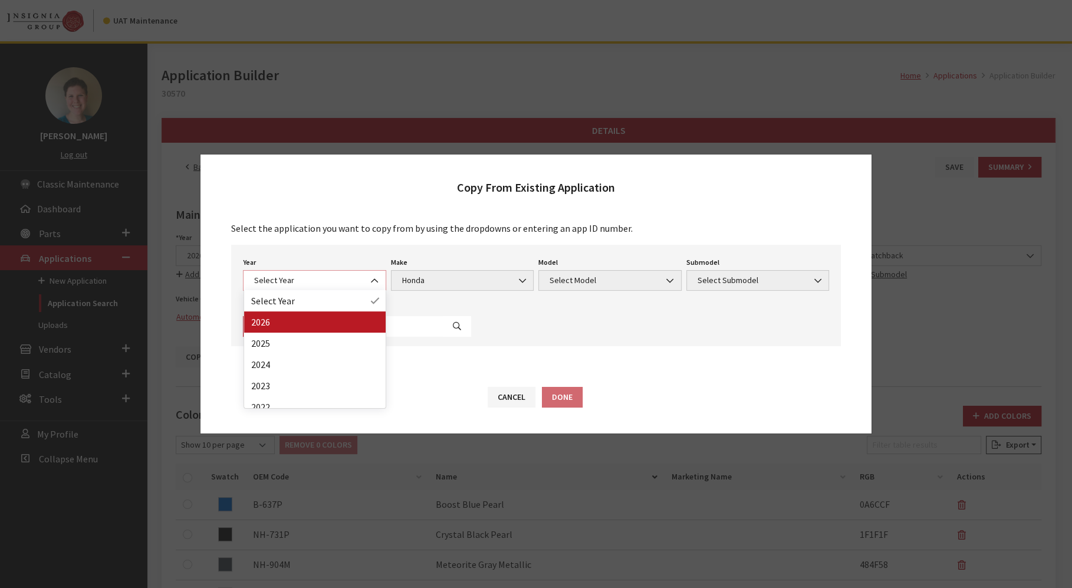
select select "44"
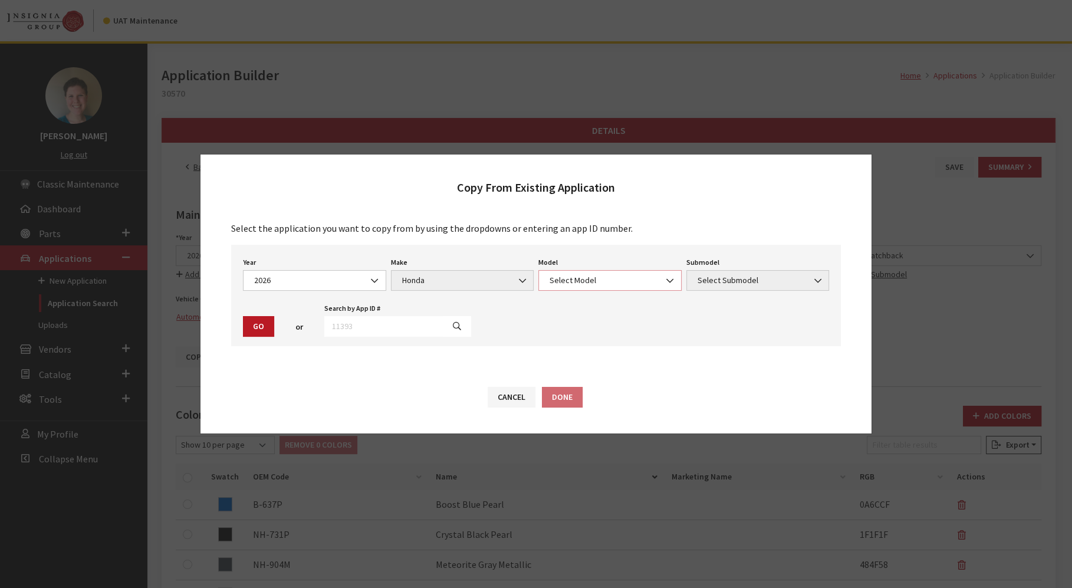
click at [595, 287] on span "Select Model" at bounding box center [610, 280] width 143 height 21
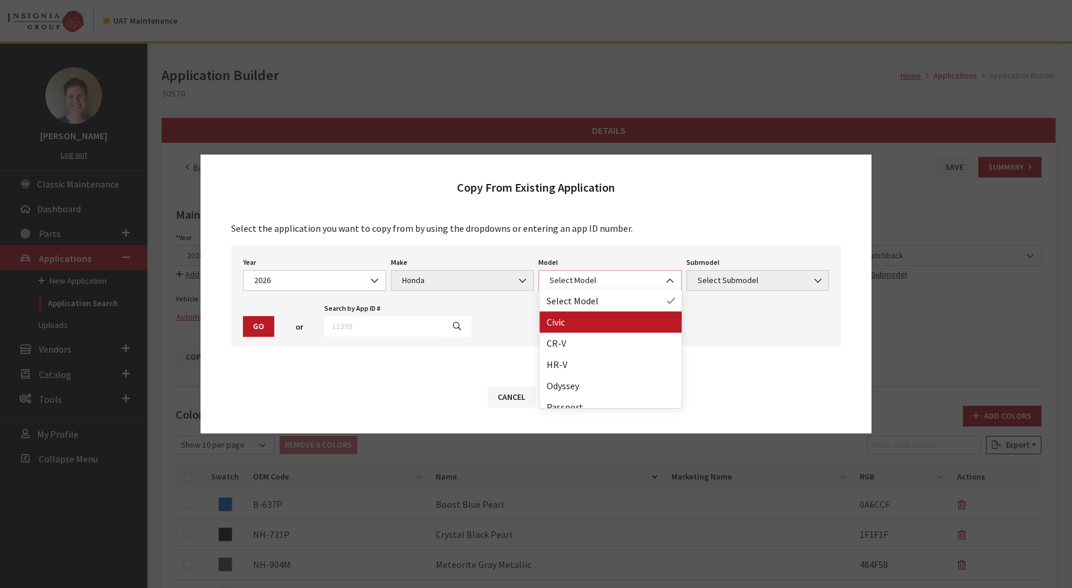
select select "230"
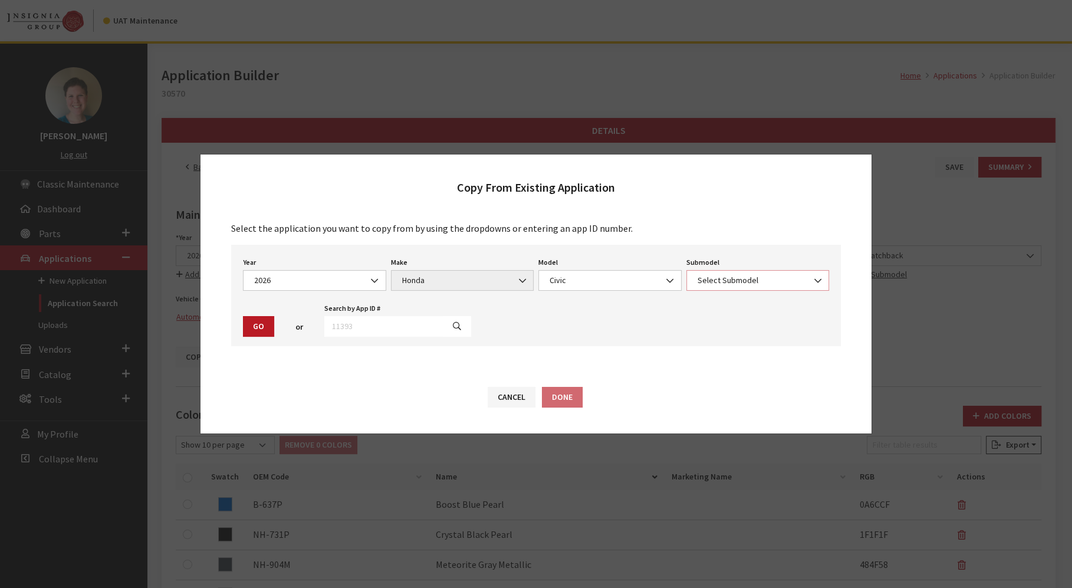
click at [799, 283] on span "Select Submodel" at bounding box center [758, 280] width 128 height 12
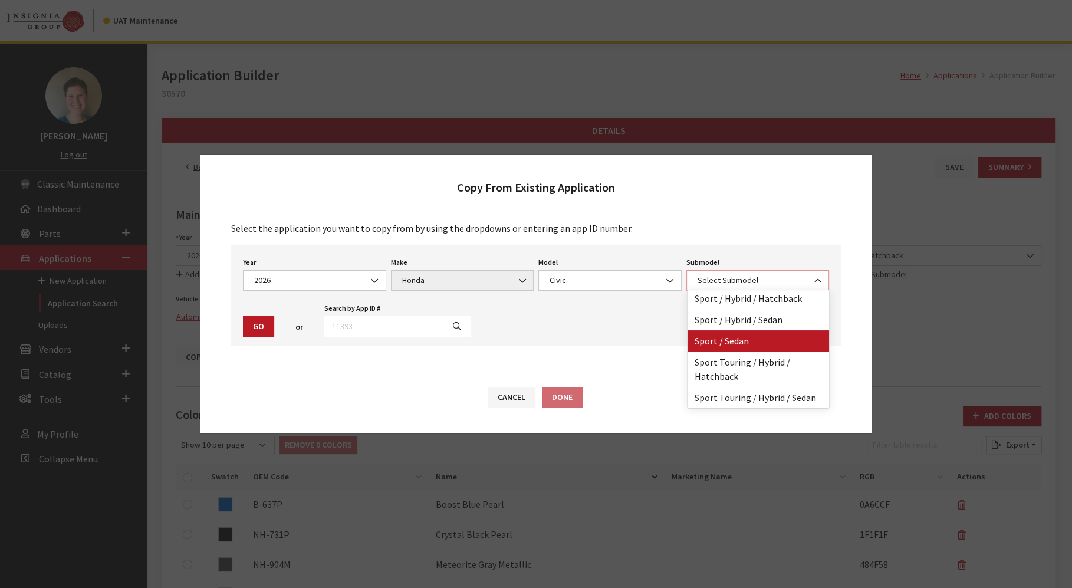
scroll to position [101, 0]
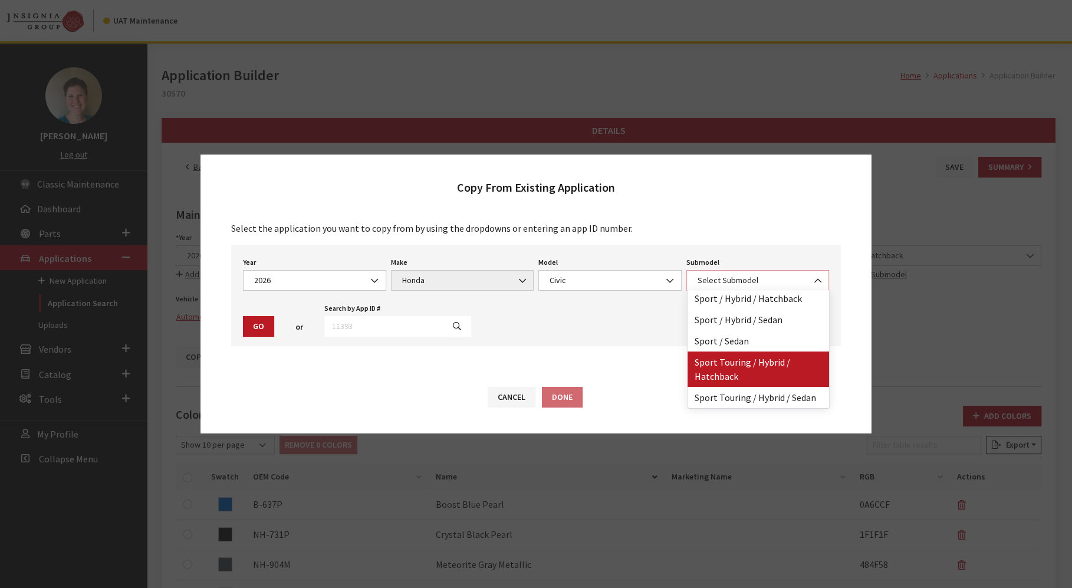
select select "4565"
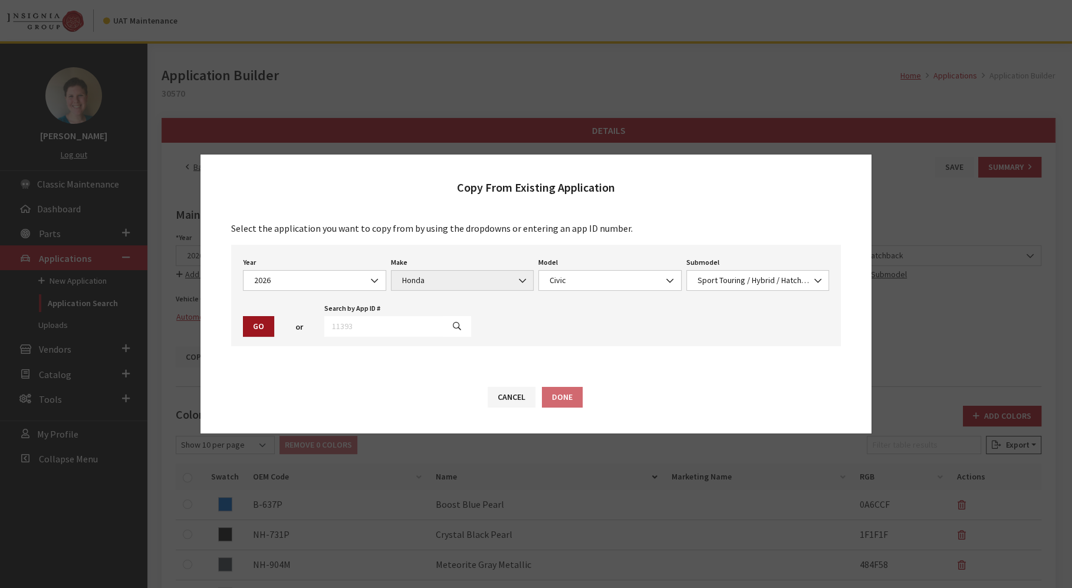
click at [252, 331] on button "Go" at bounding box center [258, 326] width 31 height 21
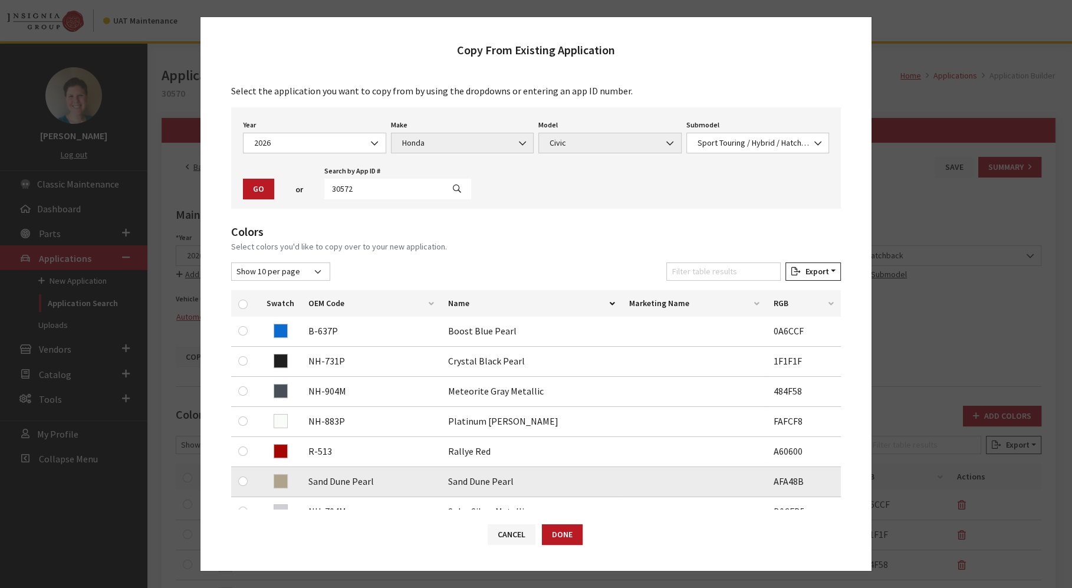
scroll to position [254, 0]
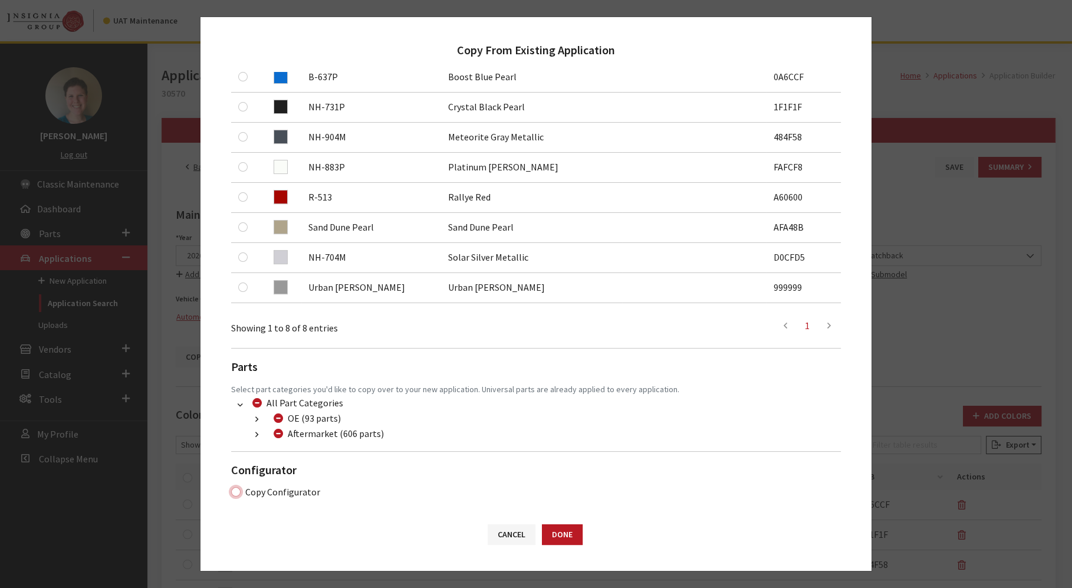
click at [238, 491] on input "Copy Configurator" at bounding box center [235, 491] width 9 height 9
checkbox input "true"
click at [573, 535] on button "Done" at bounding box center [562, 534] width 41 height 21
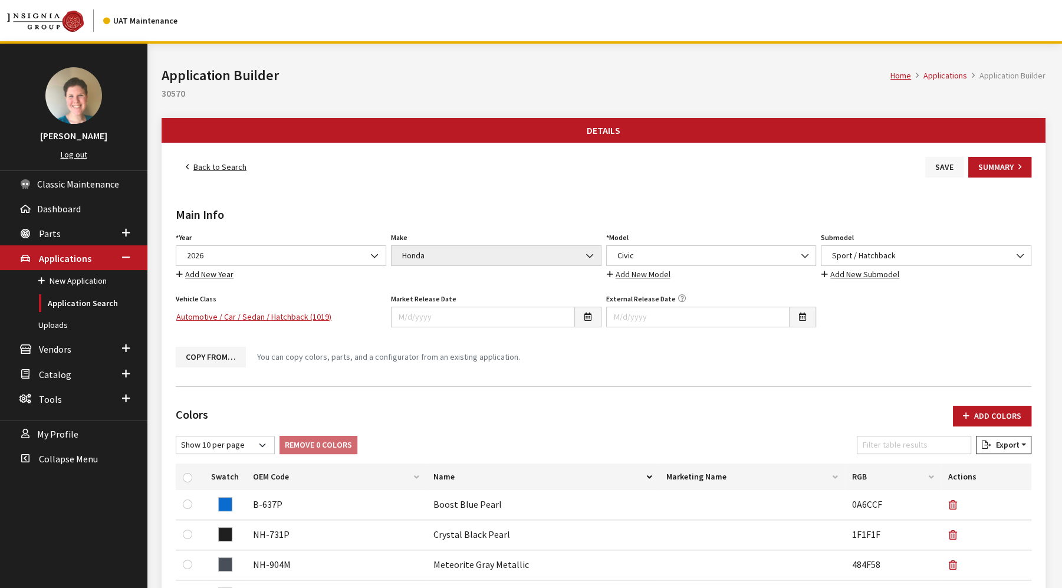
click at [940, 168] on button "Save" at bounding box center [945, 167] width 38 height 21
